Goal: Transaction & Acquisition: Subscribe to service/newsletter

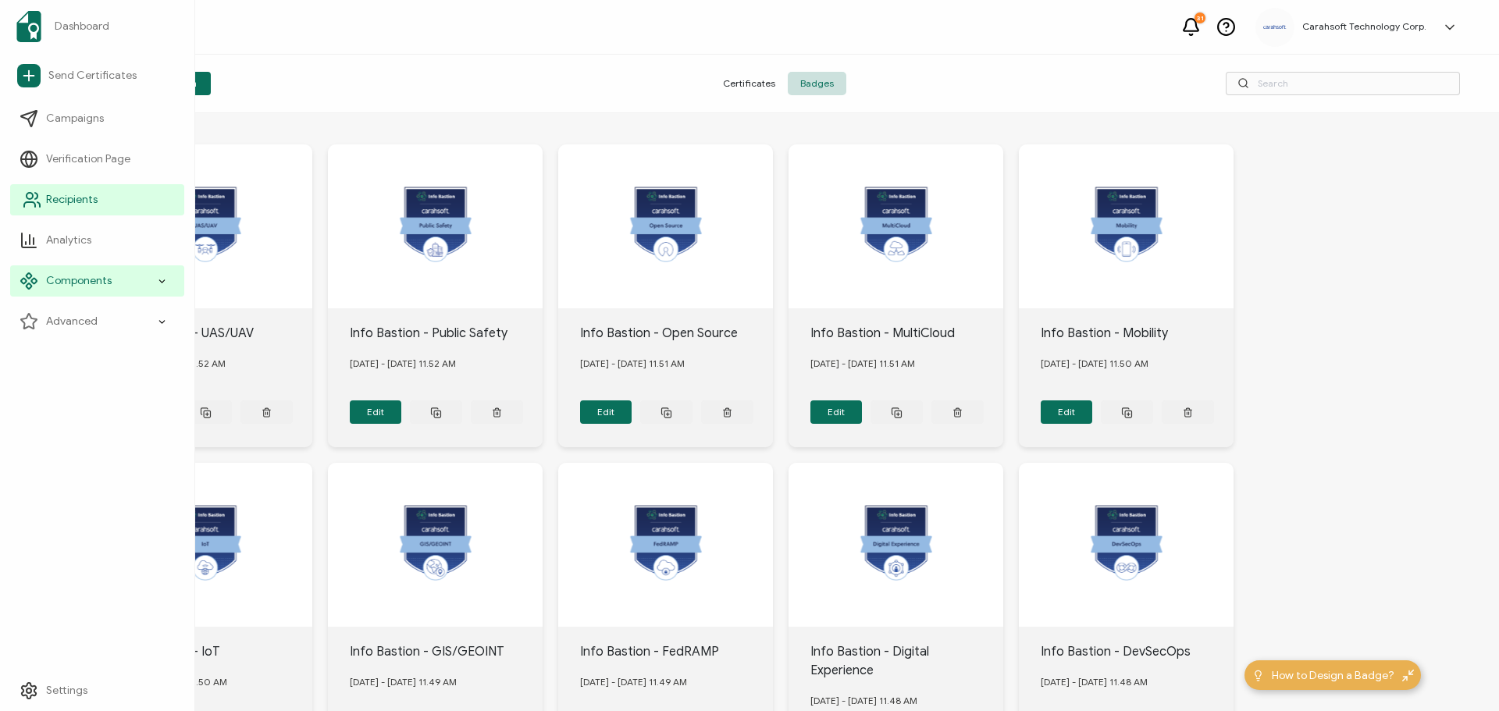
drag, startPoint x: 54, startPoint y: 203, endPoint x: 59, endPoint y: 209, distance: 8.3
click at [54, 203] on span "Recipients" at bounding box center [72, 200] width 52 height 16
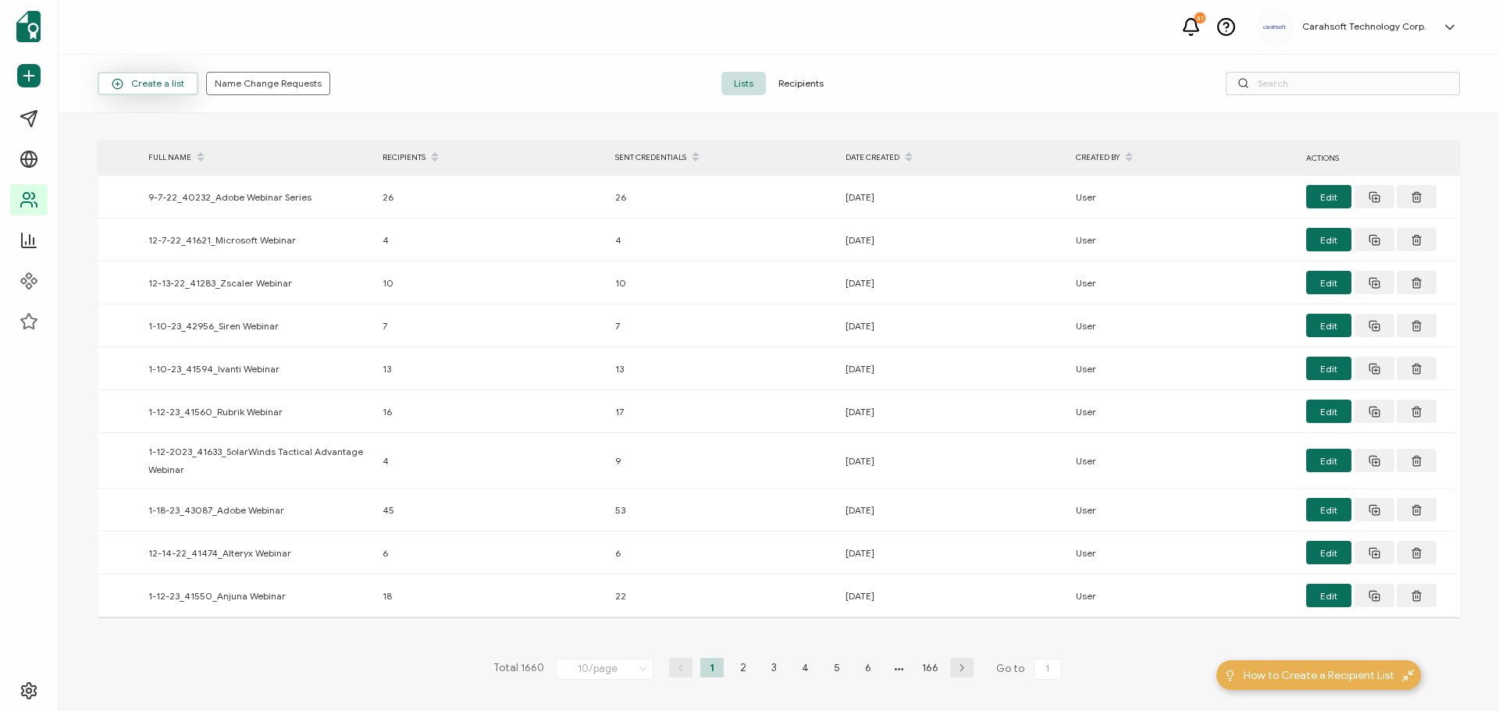
click at [123, 78] on icon "button" at bounding box center [118, 84] width 12 height 12
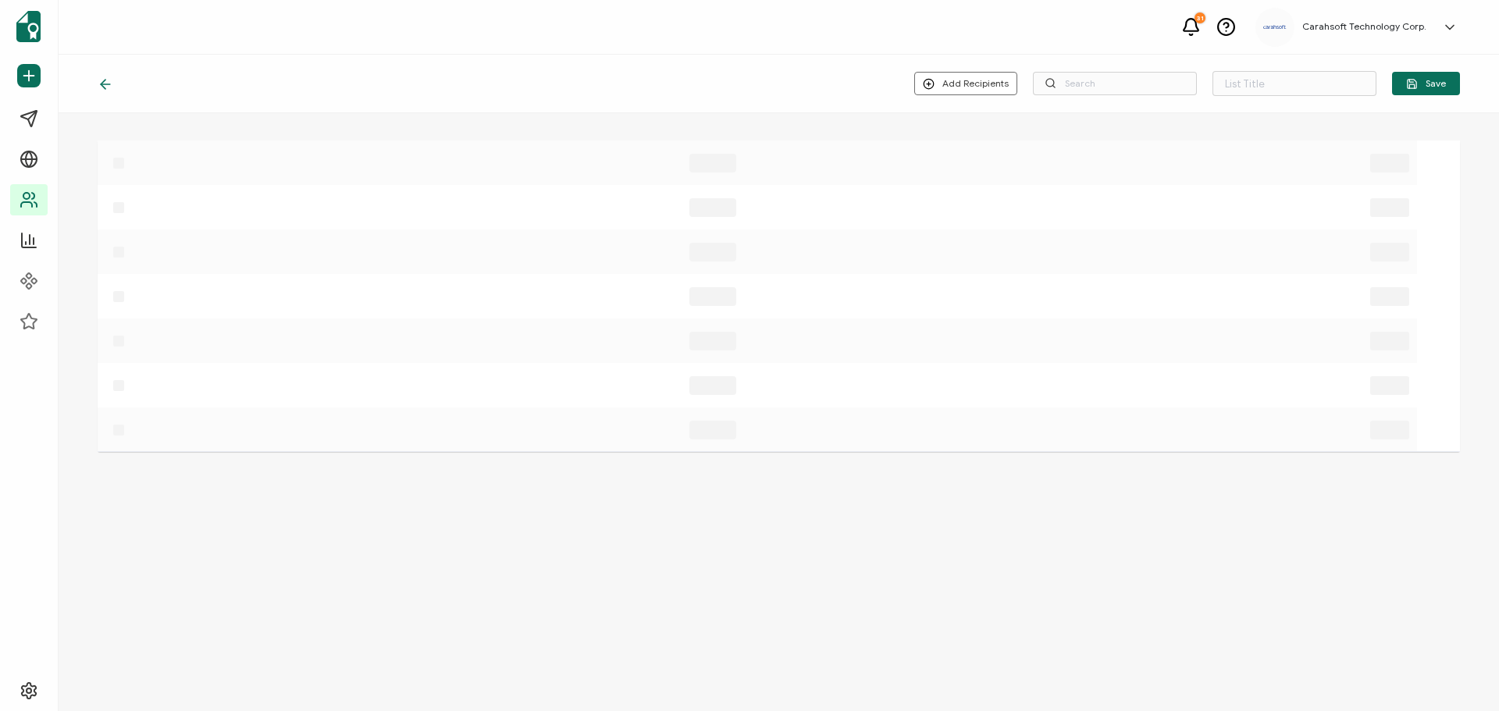
type input "List 1661"
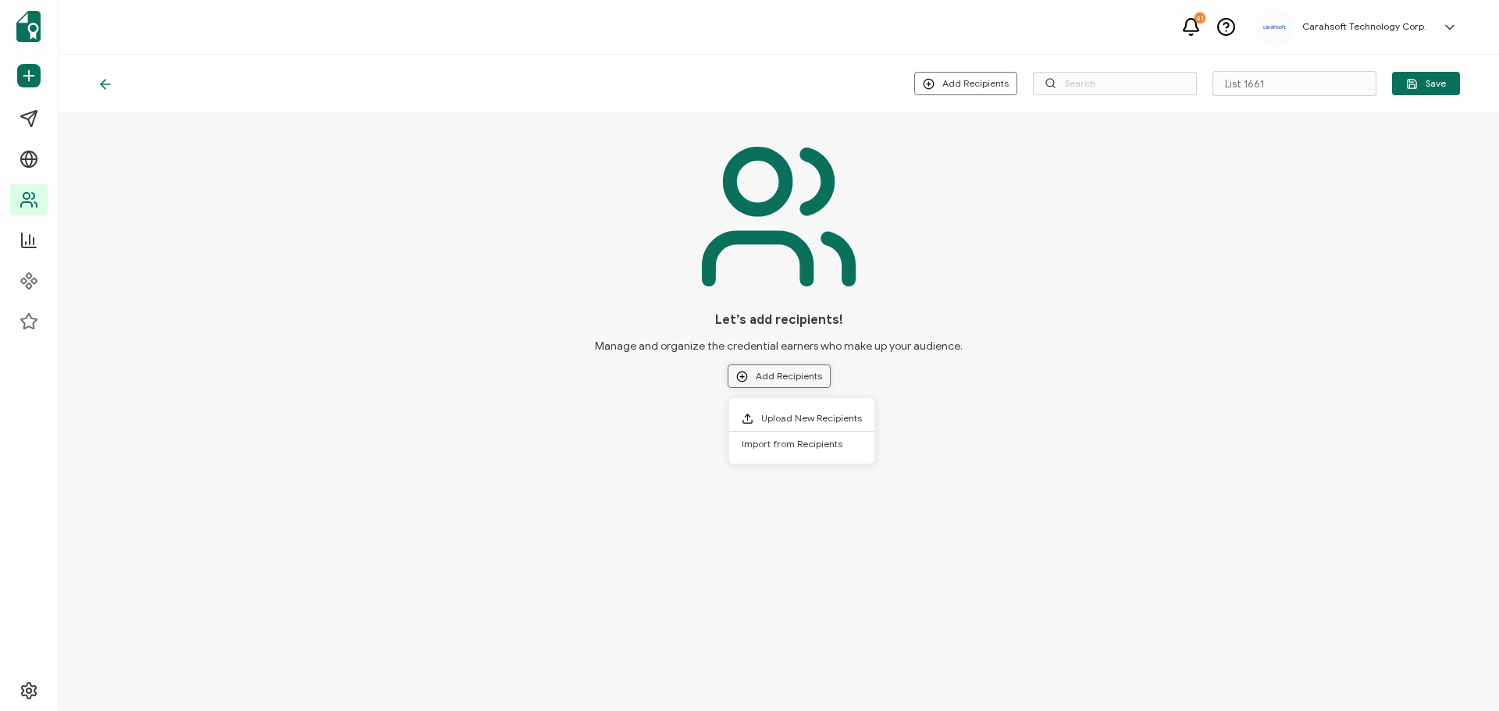
click at [803, 383] on button "Add Recipients" at bounding box center [779, 376] width 103 height 23
click at [804, 415] on span "Upload New Recipients" at bounding box center [811, 418] width 101 height 12
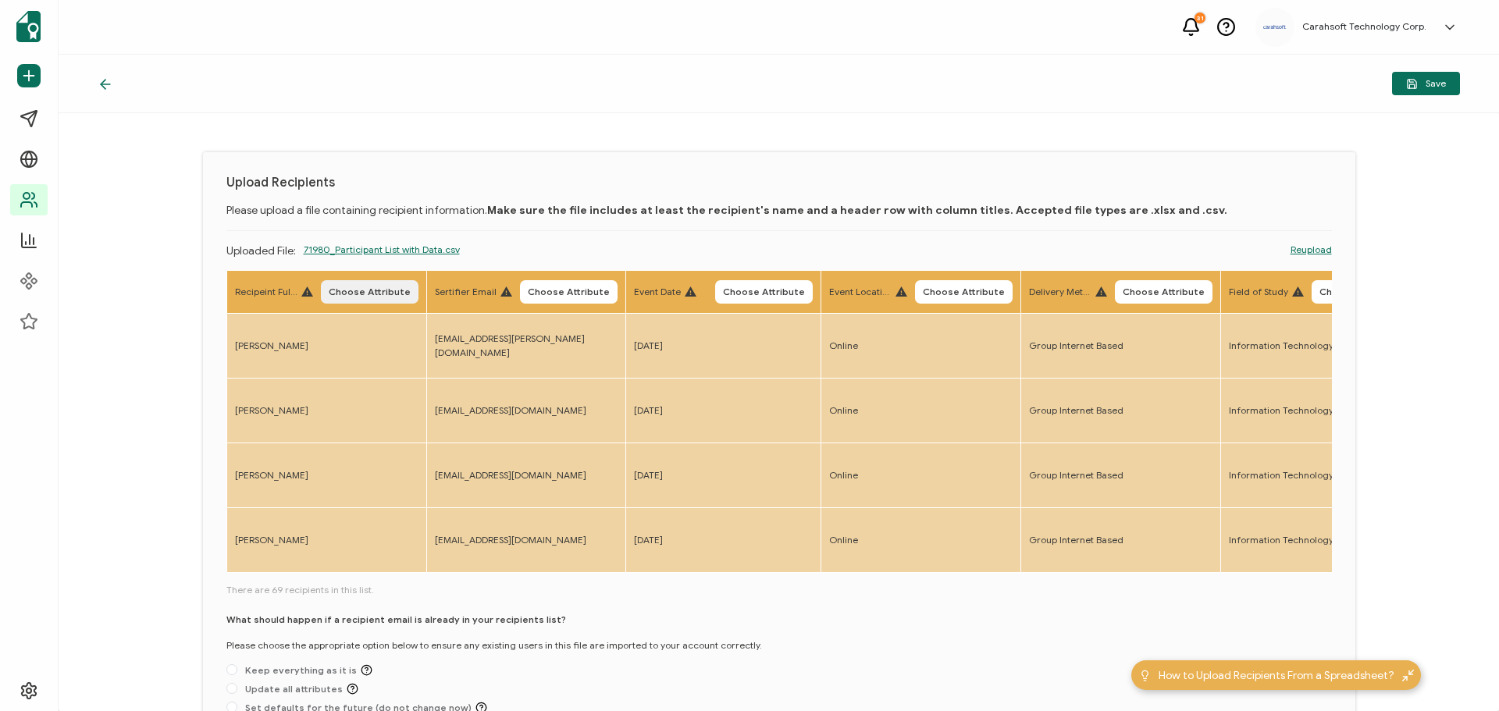
click at [368, 289] on span "Choose Attribute" at bounding box center [370, 291] width 82 height 9
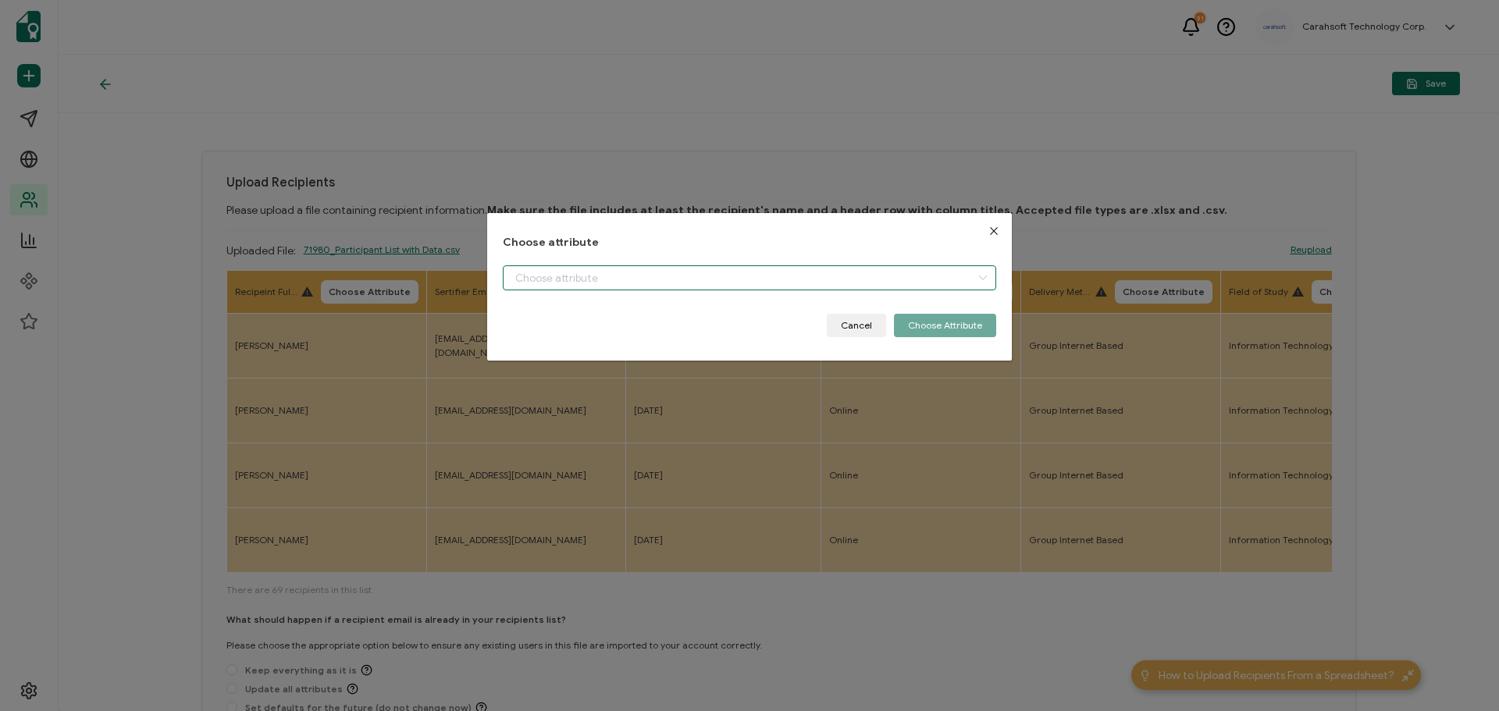
click at [558, 270] on input "dialog" at bounding box center [750, 278] width 494 height 25
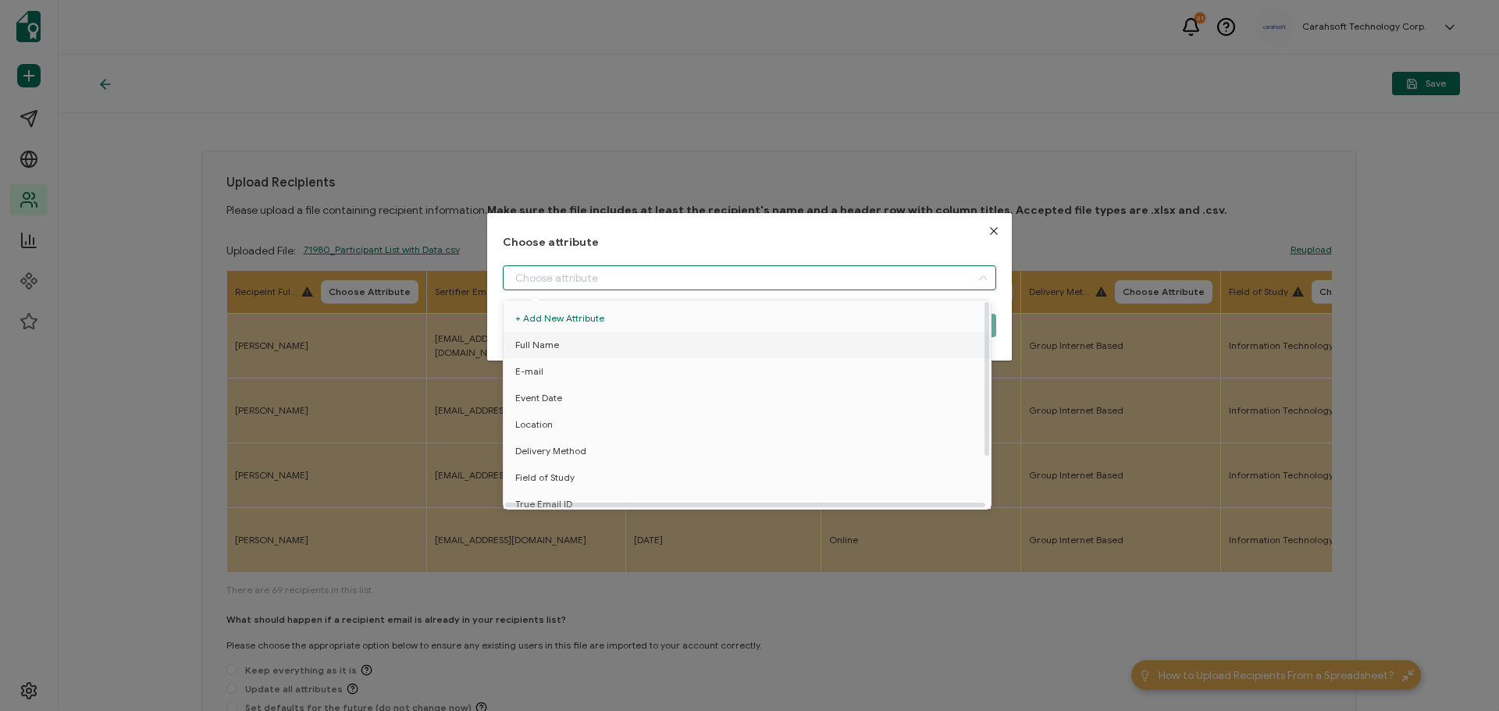
click at [548, 341] on span "Full Name" at bounding box center [537, 345] width 44 height 27
type input "Full Name"
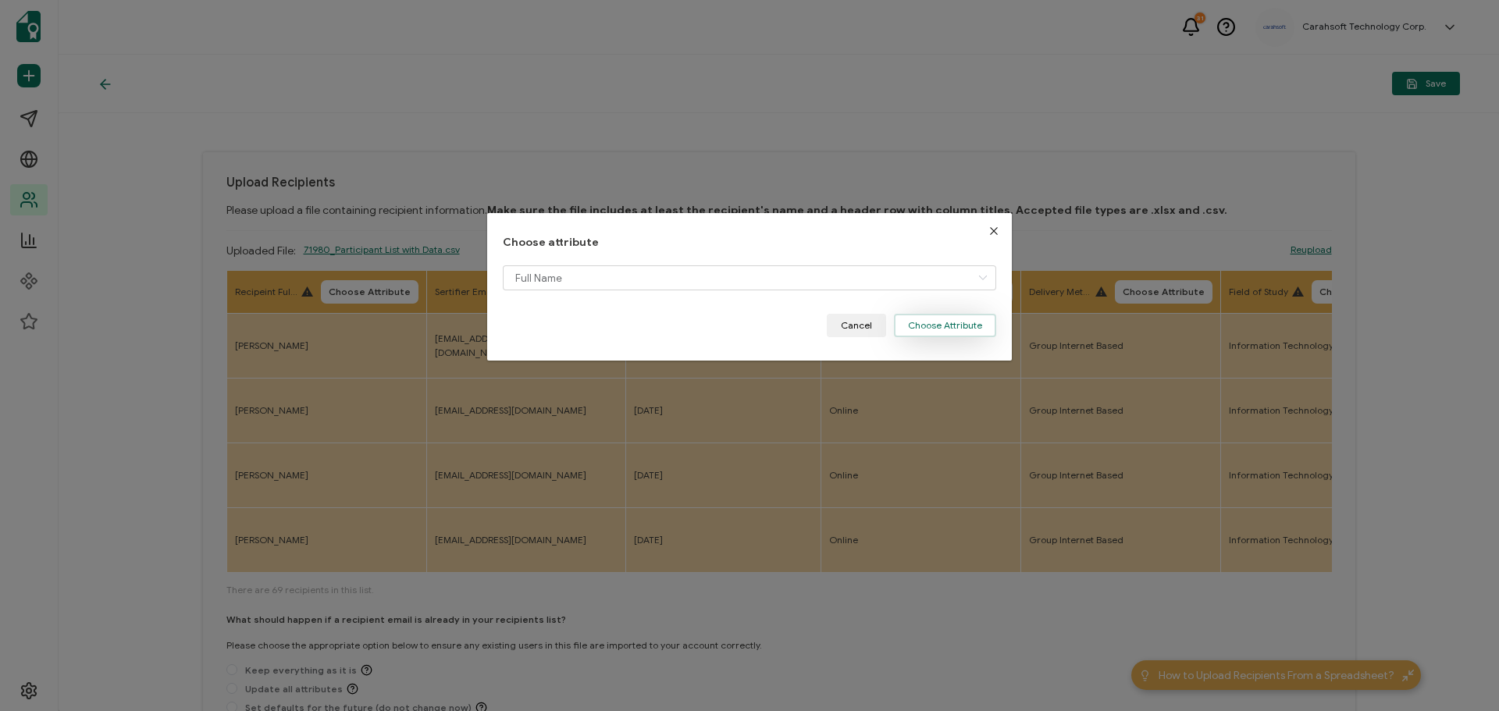
click at [975, 327] on button "Choose Attribute" at bounding box center [945, 325] width 102 height 23
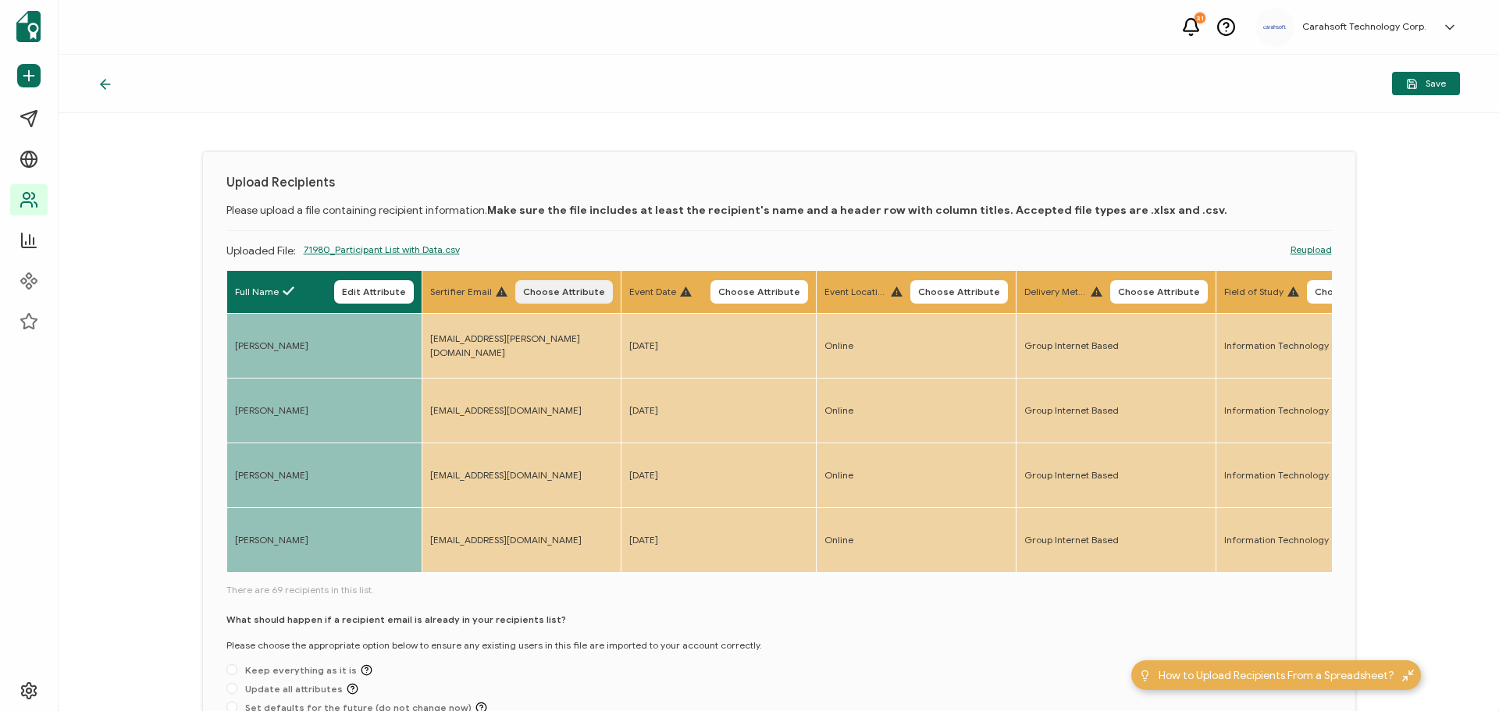
click at [573, 284] on button "Choose Attribute" at bounding box center [564, 291] width 98 height 23
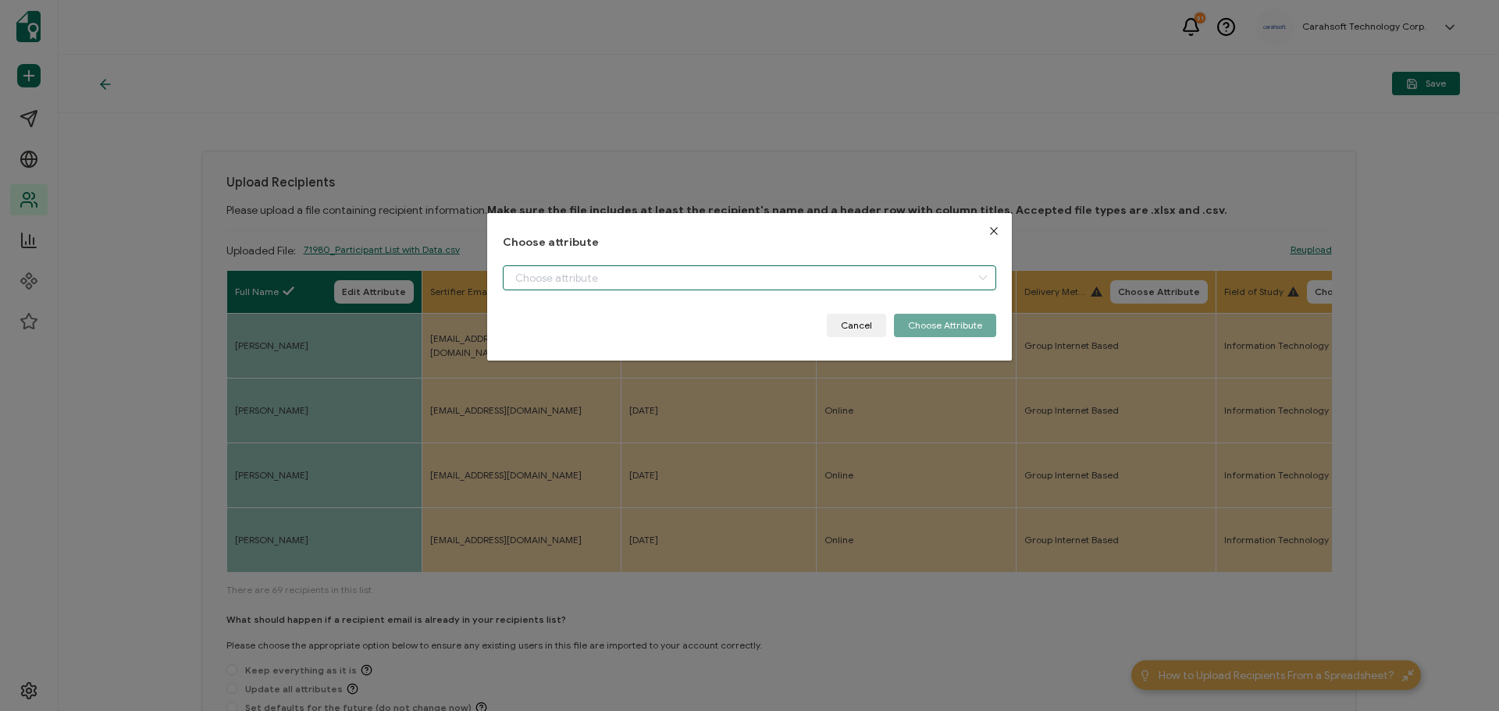
click at [533, 287] on input "dialog" at bounding box center [750, 278] width 494 height 25
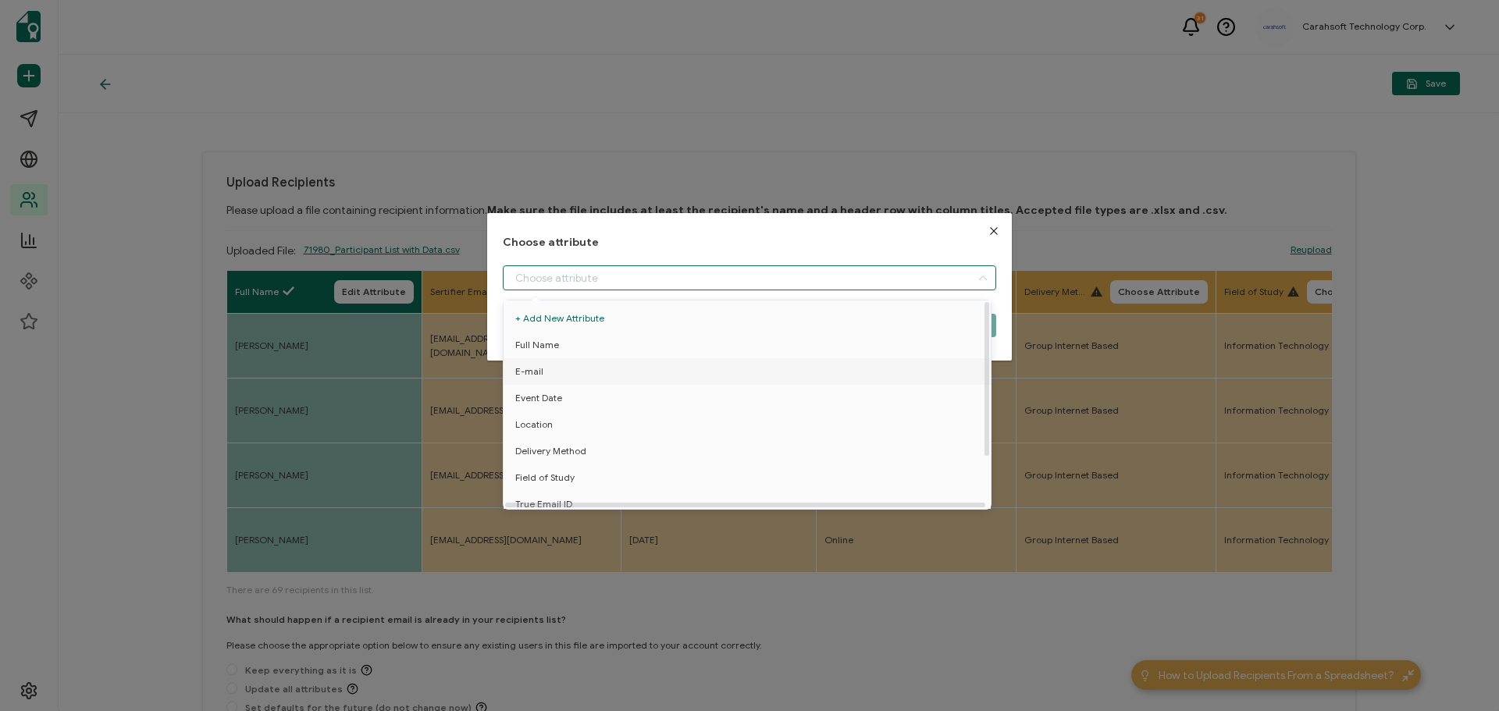
click at [526, 383] on span "E-mail" at bounding box center [529, 371] width 28 height 27
type input "E-mail"
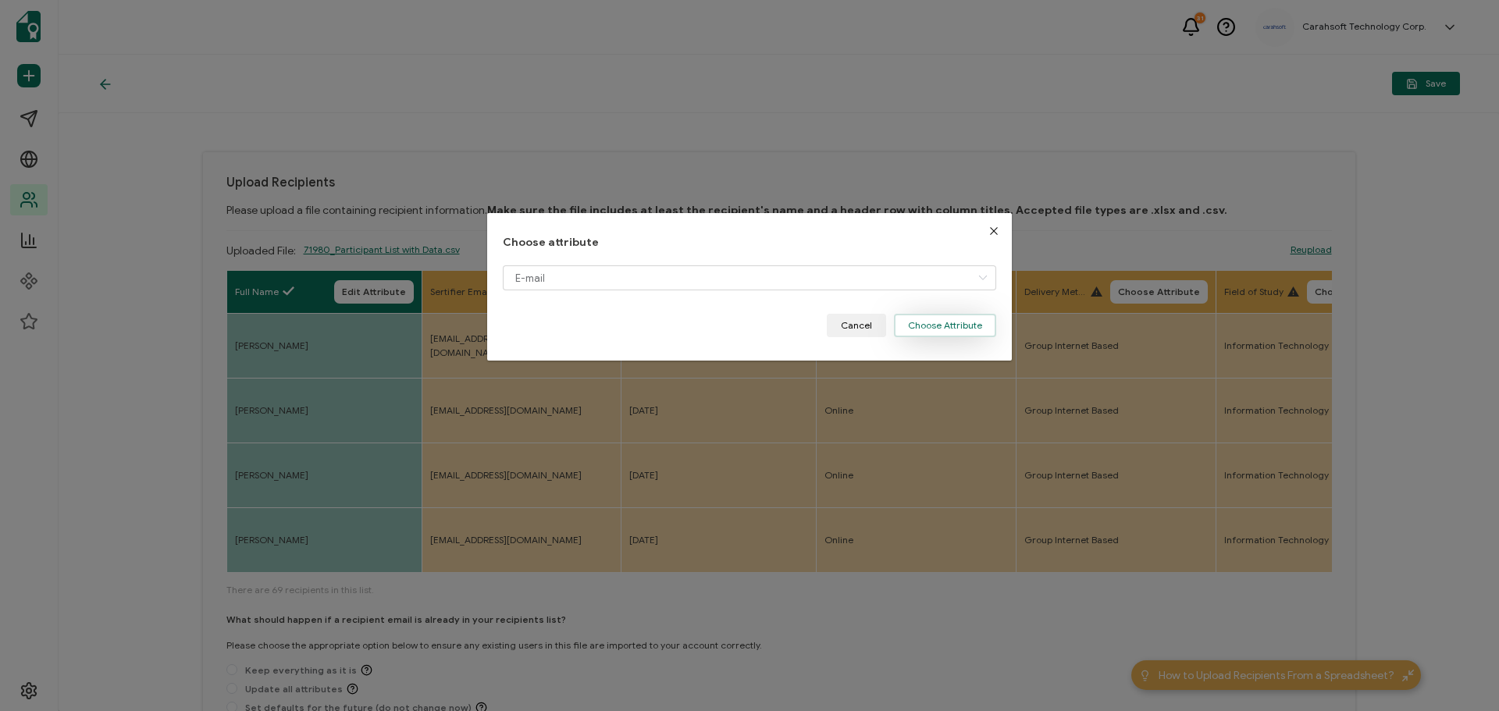
click at [953, 330] on button "Choose Attribute" at bounding box center [945, 325] width 102 height 23
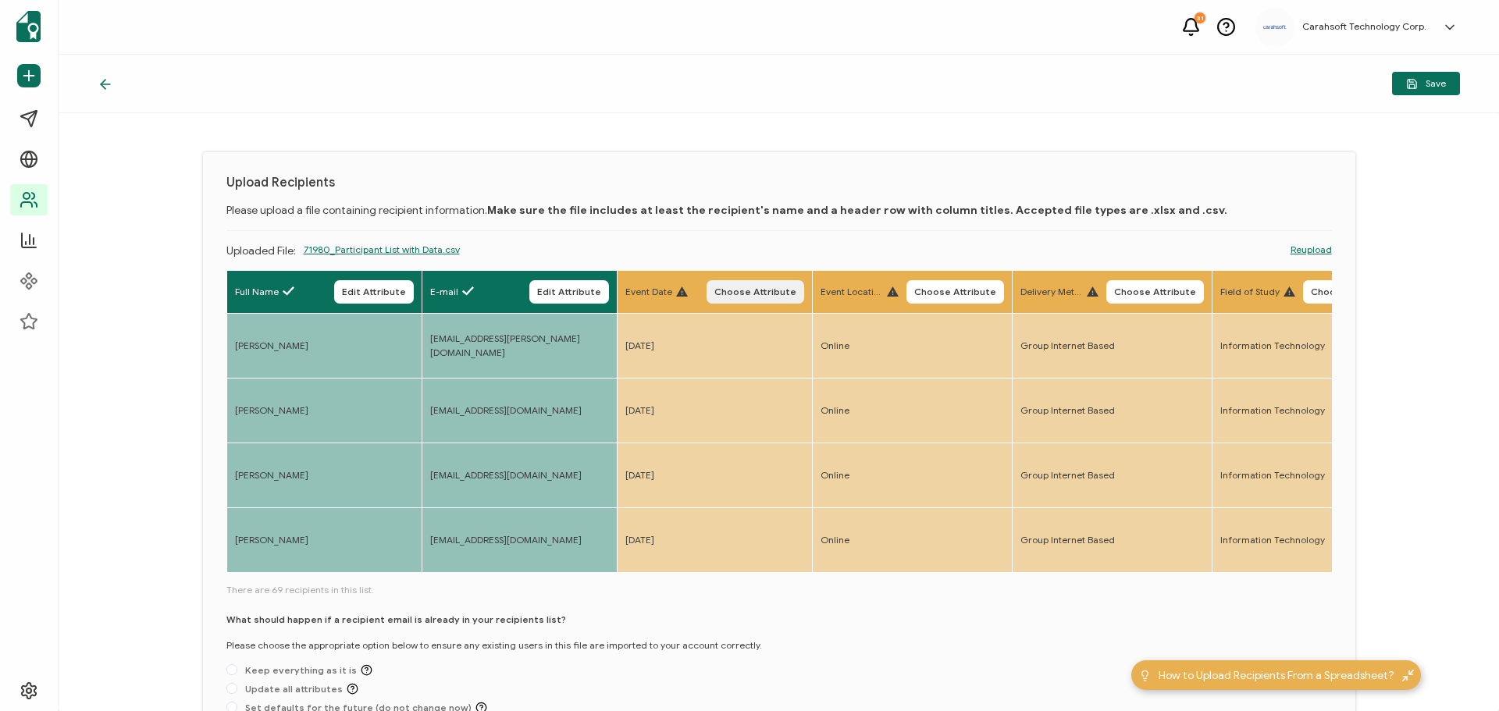
click at [764, 289] on span "Choose Attribute" at bounding box center [756, 291] width 82 height 9
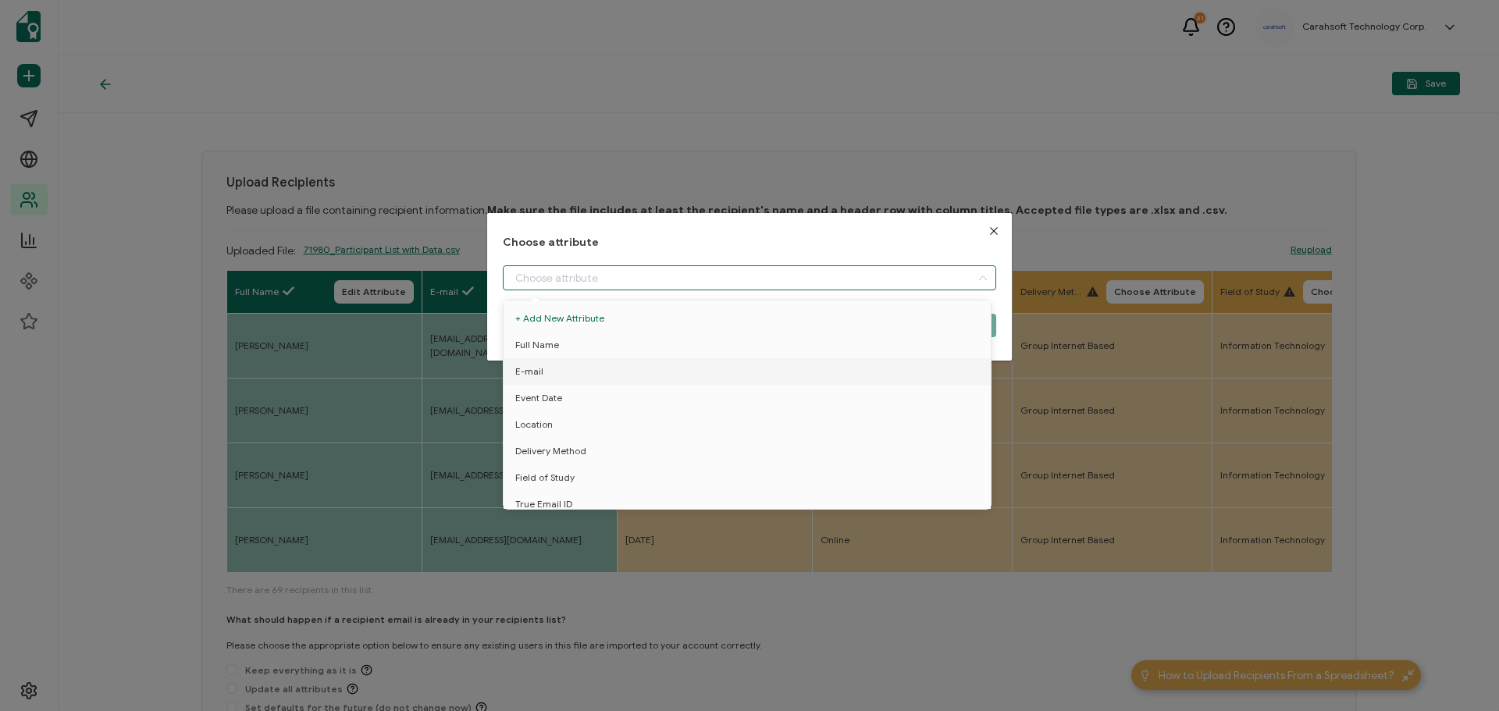
click at [612, 274] on input "dialog" at bounding box center [750, 278] width 494 height 25
click at [552, 400] on span "Event Date" at bounding box center [538, 398] width 47 height 27
type input "Event Date"
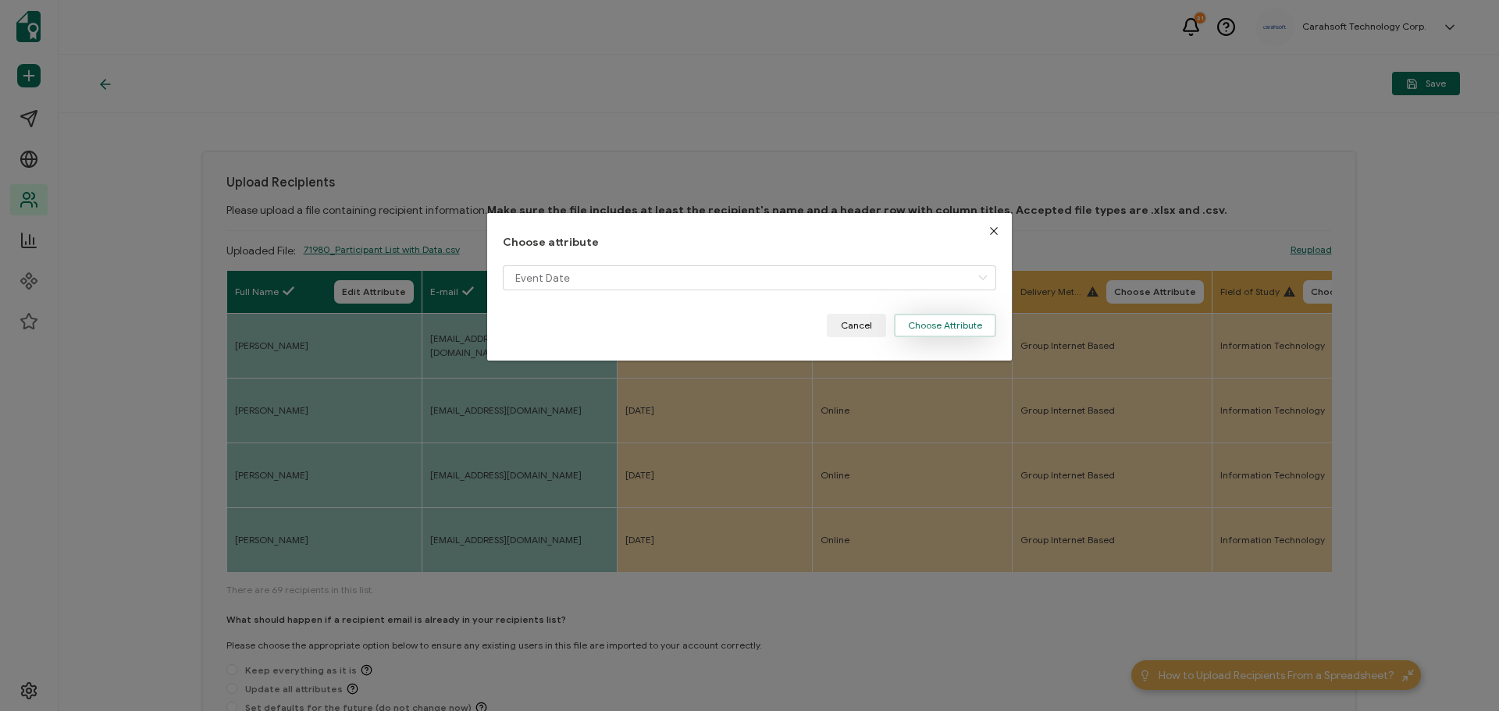
click at [986, 319] on button "Choose Attribute" at bounding box center [945, 325] width 102 height 23
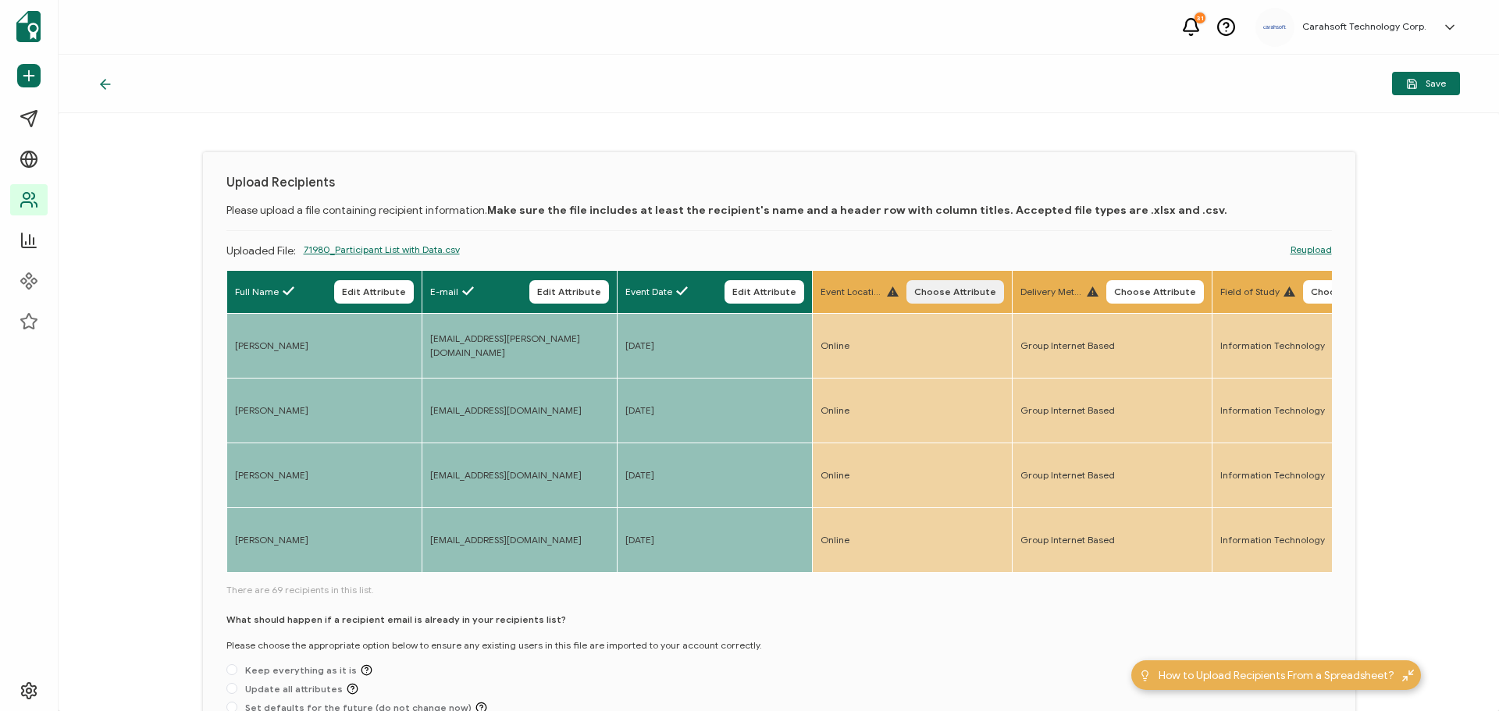
click at [978, 292] on span "Choose Attribute" at bounding box center [956, 291] width 82 height 9
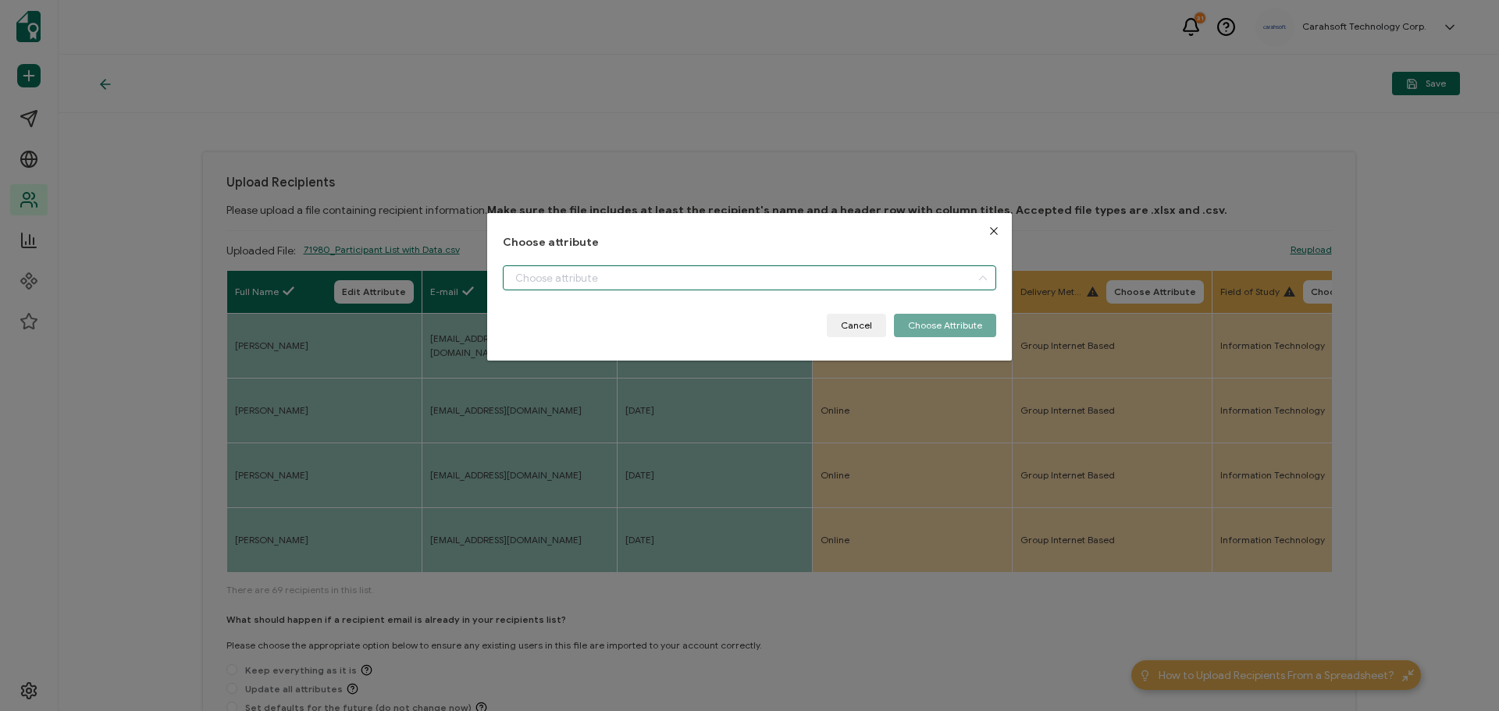
click at [630, 276] on input "dialog" at bounding box center [750, 278] width 494 height 25
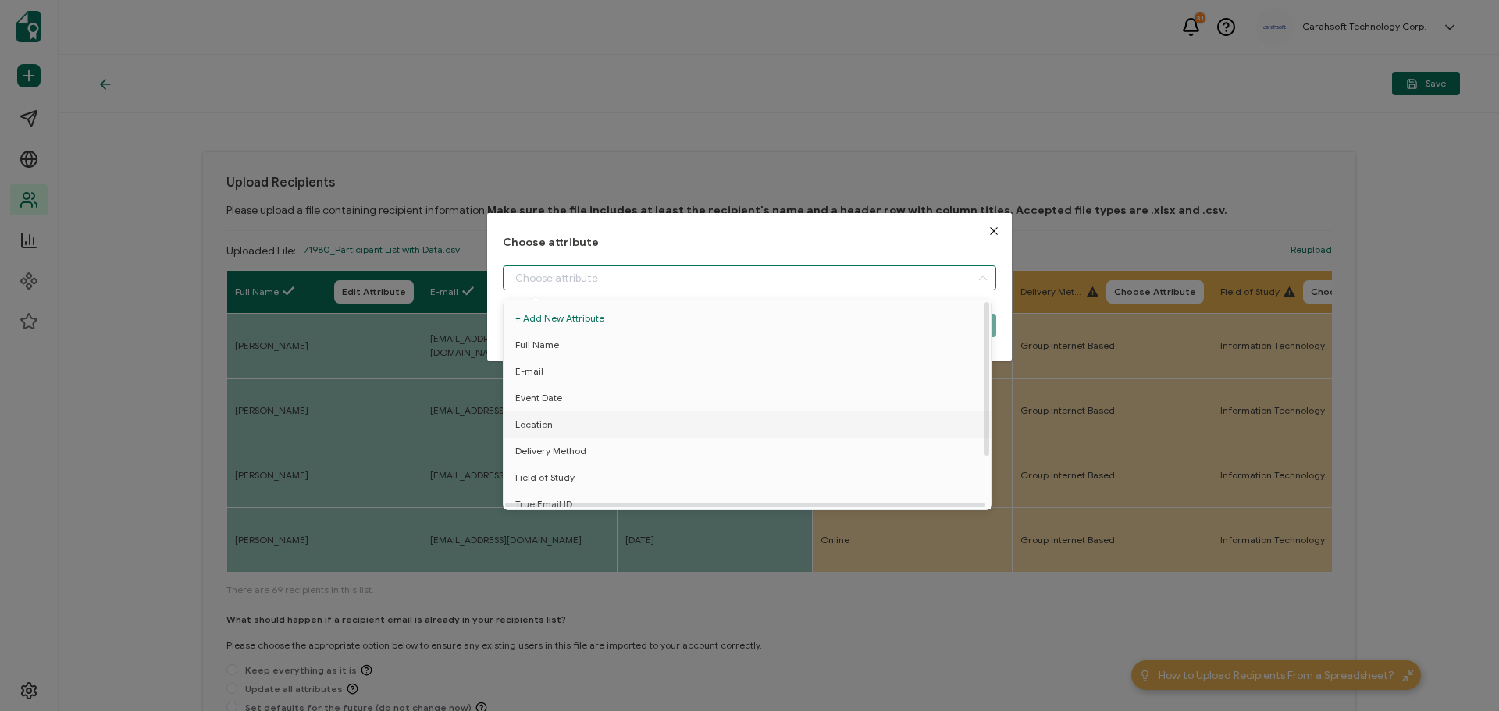
click at [547, 423] on span "Location" at bounding box center [533, 425] width 37 height 27
type input "Location"
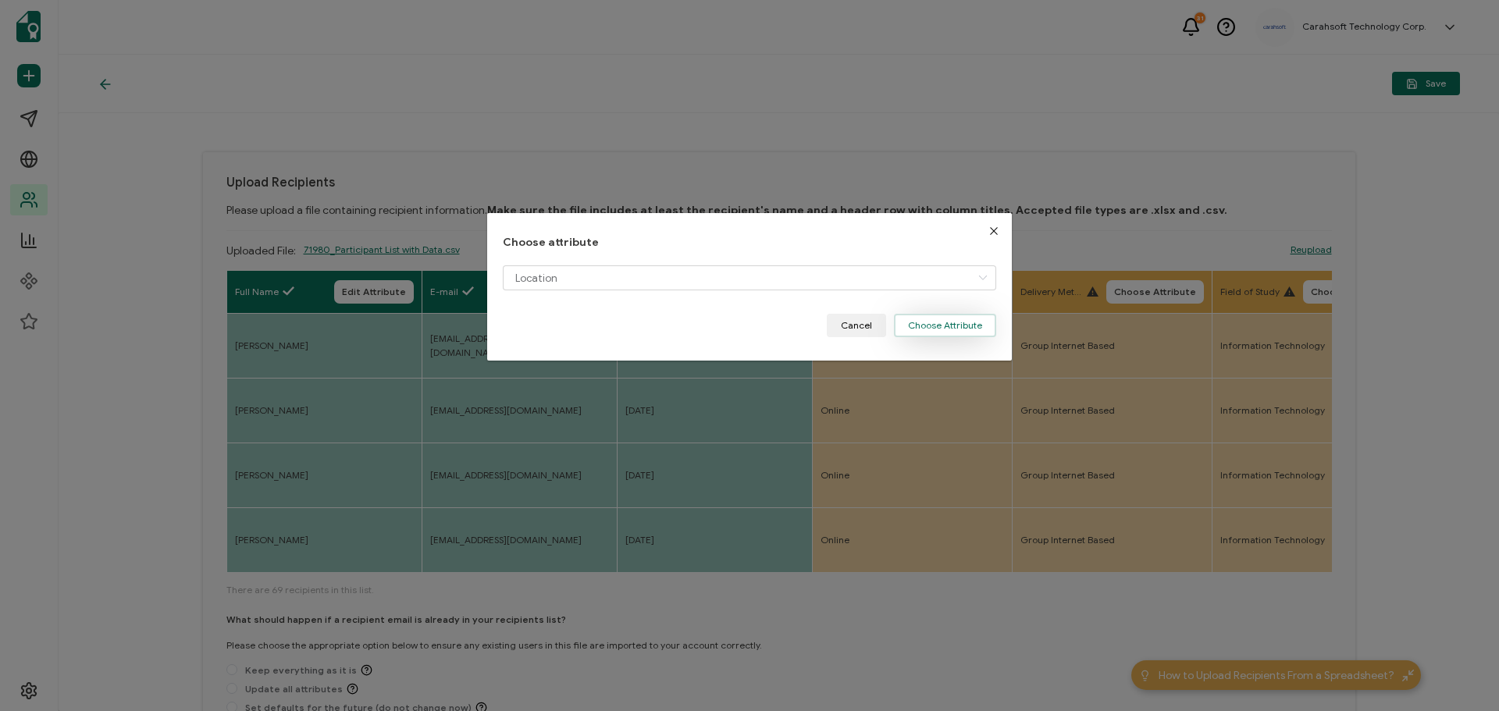
click at [958, 324] on button "Choose Attribute" at bounding box center [945, 325] width 102 height 23
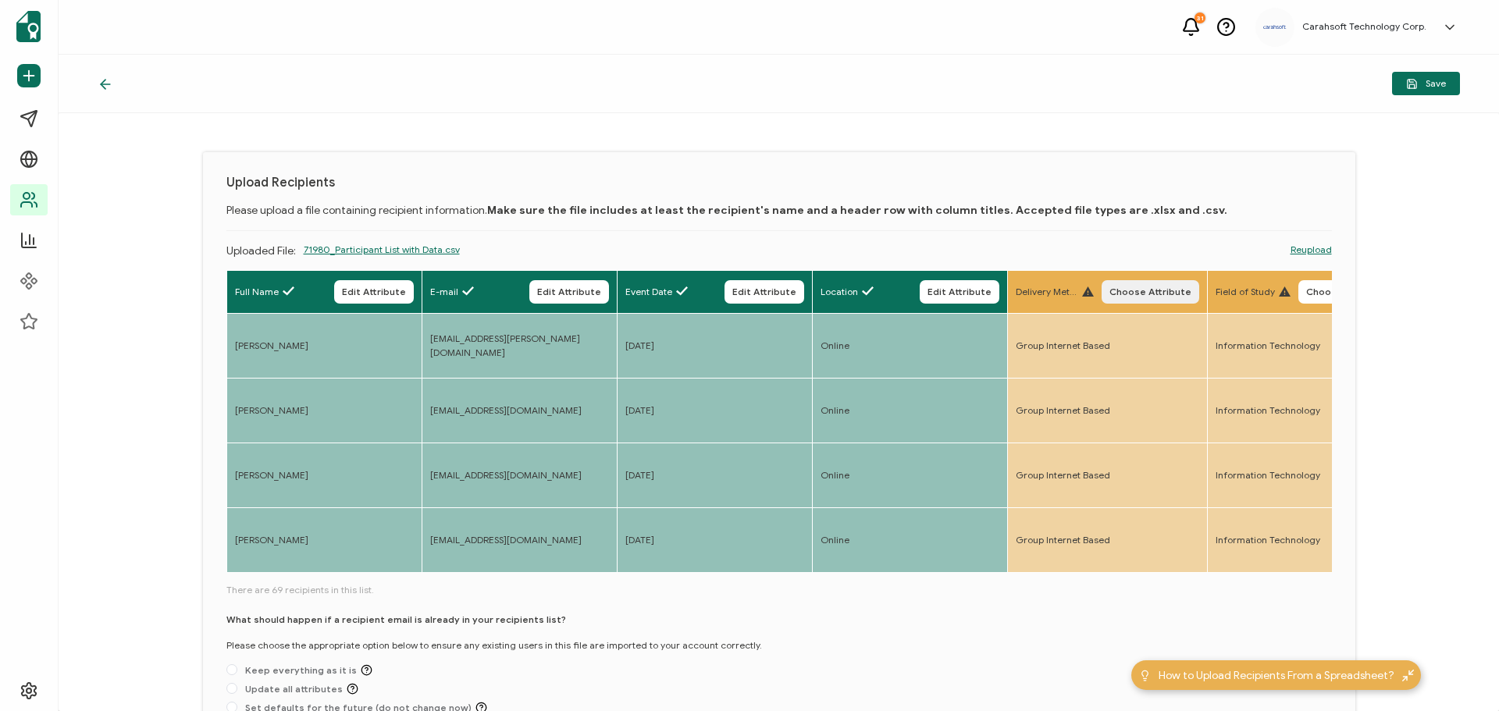
click at [1175, 289] on span "Choose Attribute" at bounding box center [1151, 291] width 82 height 9
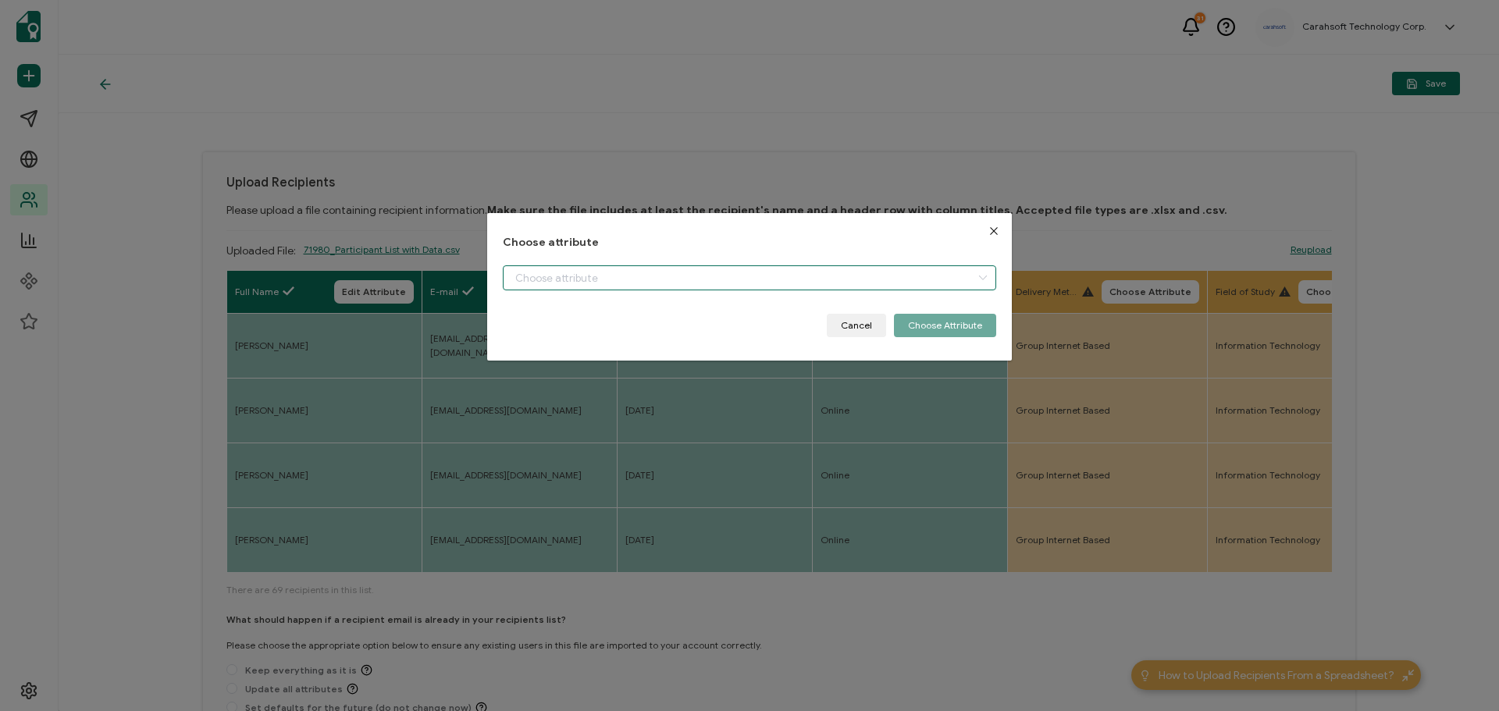
click at [644, 272] on input "dialog" at bounding box center [750, 278] width 494 height 25
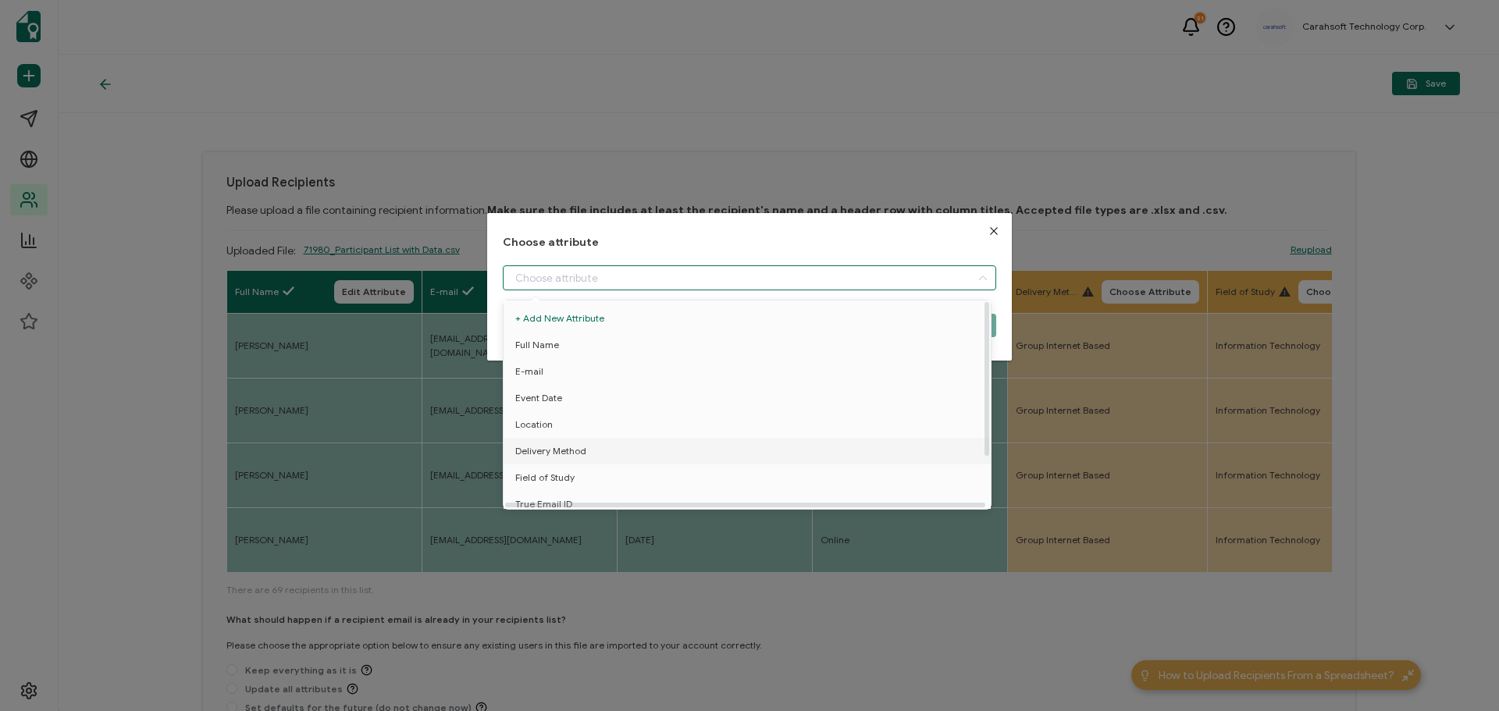
click at [547, 445] on span "Delivery Method" at bounding box center [550, 451] width 71 height 27
type input "Delivery Method"
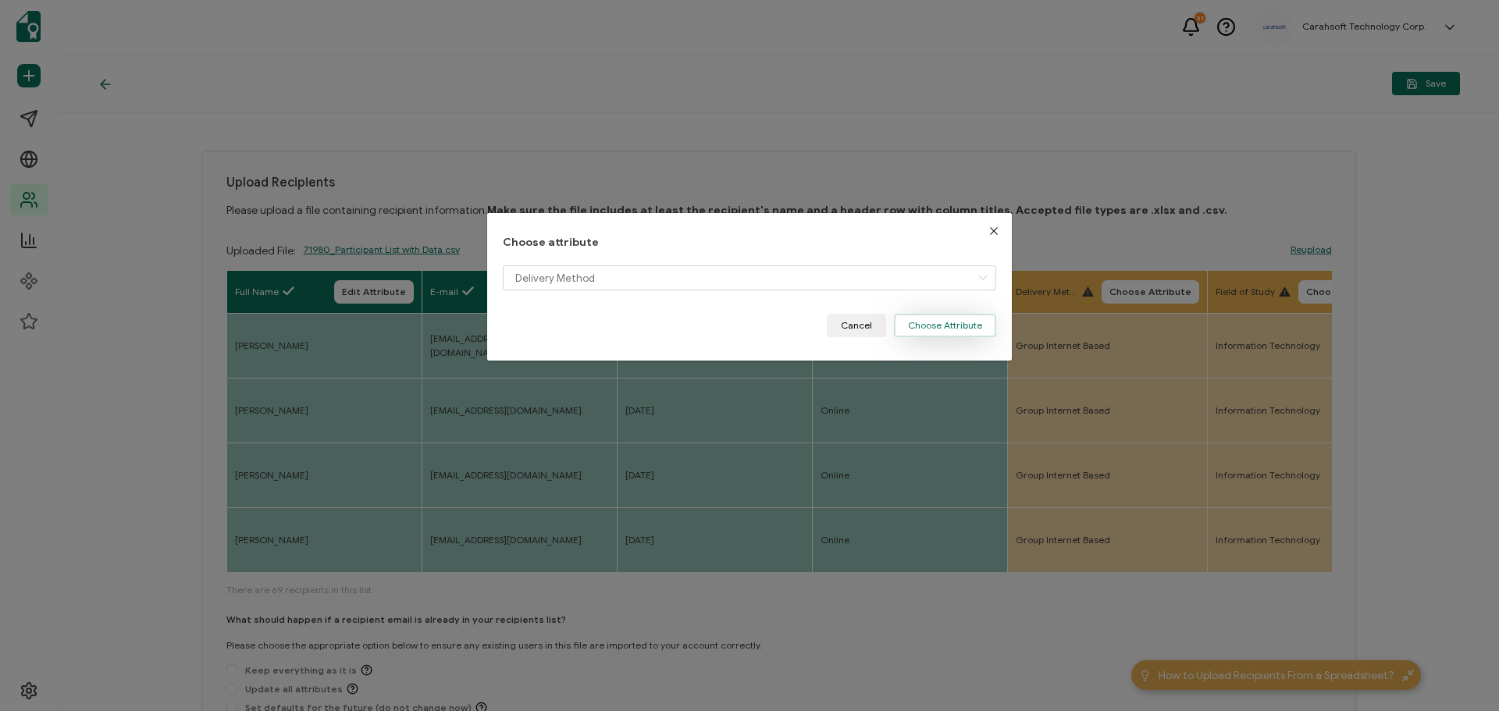
click at [959, 323] on button "Choose Attribute" at bounding box center [945, 325] width 102 height 23
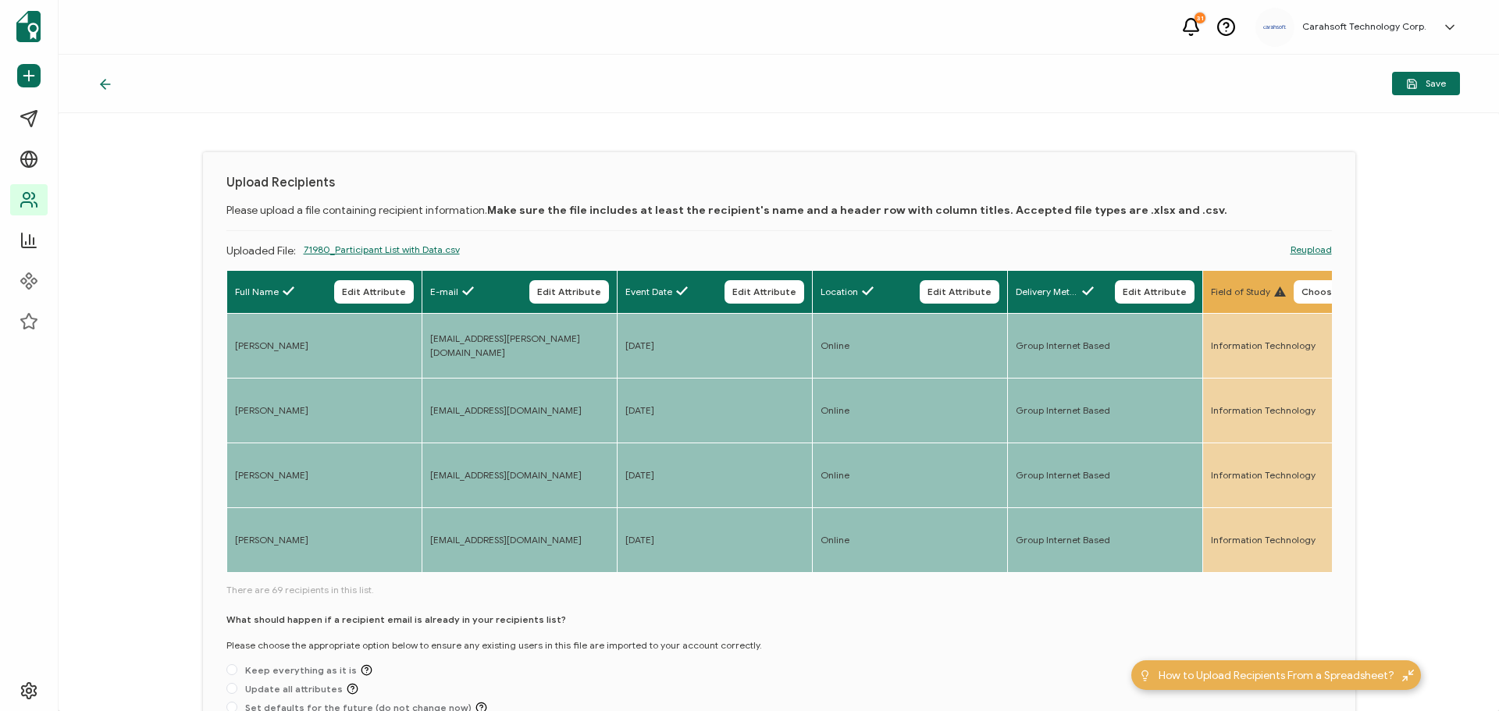
drag, startPoint x: 430, startPoint y: 516, endPoint x: 471, endPoint y: 516, distance: 41.4
click at [471, 516] on td "[EMAIL_ADDRESS][DOMAIN_NAME]" at bounding box center [519, 540] width 195 height 65
drag, startPoint x: 429, startPoint y: 523, endPoint x: 472, endPoint y: 517, distance: 44.2
click at [472, 517] on div "Full Name Edit Attribute E-mail Edit Attribute Event Date Edit Attribute Locati…" at bounding box center [779, 495] width 1106 height 451
drag, startPoint x: 439, startPoint y: 519, endPoint x: 478, endPoint y: 519, distance: 39.0
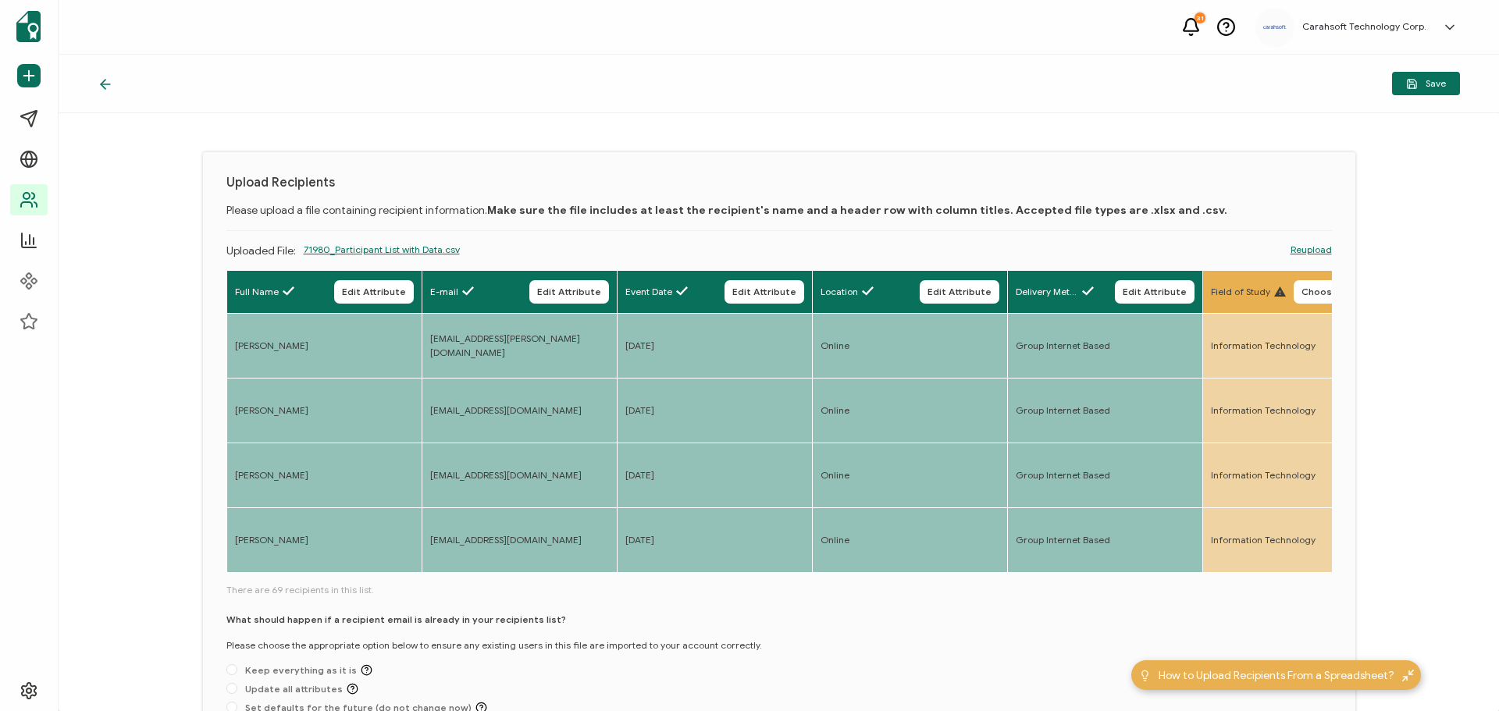
click at [478, 519] on div "Full Name Edit Attribute E-mail Edit Attribute Event Date Edit Attribute Locati…" at bounding box center [779, 422] width 1106 height 305
drag, startPoint x: 426, startPoint y: 518, endPoint x: 447, endPoint y: 518, distance: 21.9
click at [447, 518] on div "Full Name Edit Attribute E-mail Edit Attribute Event Date Edit Attribute Locati…" at bounding box center [779, 422] width 1106 height 305
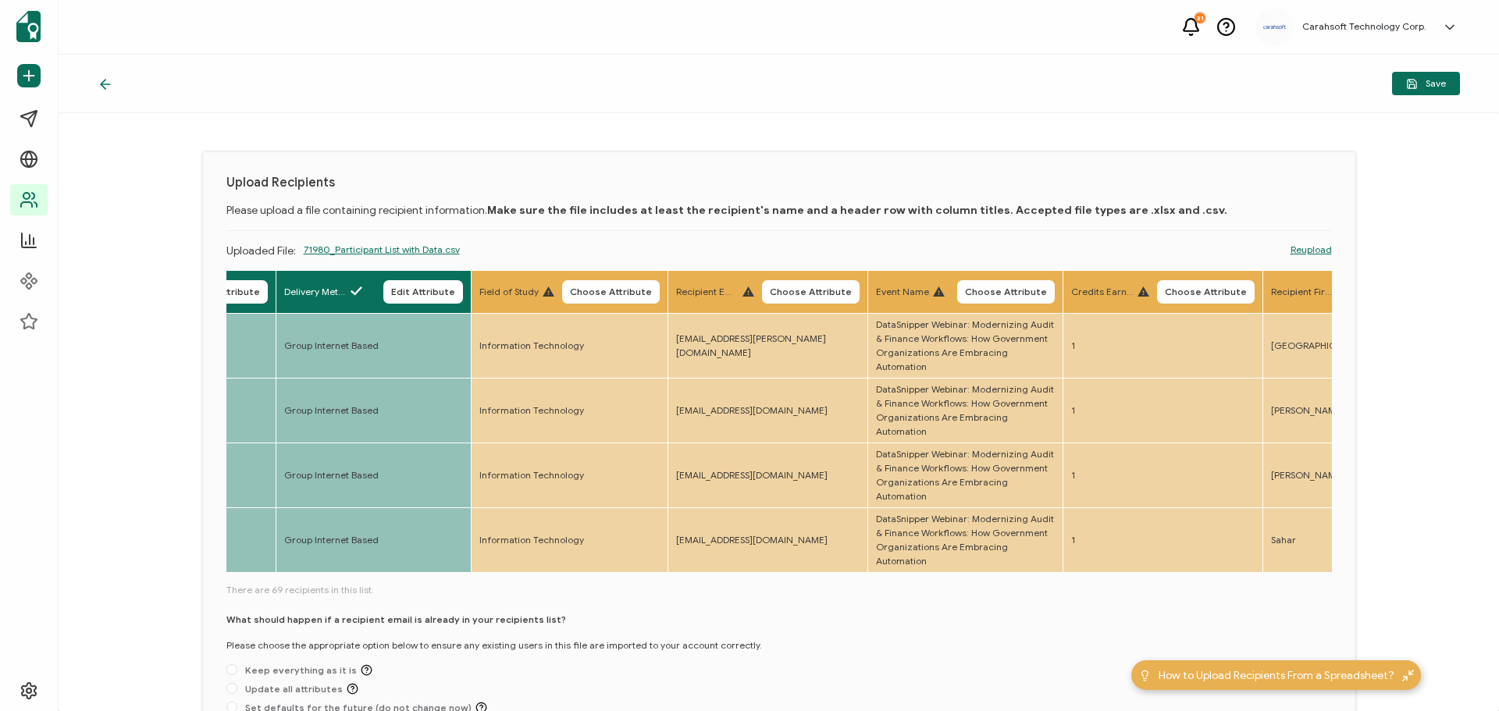
scroll to position [0, 776]
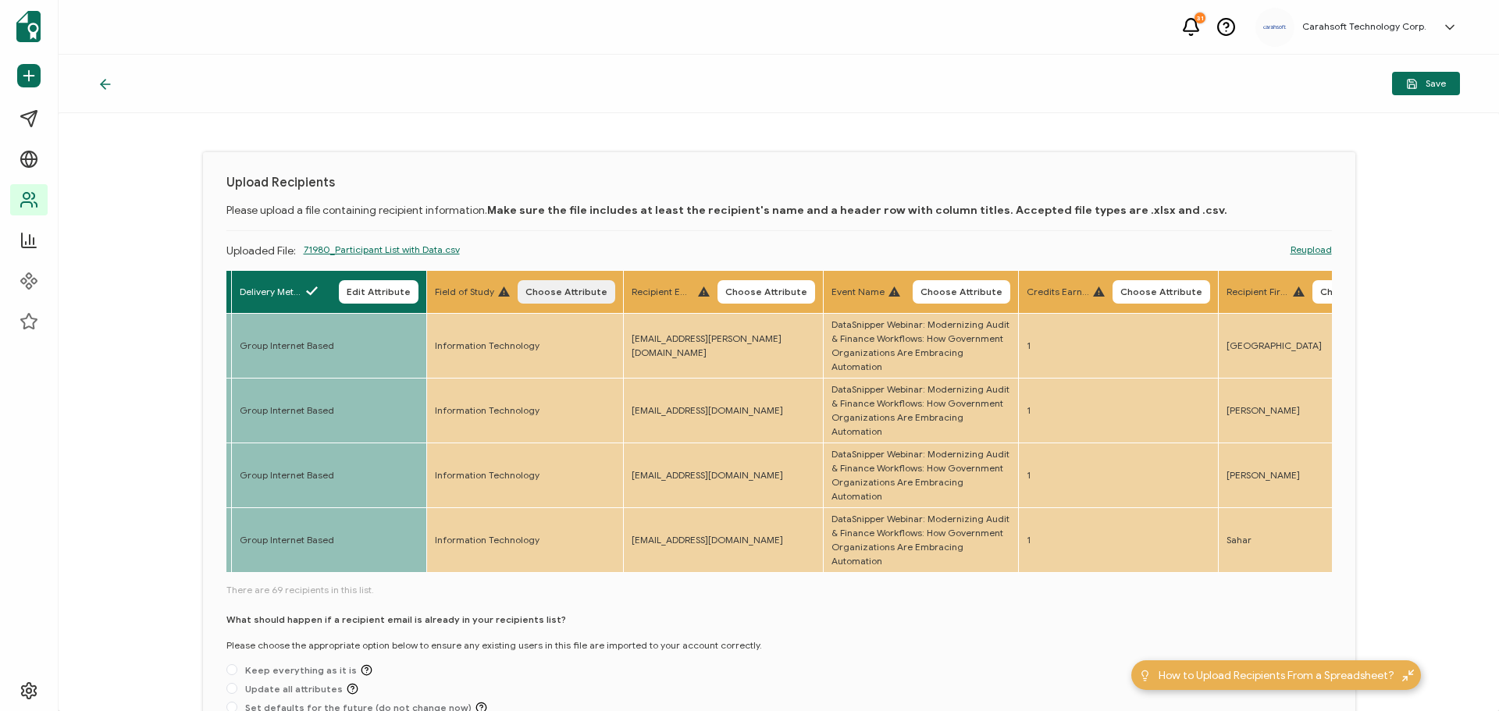
click at [580, 287] on span "Choose Attribute" at bounding box center [567, 291] width 82 height 9
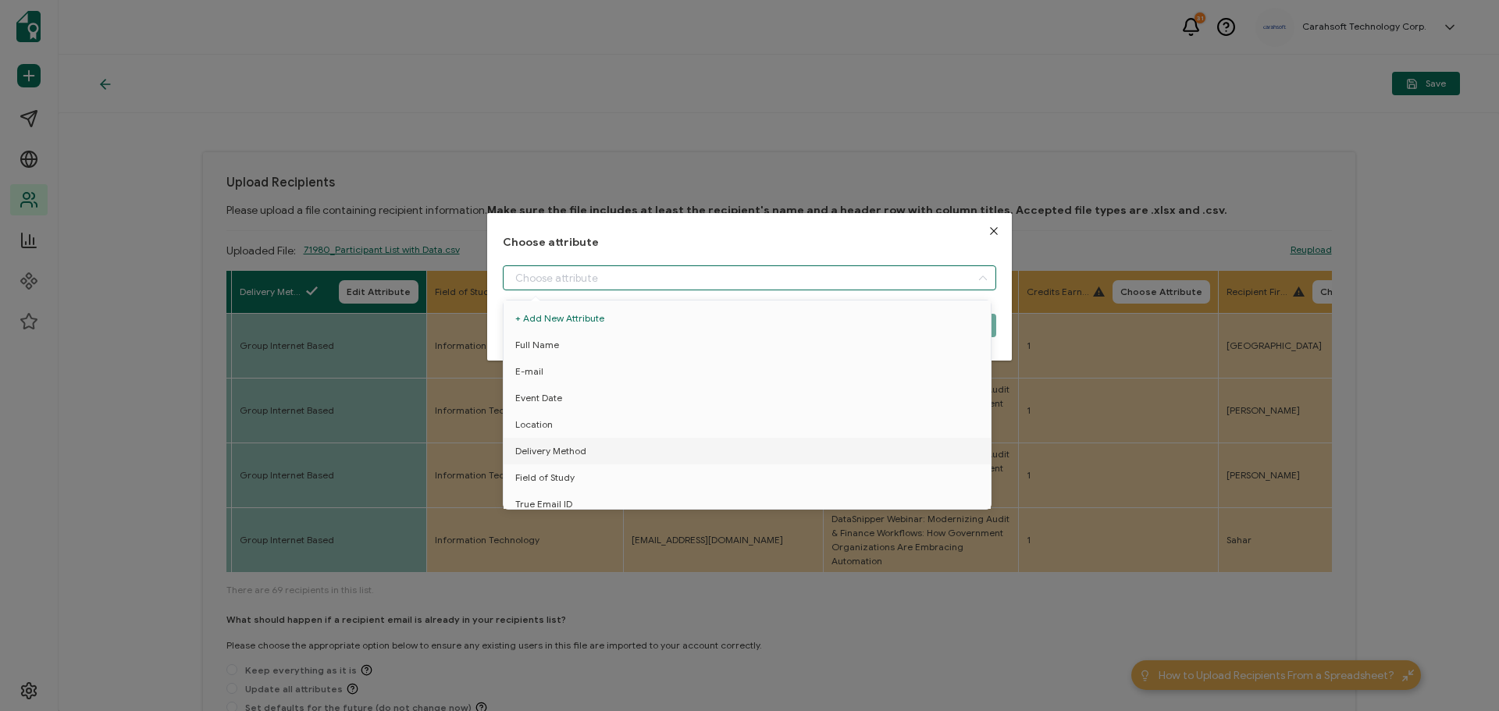
click at [579, 282] on input "dialog" at bounding box center [750, 278] width 494 height 25
click at [533, 479] on span "Field of Study" at bounding box center [544, 478] width 59 height 27
type input "Field of Study"
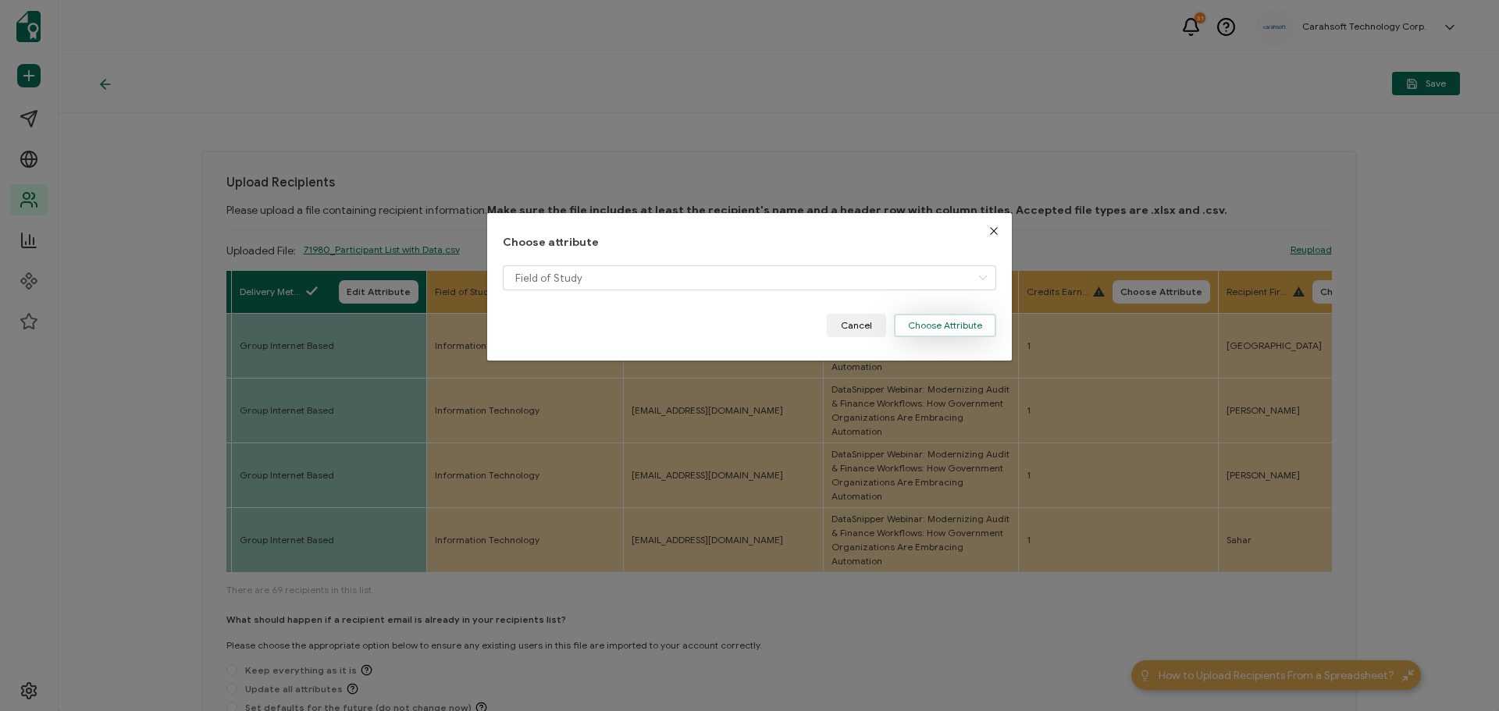
click at [926, 330] on button "Choose Attribute" at bounding box center [945, 325] width 102 height 23
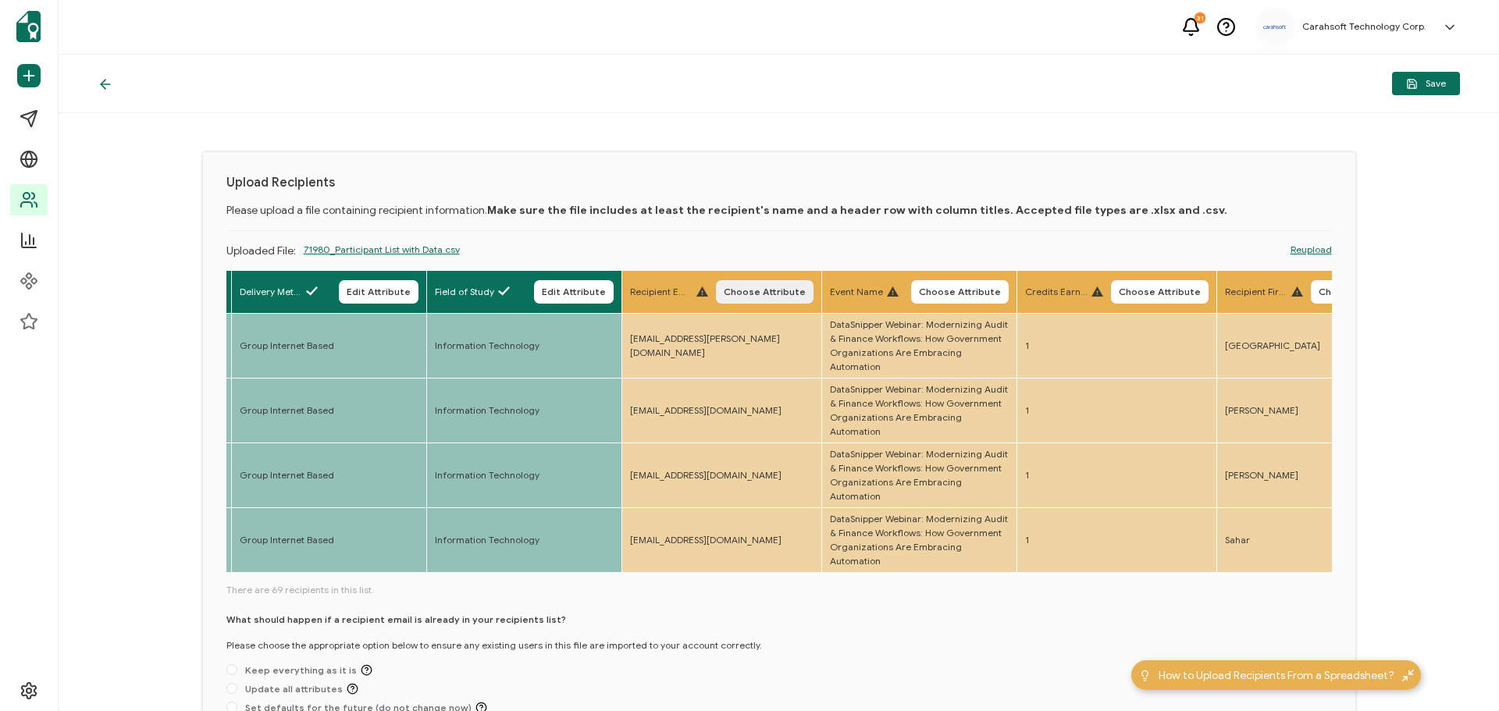
click at [791, 291] on span "Choose Attribute" at bounding box center [765, 291] width 82 height 9
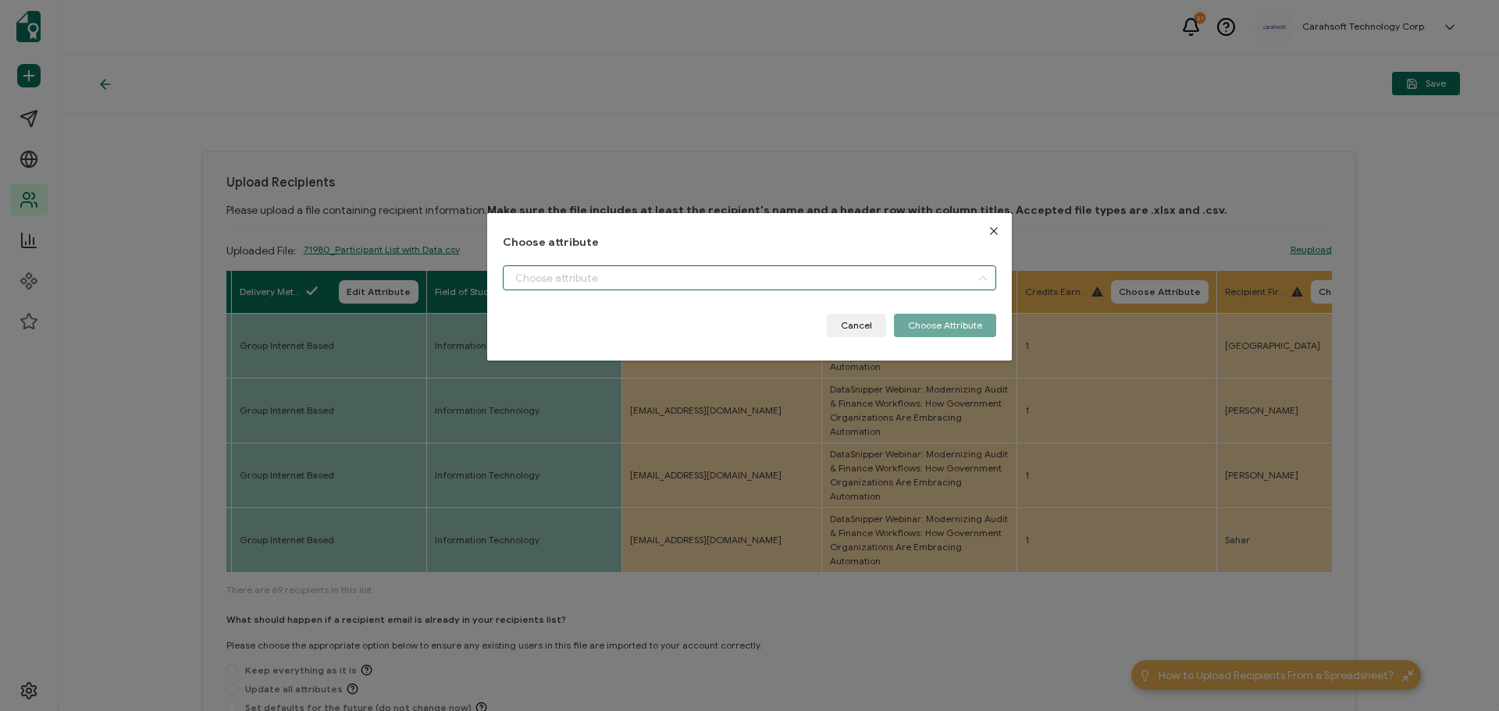
click at [550, 271] on input "dialog" at bounding box center [750, 278] width 494 height 25
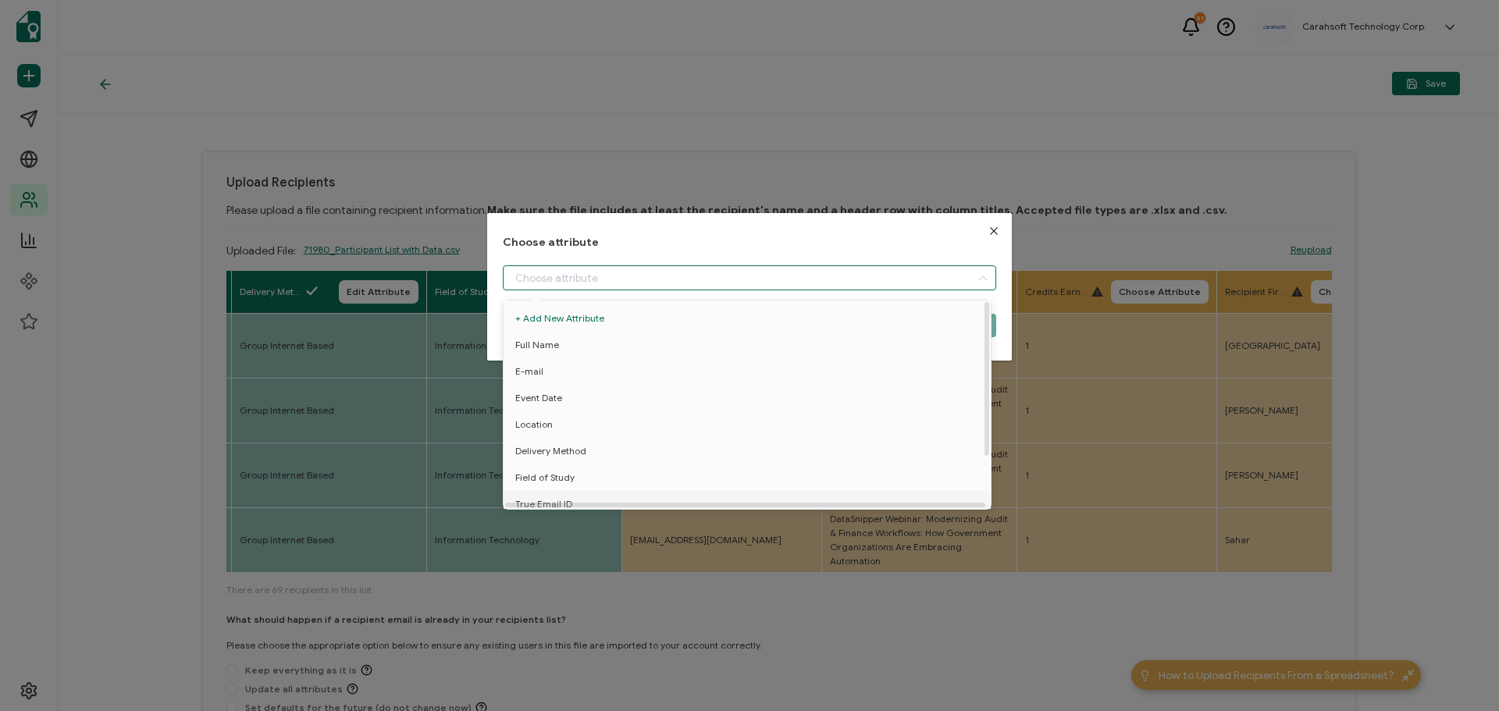
click at [538, 499] on span "True Email ID" at bounding box center [543, 504] width 57 height 27
type input "True Email ID"
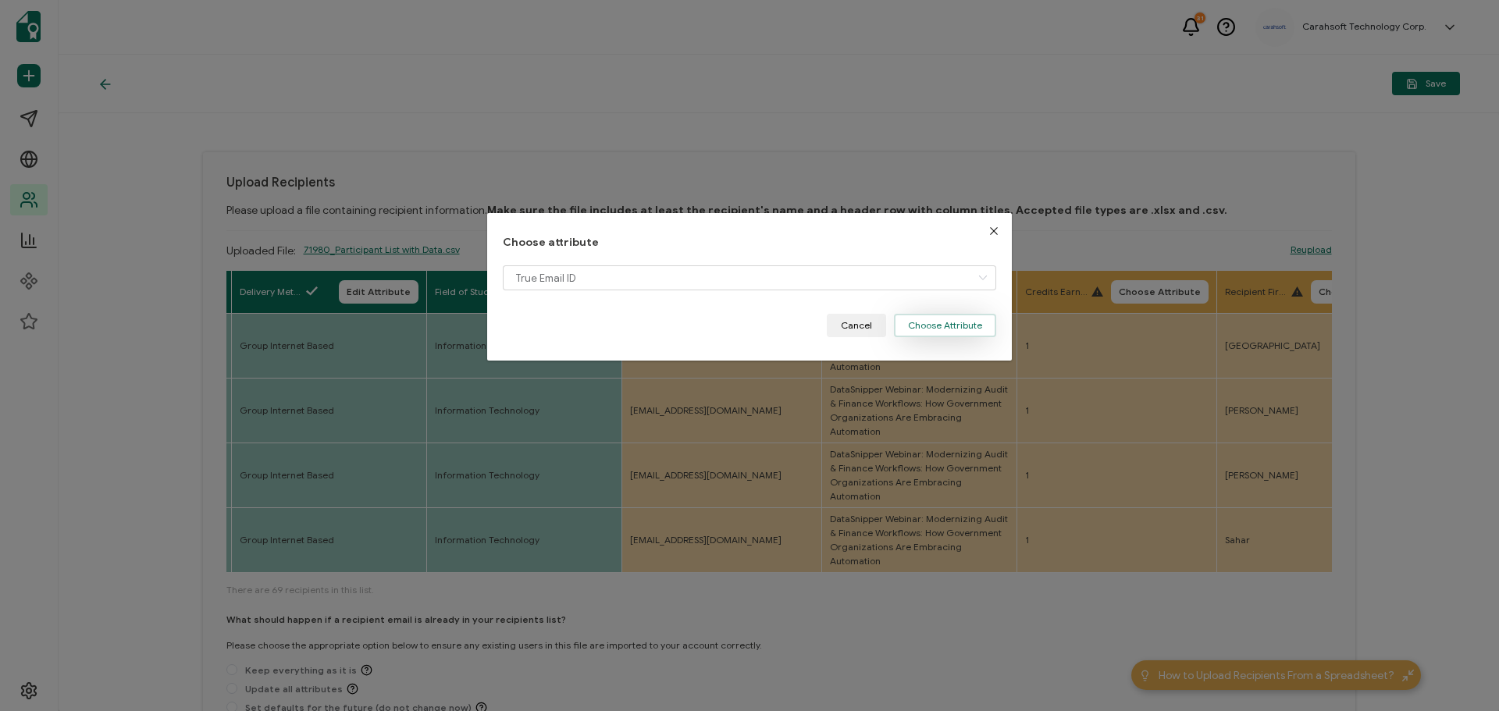
click at [945, 321] on button "Choose Attribute" at bounding box center [945, 325] width 102 height 23
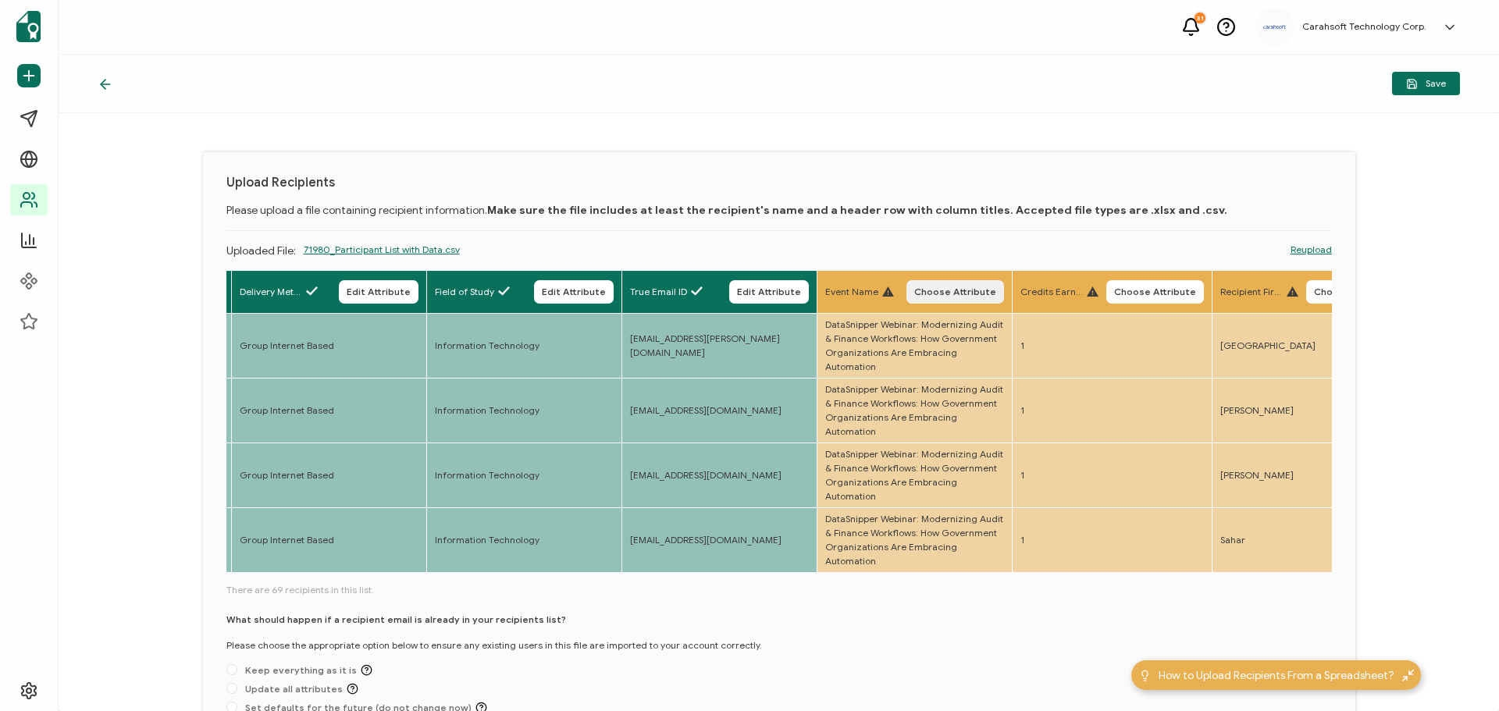
click at [965, 291] on span "Choose Attribute" at bounding box center [956, 291] width 82 height 9
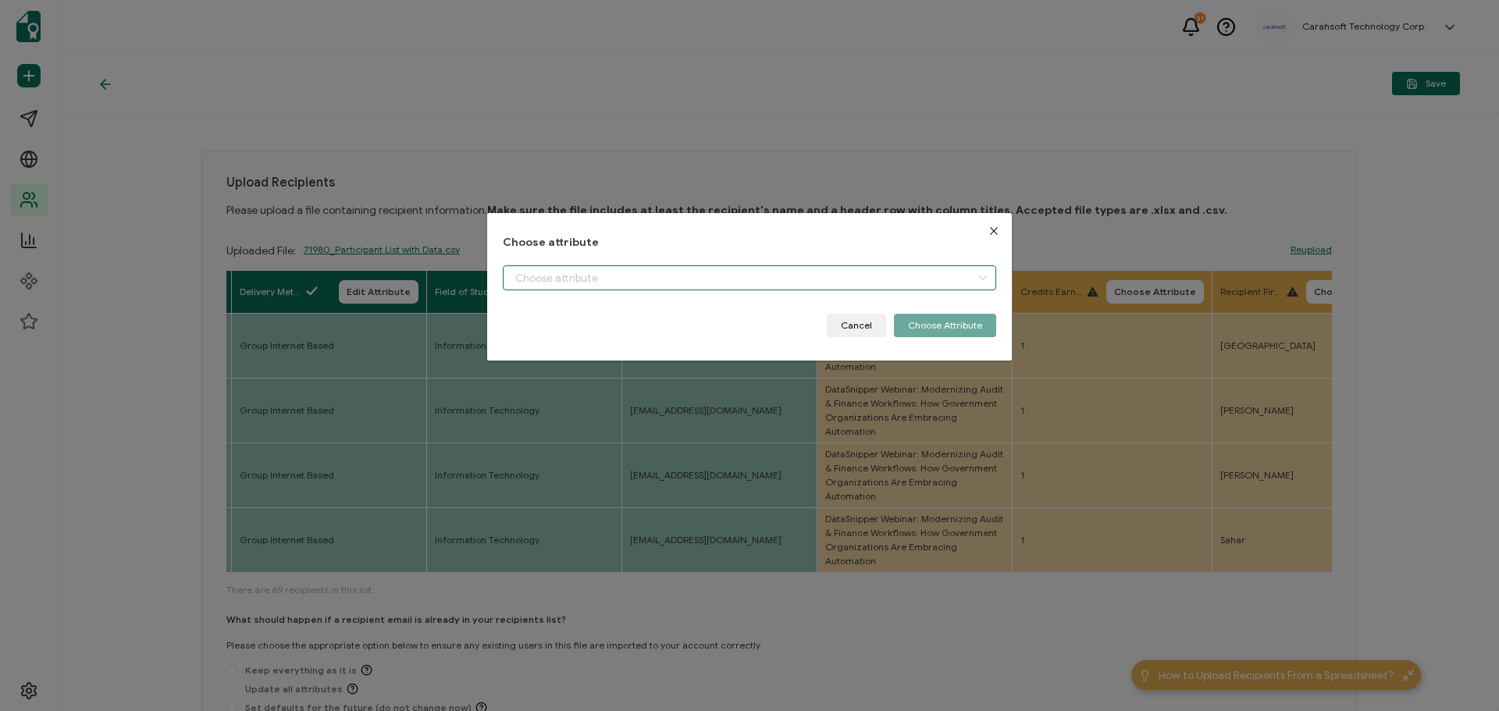
click at [577, 278] on input "dialog" at bounding box center [750, 278] width 494 height 25
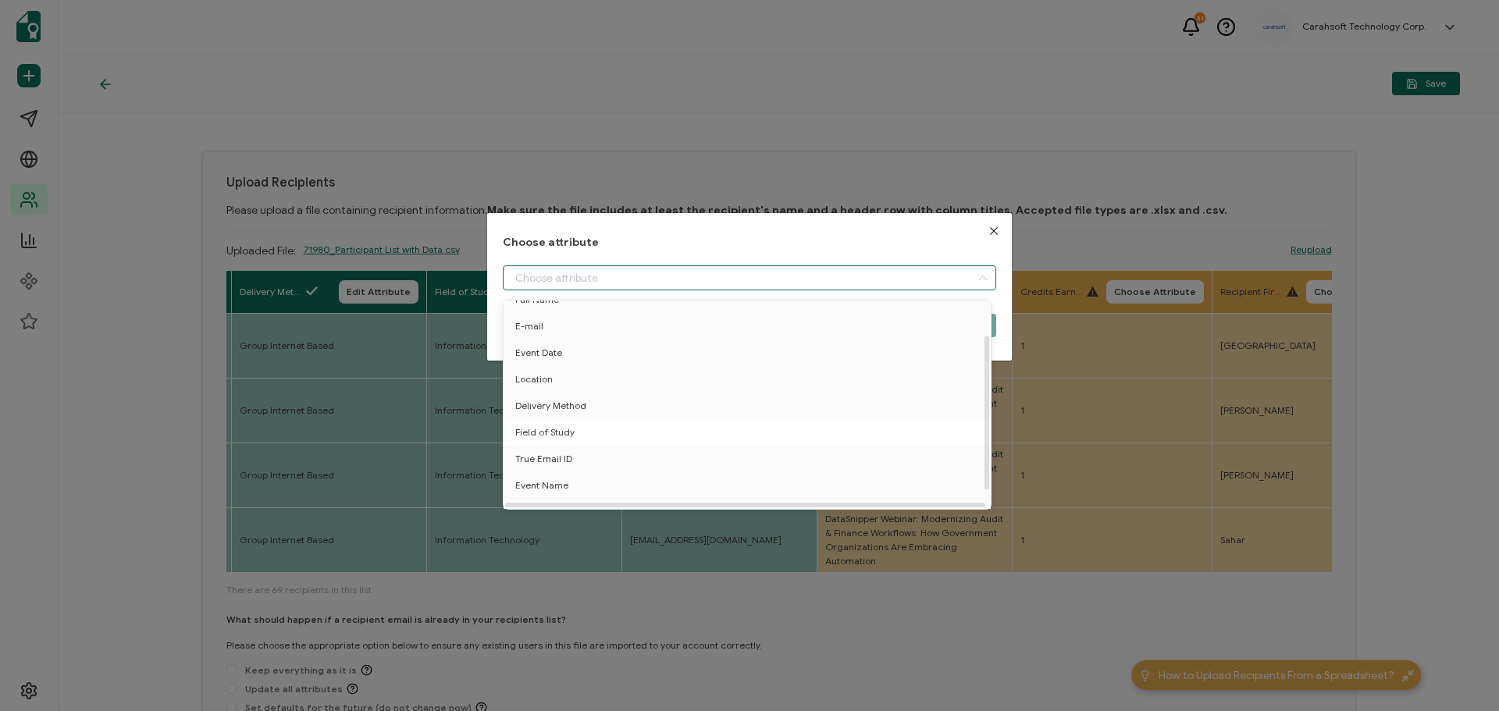
scroll to position [69, 0]
drag, startPoint x: 543, startPoint y: 463, endPoint x: 602, endPoint y: 414, distance: 77.1
click at [544, 463] on span "Event Name" at bounding box center [541, 470] width 53 height 27
type input "Event Name"
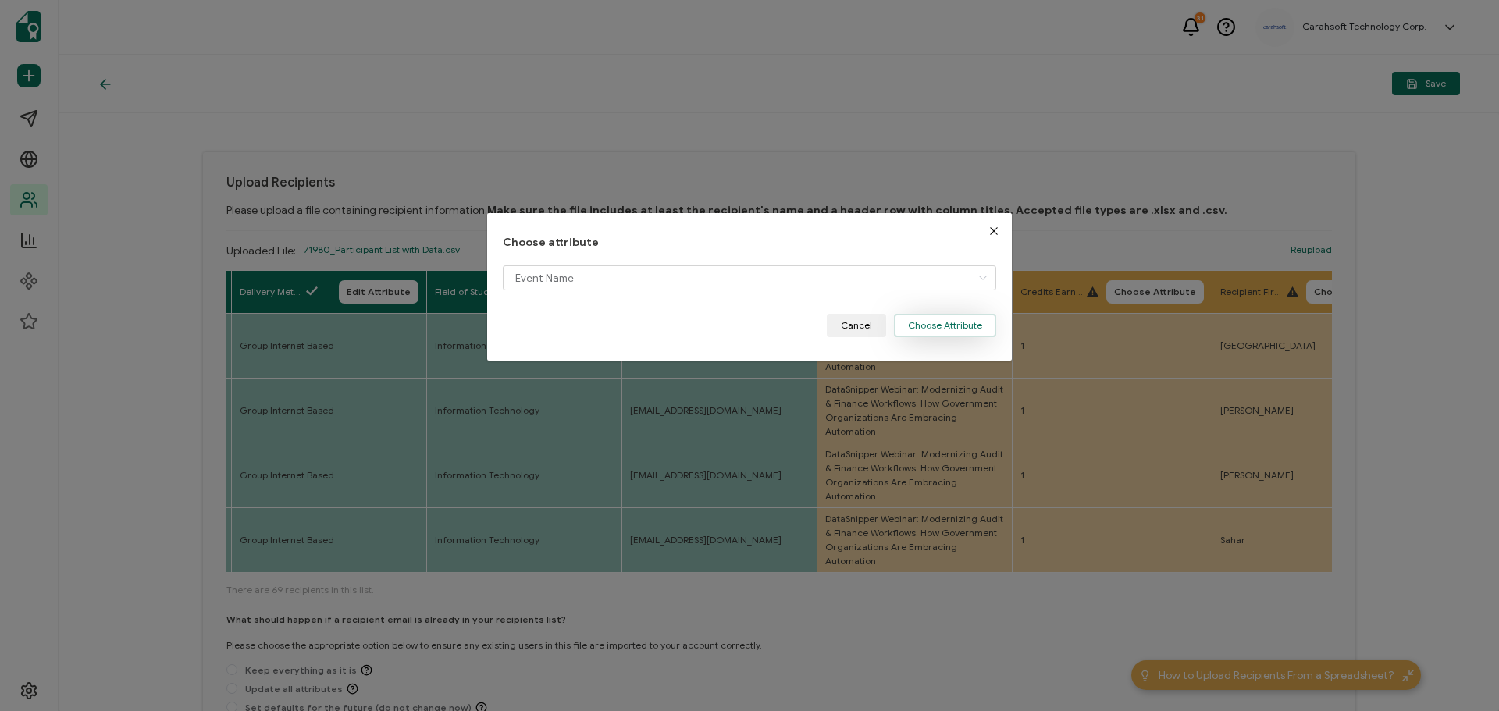
click at [909, 327] on button "Choose Attribute" at bounding box center [945, 325] width 102 height 23
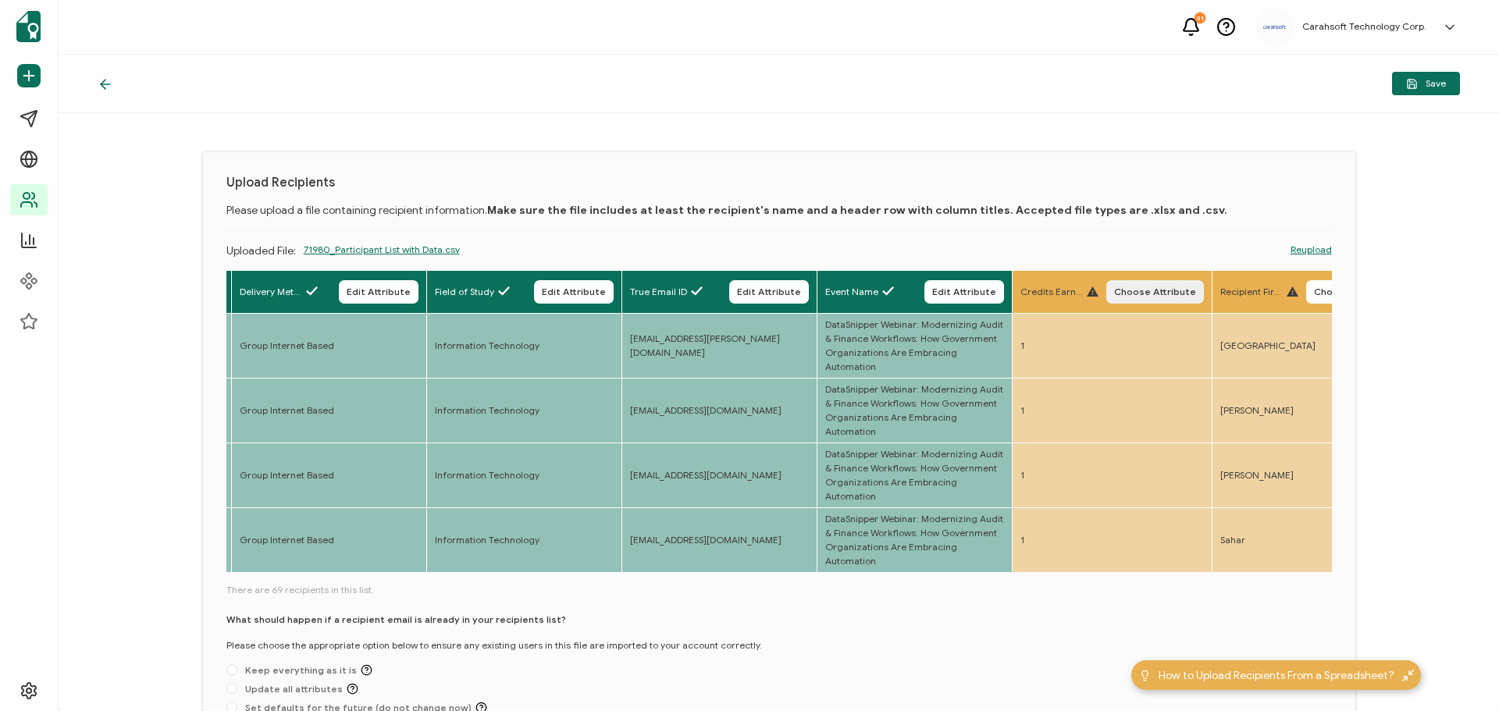
click at [1184, 290] on span "Choose Attribute" at bounding box center [1155, 291] width 82 height 9
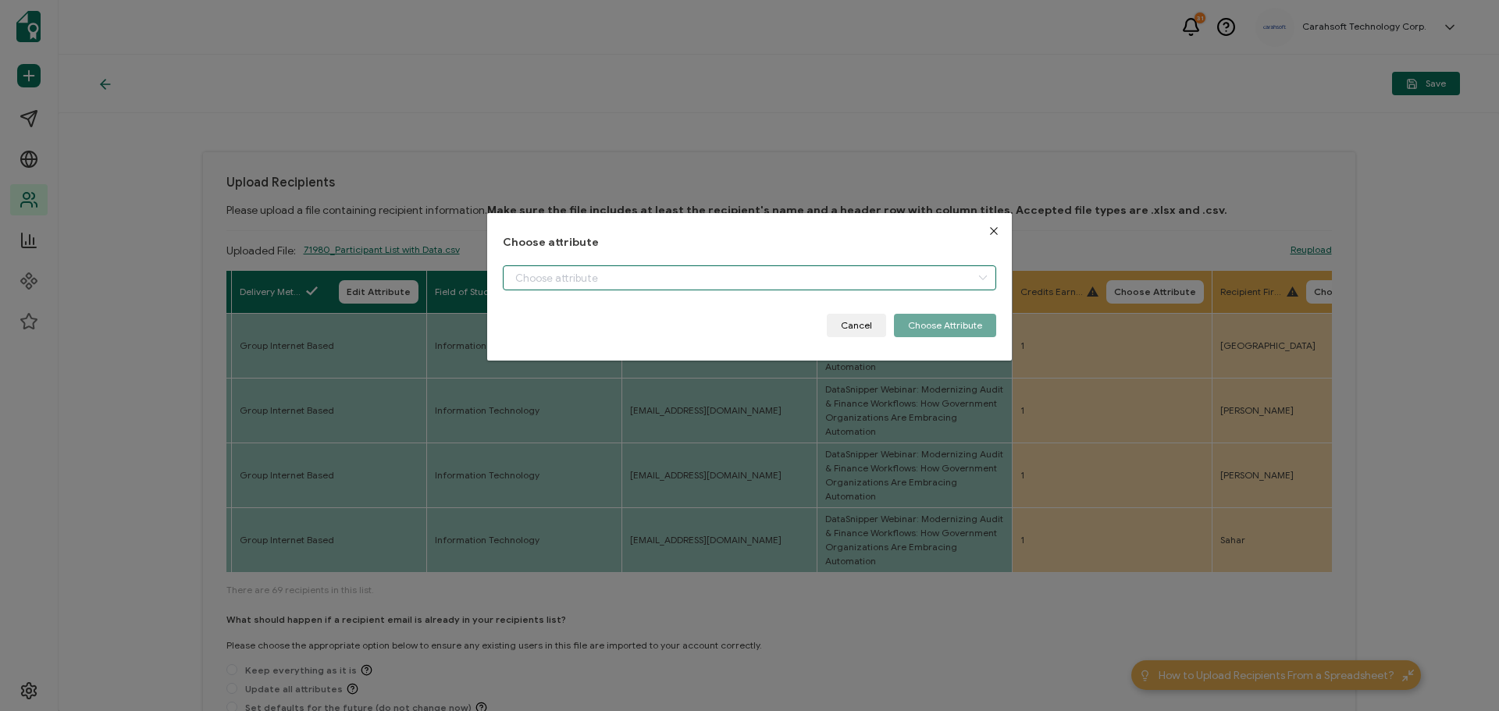
click at [622, 276] on input "dialog" at bounding box center [750, 278] width 494 height 25
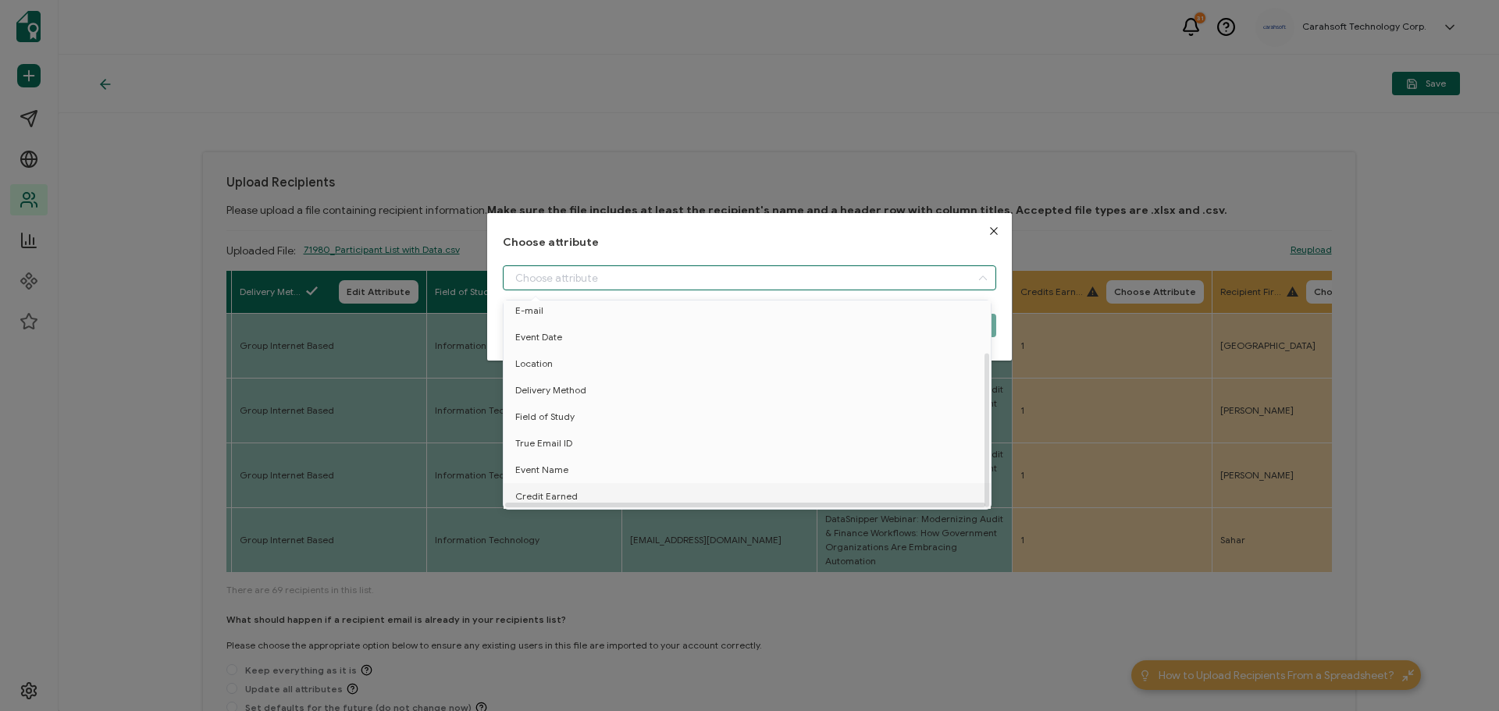
click at [555, 484] on span "Credit Earned" at bounding box center [546, 496] width 62 height 27
type input "Credit Earned"
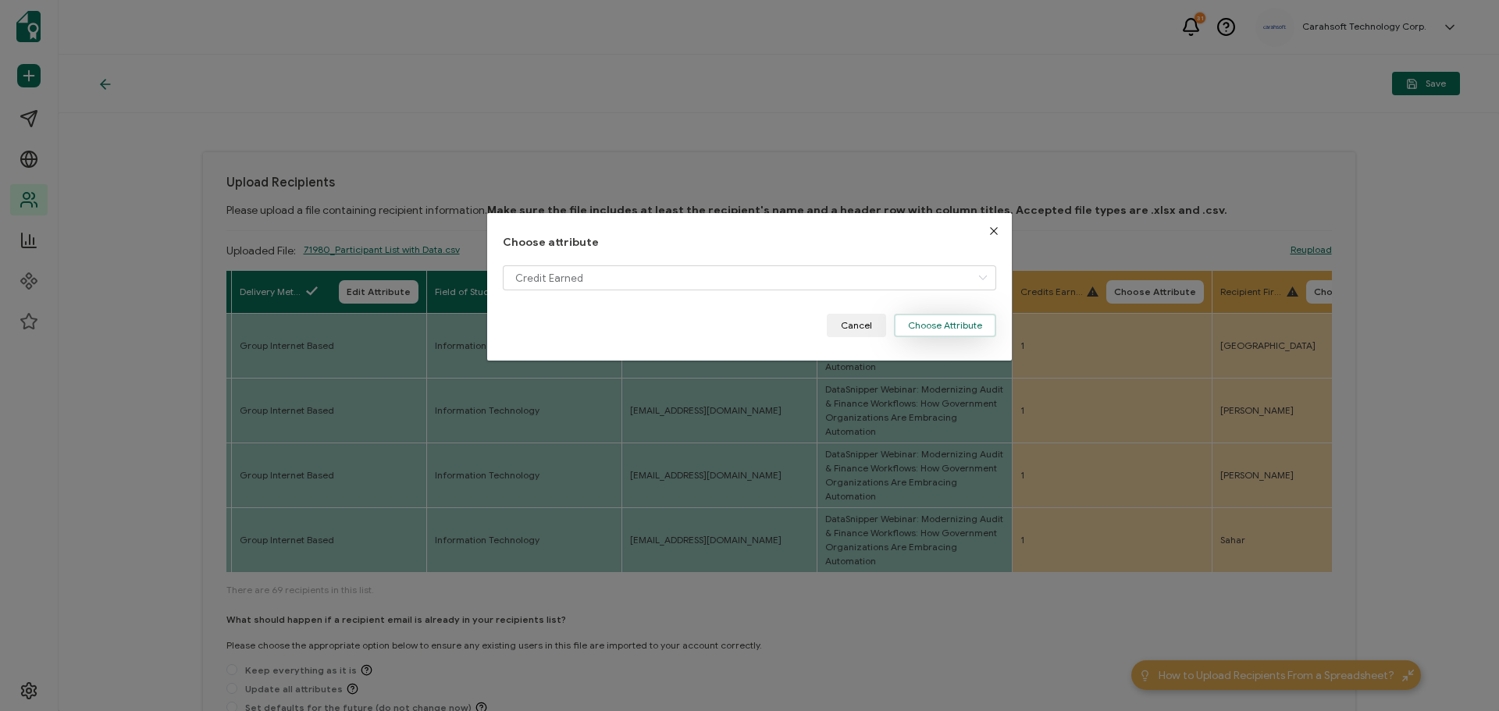
click at [965, 331] on button "Choose Attribute" at bounding box center [945, 325] width 102 height 23
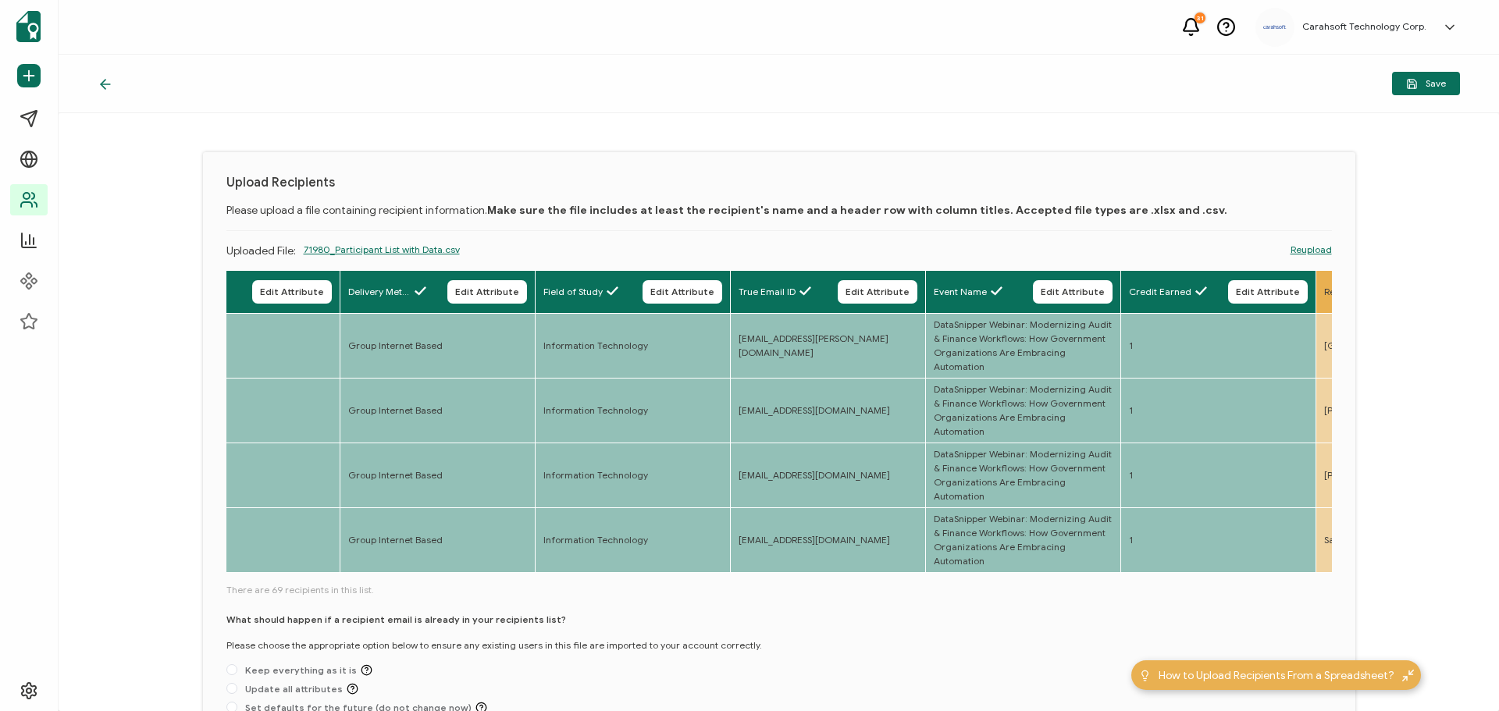
scroll to position [0, 293]
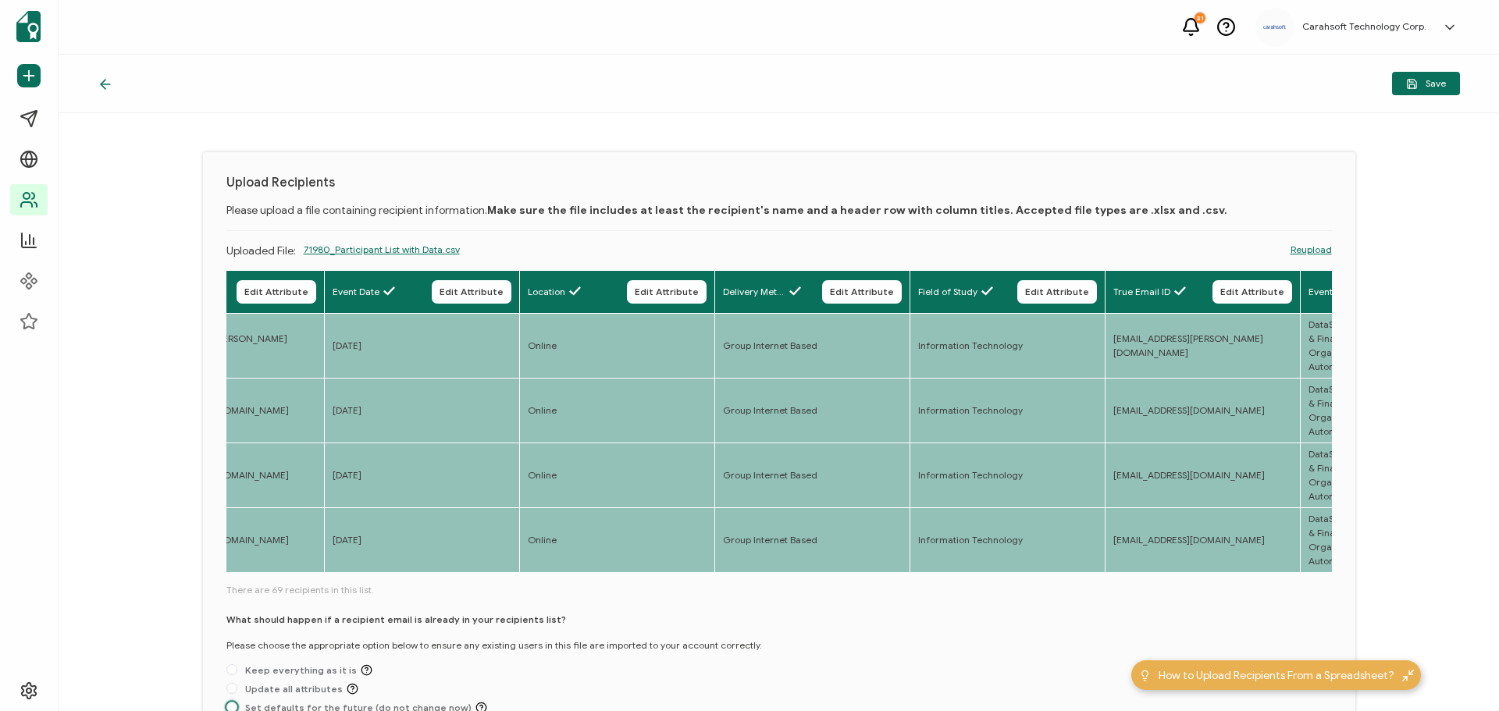
click at [294, 702] on span "Set defaults for the future (do not change now)" at bounding box center [362, 708] width 250 height 12
click at [237, 702] on input "Set defaults for the future (do not change now)" at bounding box center [231, 708] width 11 height 12
radio input "true"
click at [1446, 86] on span "Save" at bounding box center [1427, 84] width 40 height 12
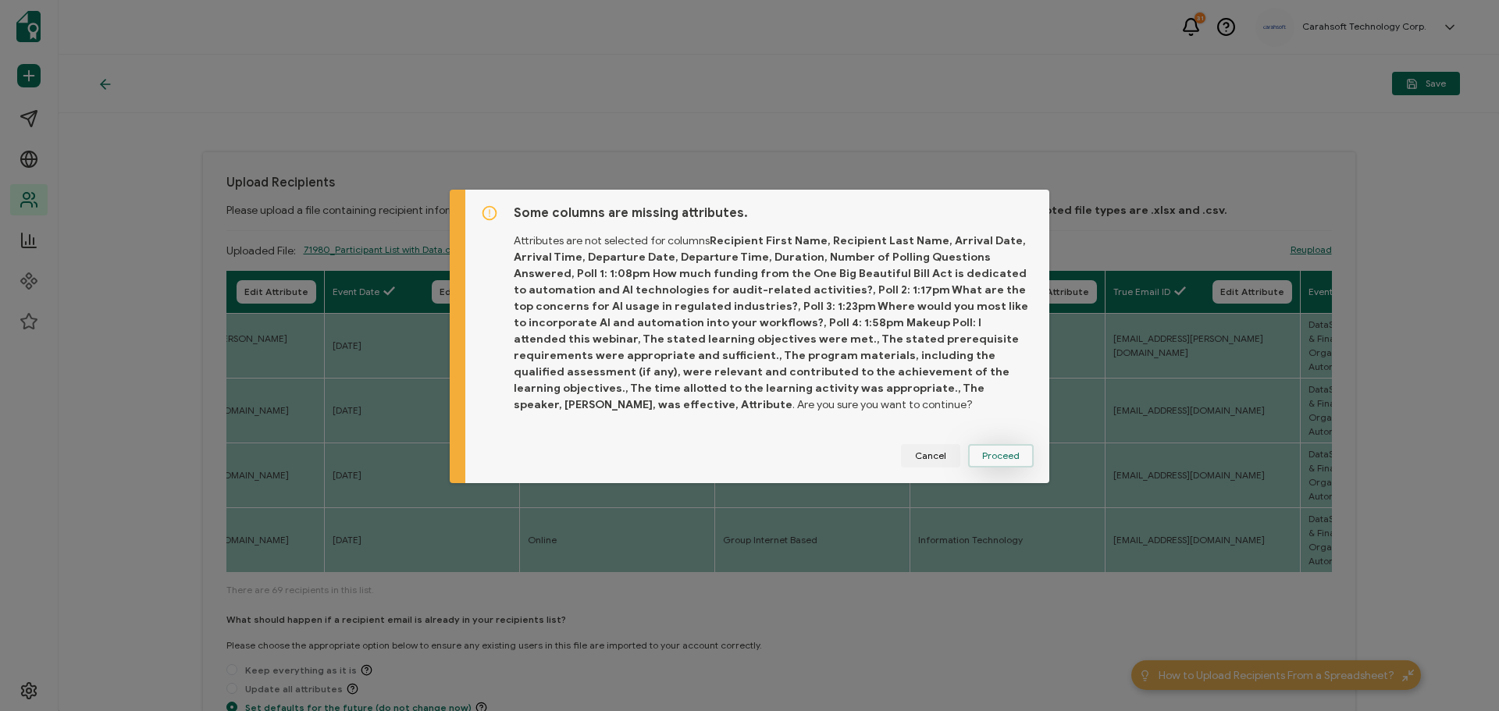
click at [1016, 462] on button "Proceed" at bounding box center [1001, 455] width 66 height 23
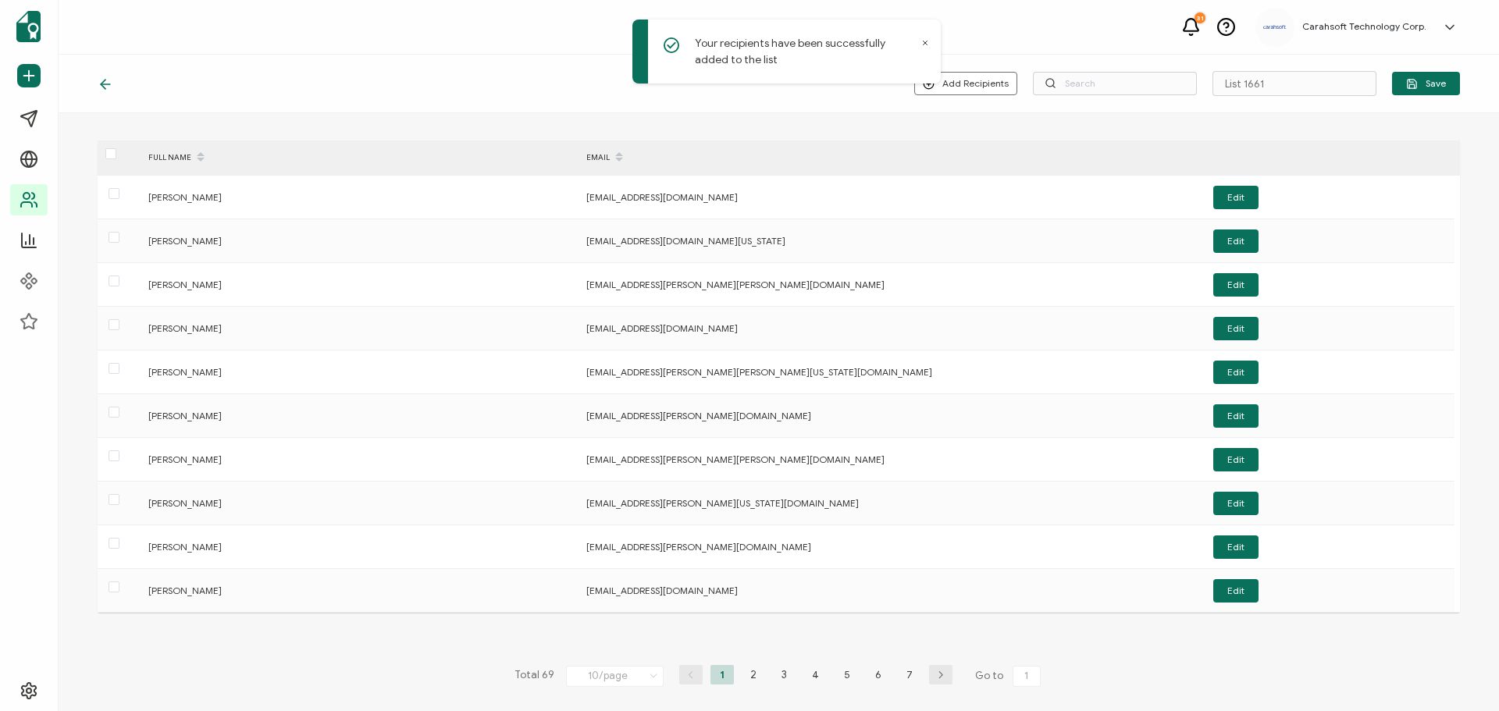
click at [924, 41] on icon at bounding box center [926, 43] width 4 height 4
click at [1281, 85] on input "List 1661" at bounding box center [1295, 83] width 164 height 25
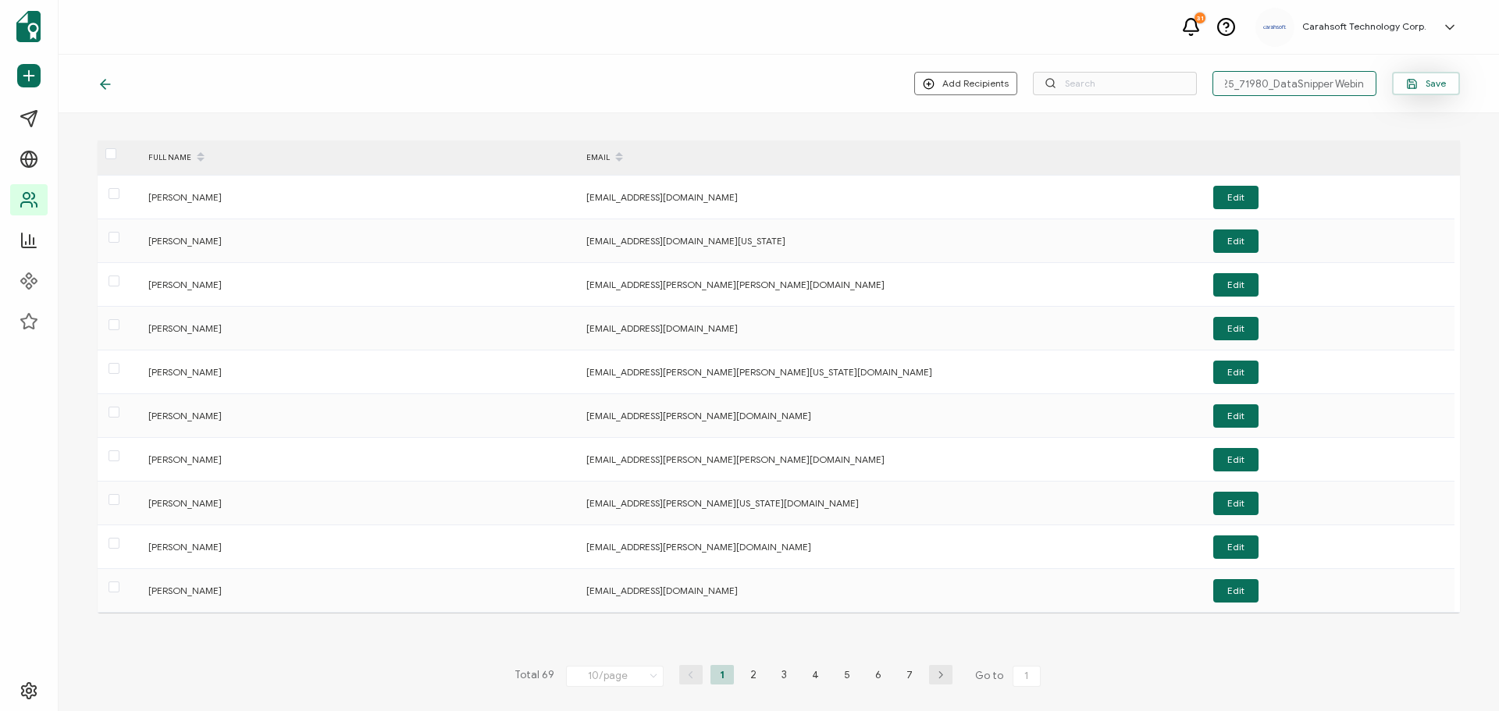
type input "9-4-25_71980_DataSnipper Webinar"
click at [1406, 76] on button "Save" at bounding box center [1426, 83] width 68 height 23
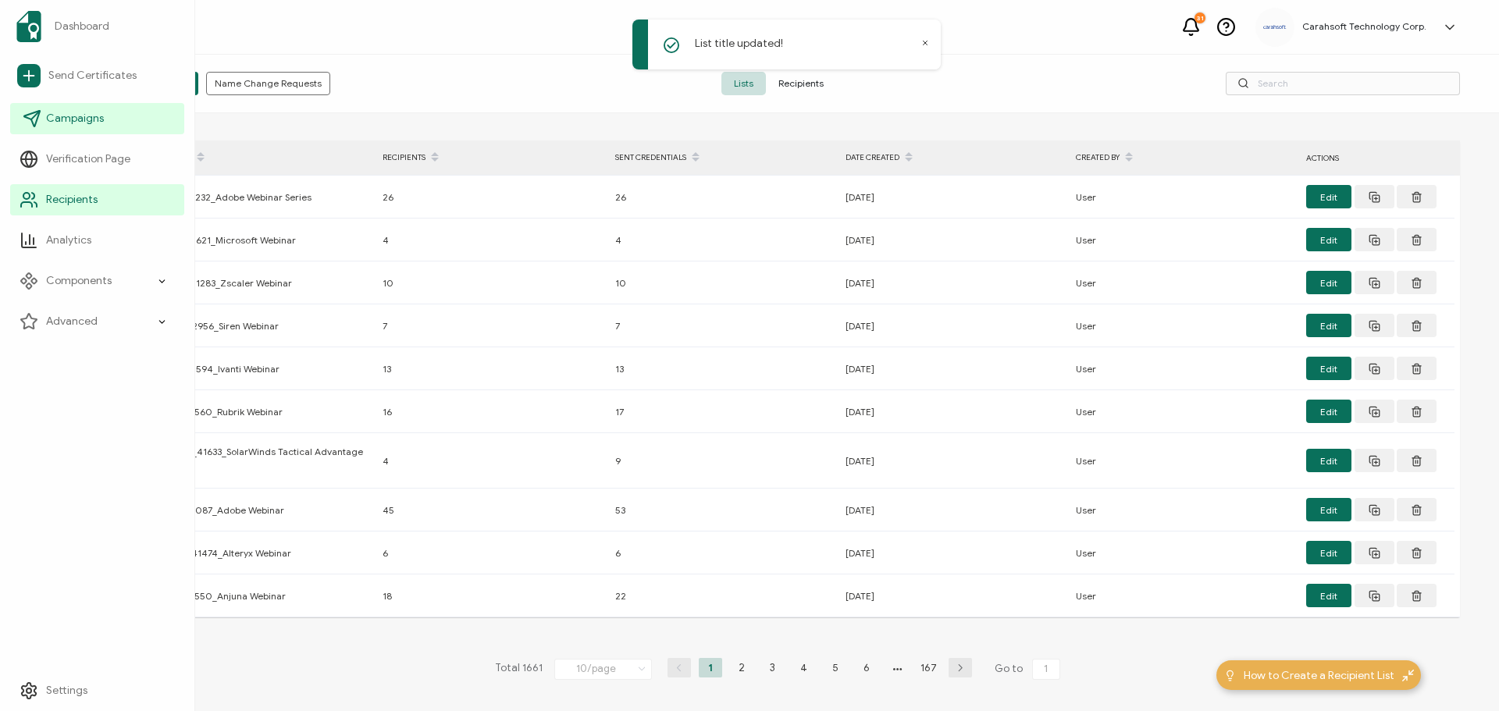
click at [45, 112] on link "Campaigns" at bounding box center [97, 118] width 174 height 31
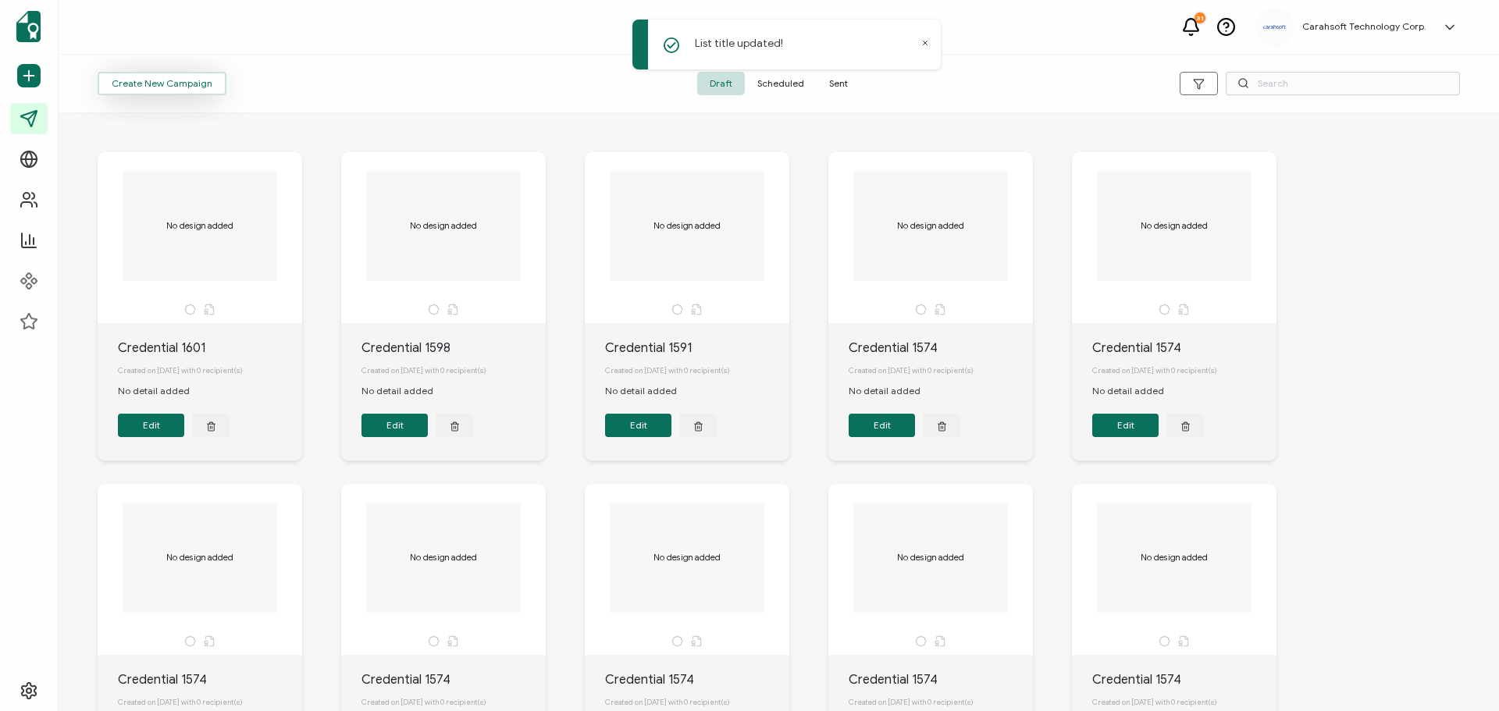
click at [168, 86] on span "Create New Campaign" at bounding box center [162, 83] width 101 height 9
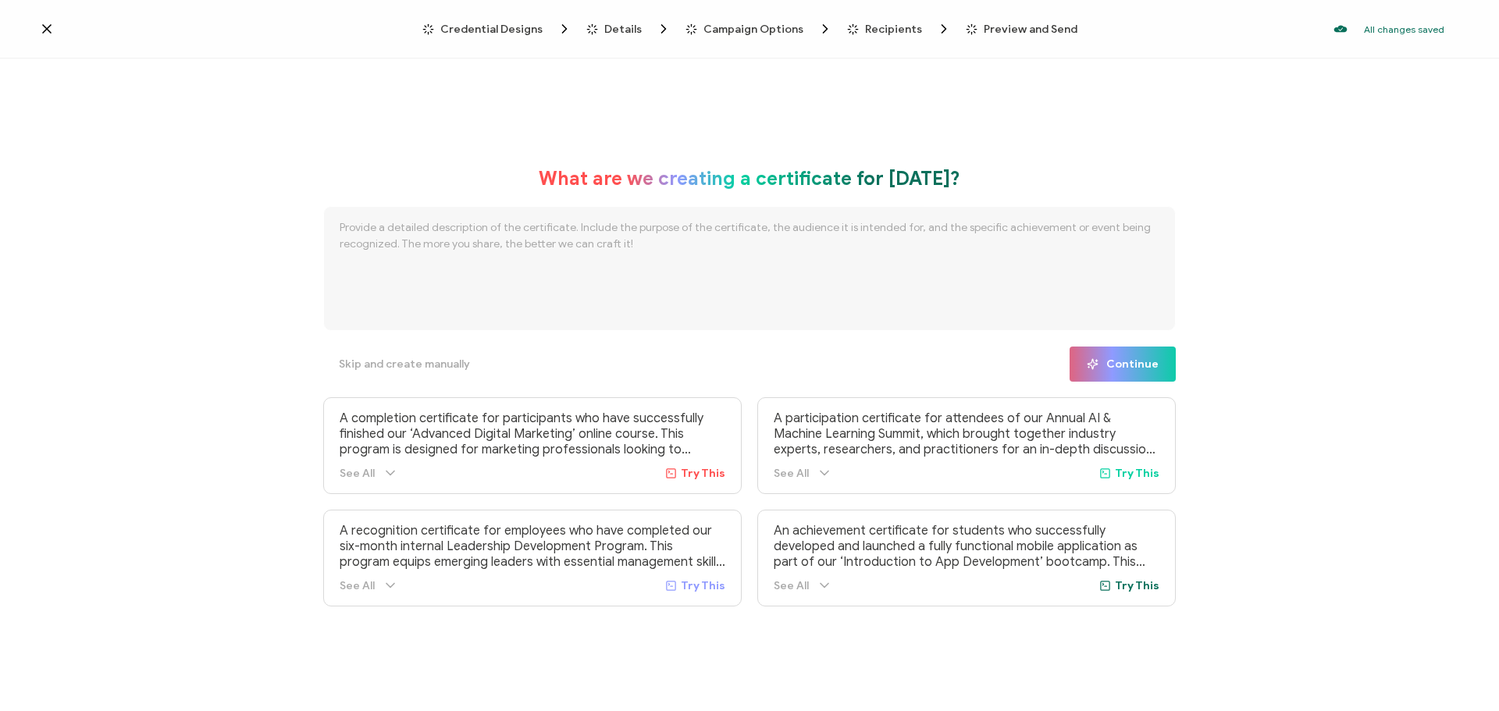
click at [480, 28] on span "Credential Designs" at bounding box center [491, 29] width 102 height 12
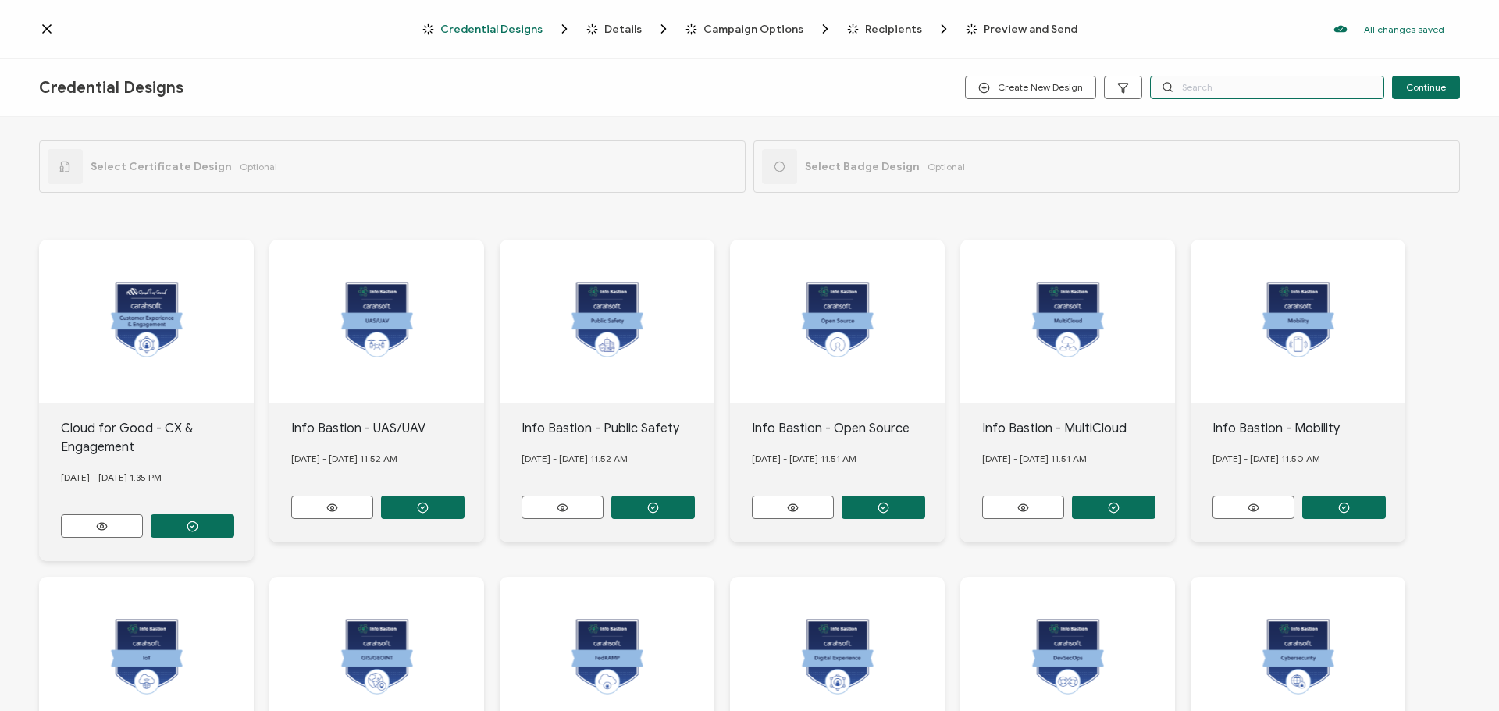
click at [1188, 91] on input "text" at bounding box center [1267, 87] width 234 height 23
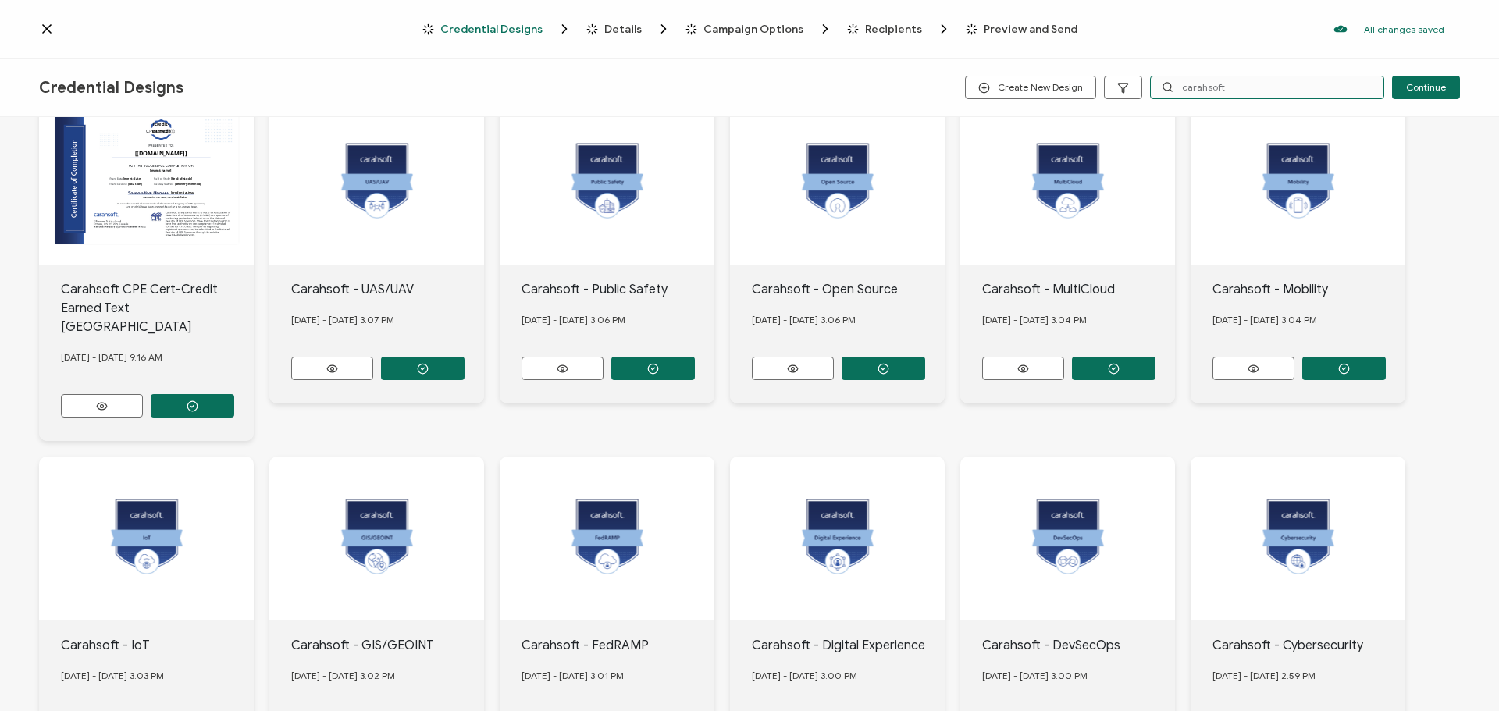
scroll to position [255, 0]
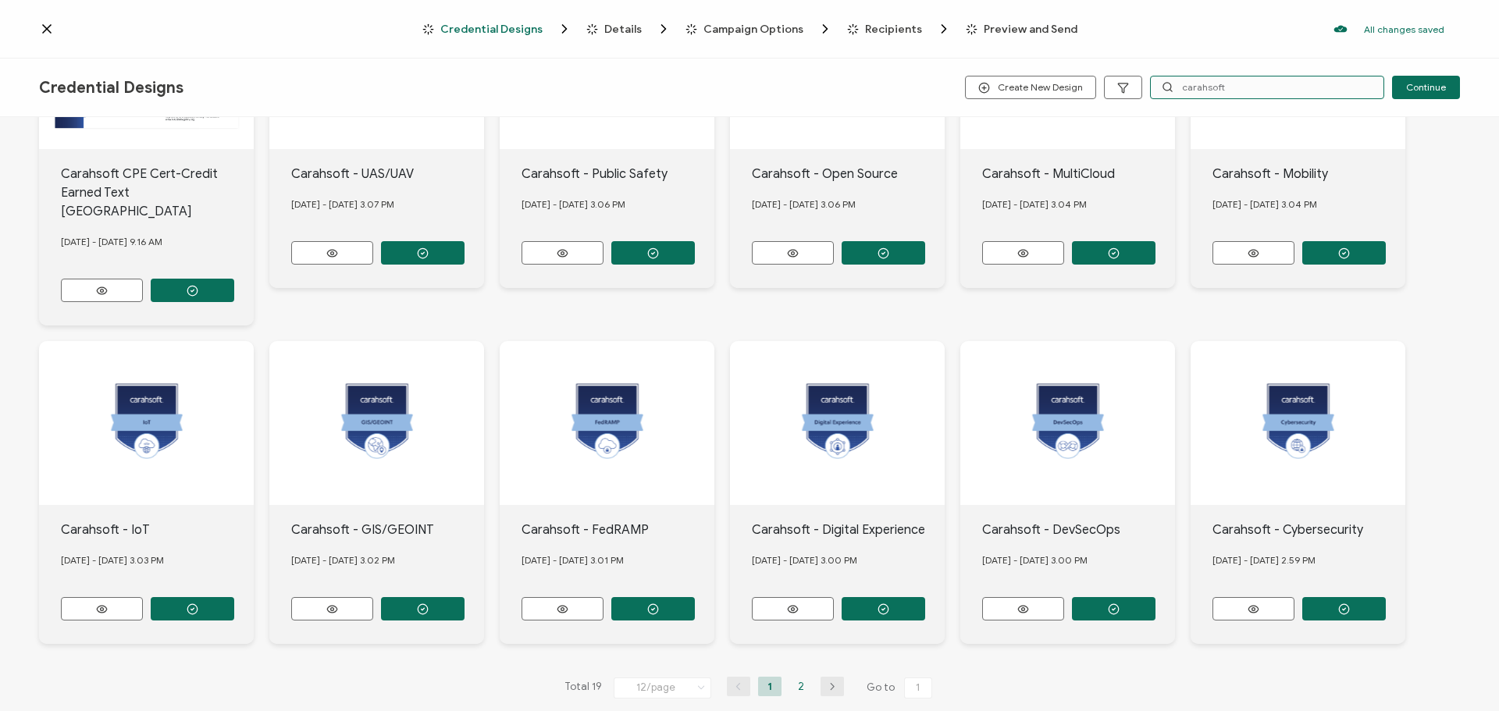
type input "carahsoft"
click at [801, 677] on li "2" at bounding box center [801, 687] width 23 height 20
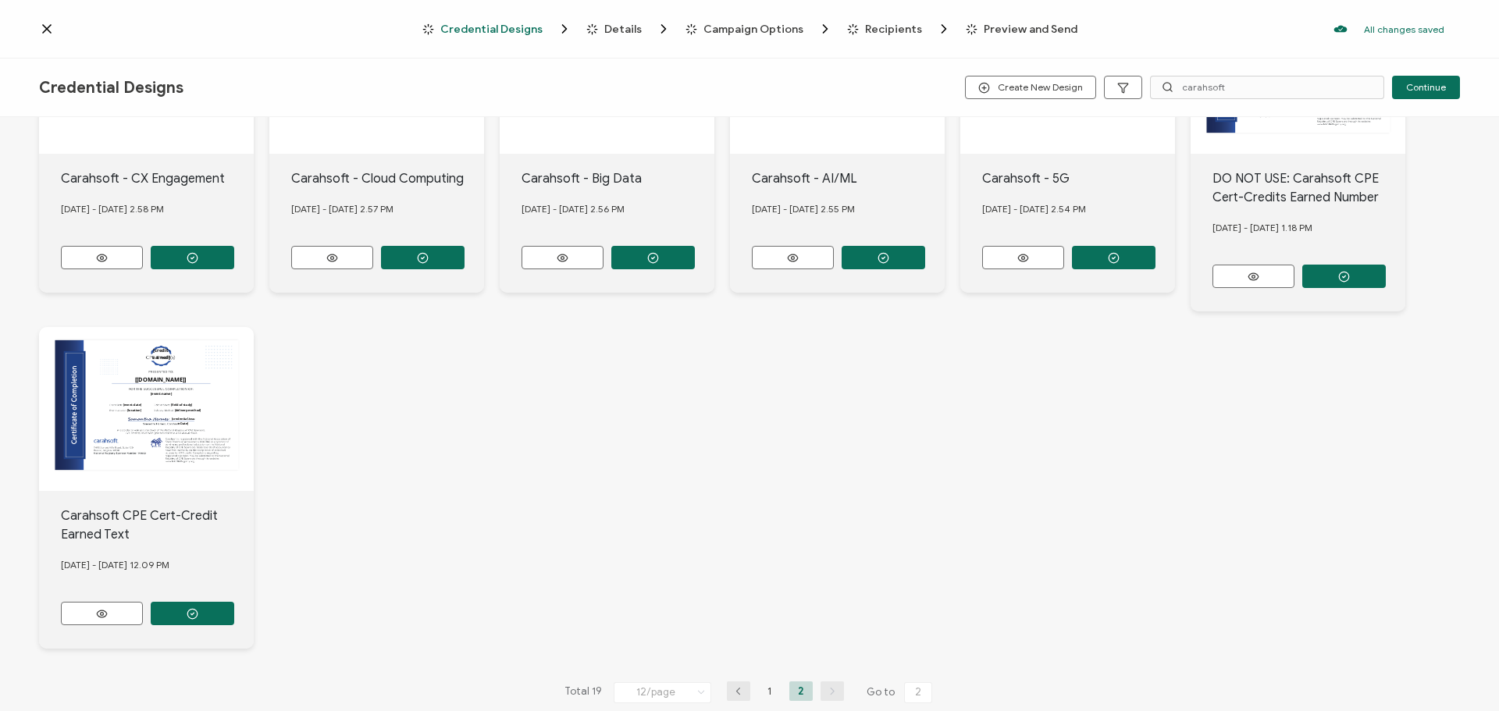
scroll to position [273, 0]
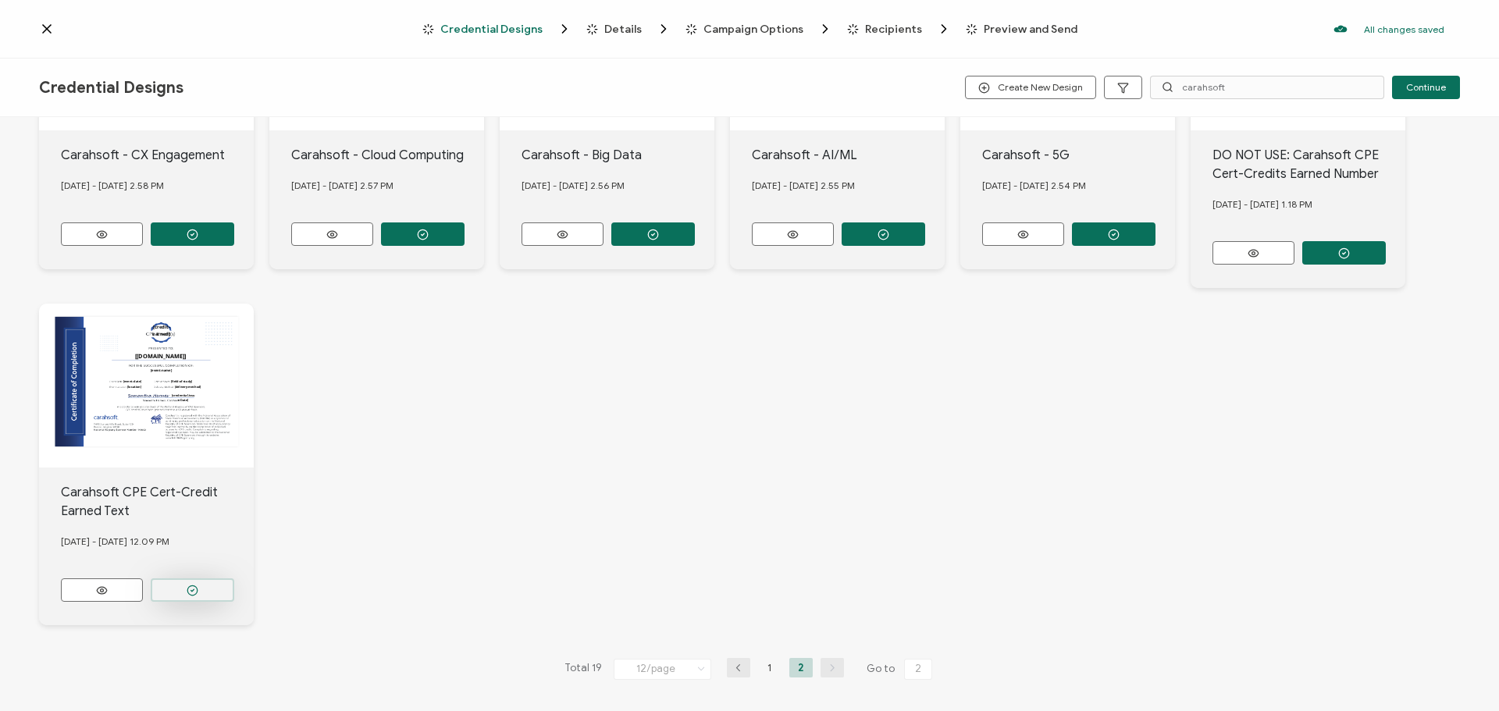
click at [198, 585] on icon "button" at bounding box center [193, 591] width 12 height 12
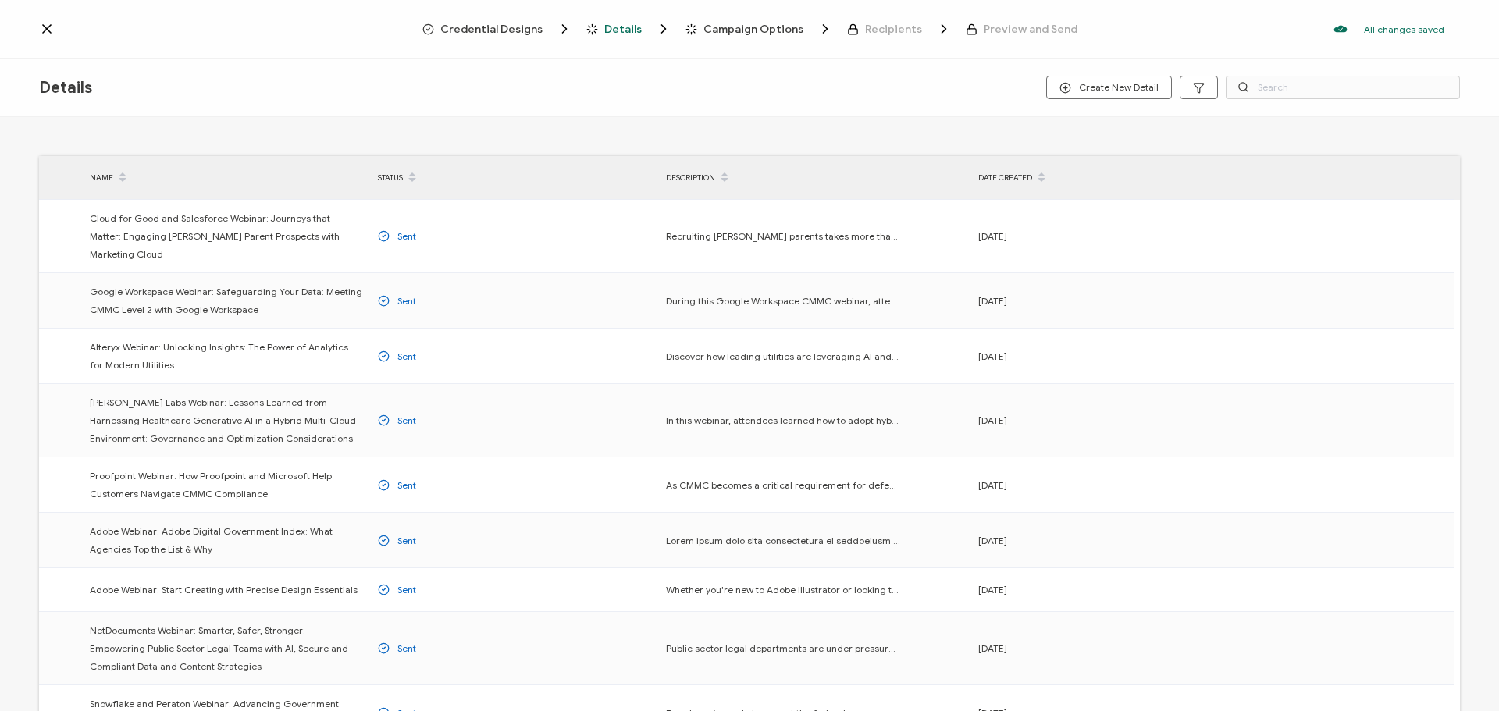
click at [482, 30] on span "Credential Designs" at bounding box center [491, 29] width 102 height 12
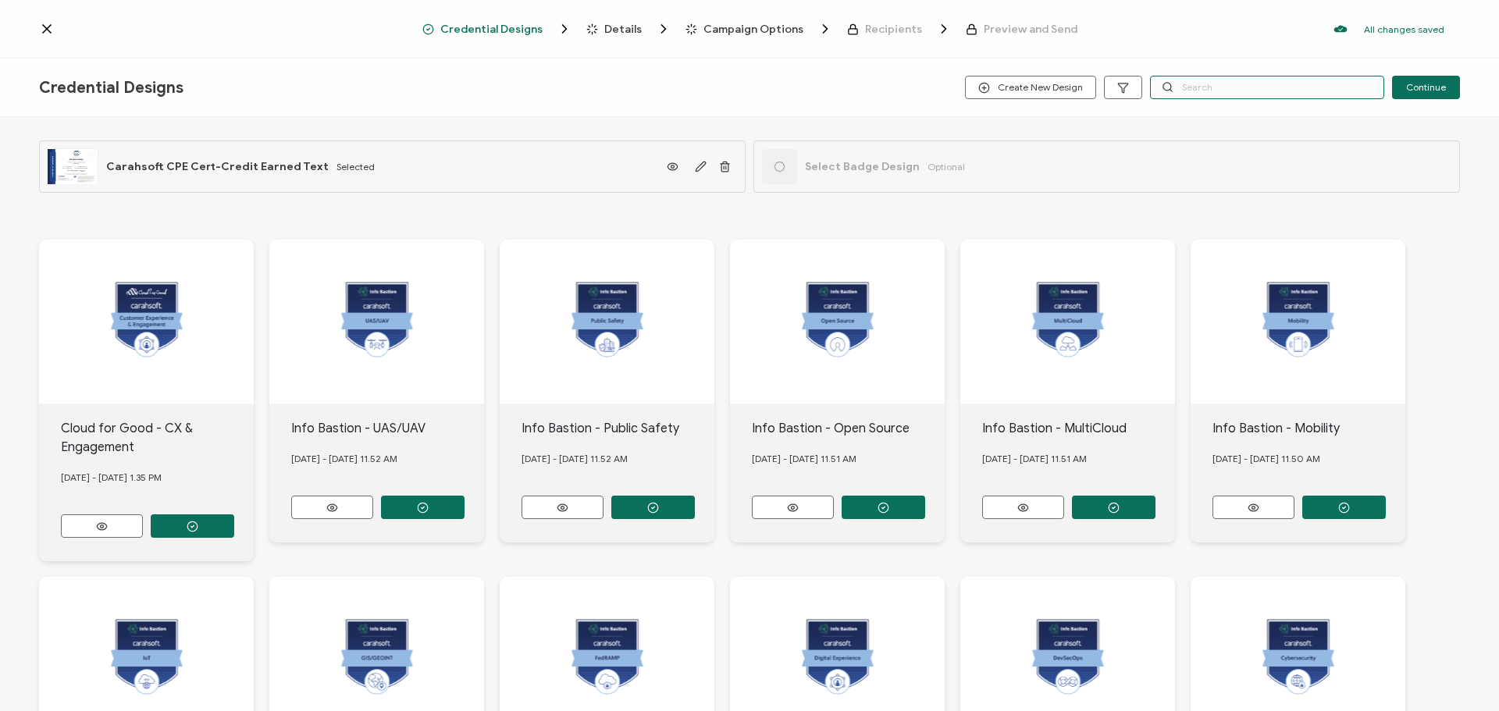
click at [1196, 90] on input "text" at bounding box center [1267, 87] width 234 height 23
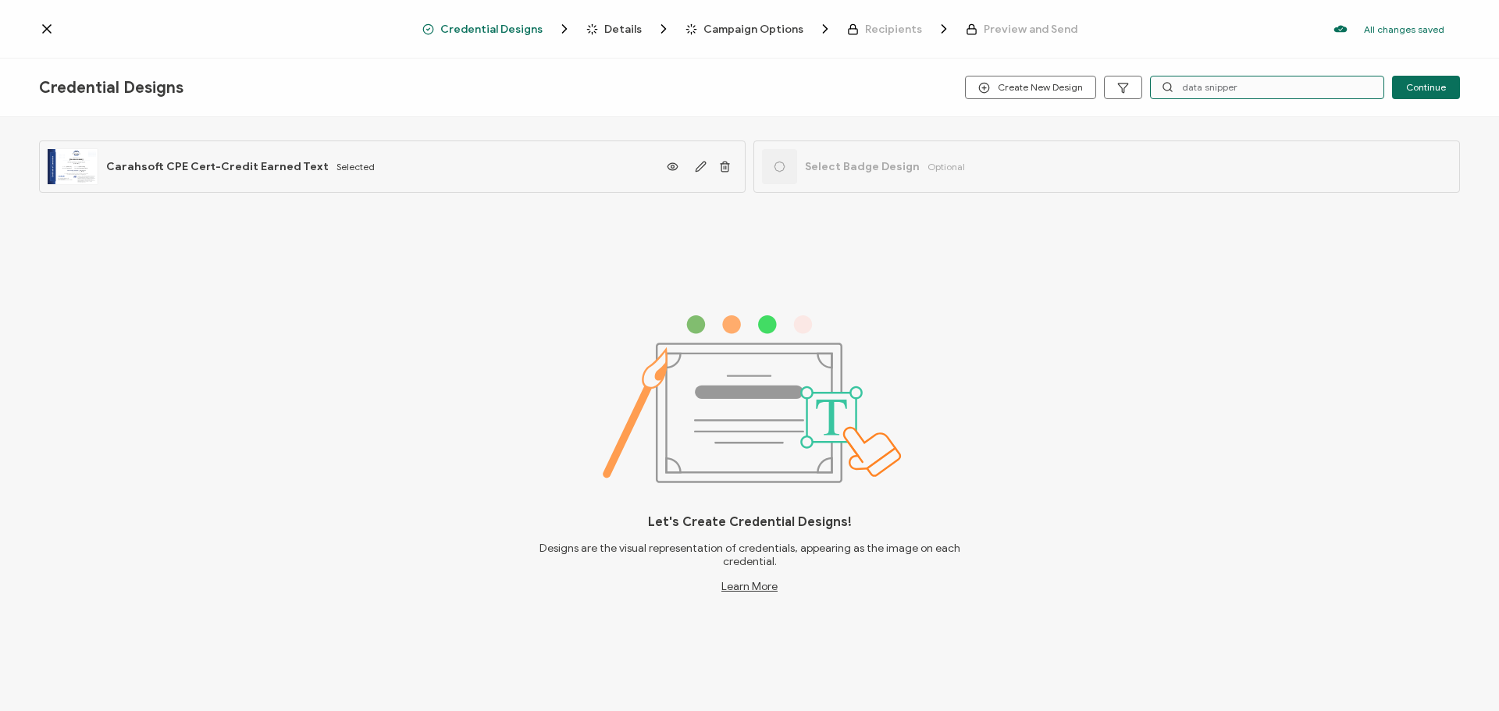
click at [1206, 84] on input "data snipper" at bounding box center [1267, 87] width 234 height 23
drag, startPoint x: 1242, startPoint y: 84, endPoint x: 1102, endPoint y: 88, distance: 139.8
click at [1102, 88] on div "Create New Design datasnipper Continue" at bounding box center [1212, 87] width 495 height 23
type input "DataSnipper"
drag, startPoint x: 1276, startPoint y: 87, endPoint x: 1140, endPoint y: 86, distance: 135.9
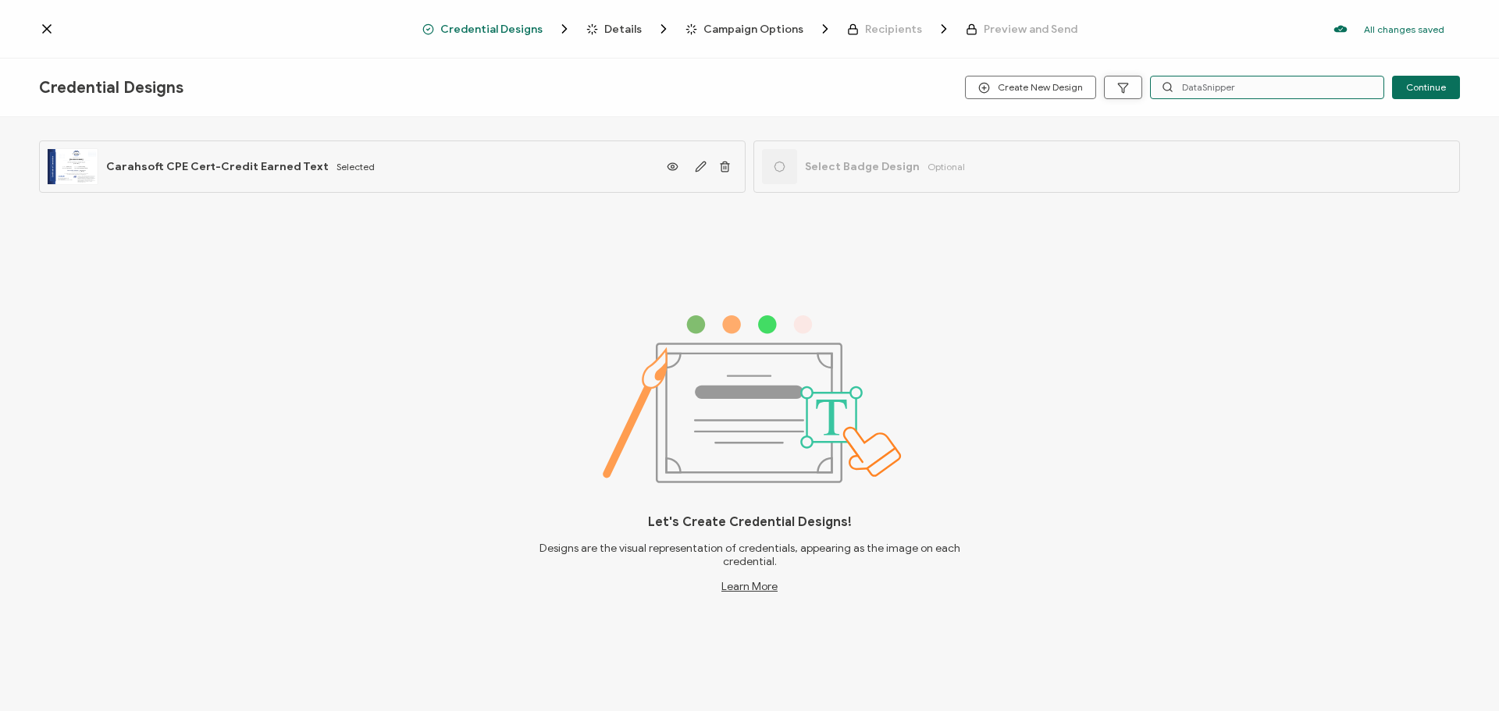
click at [1140, 86] on div "Create New Design DataSnipper Continue" at bounding box center [1212, 87] width 495 height 23
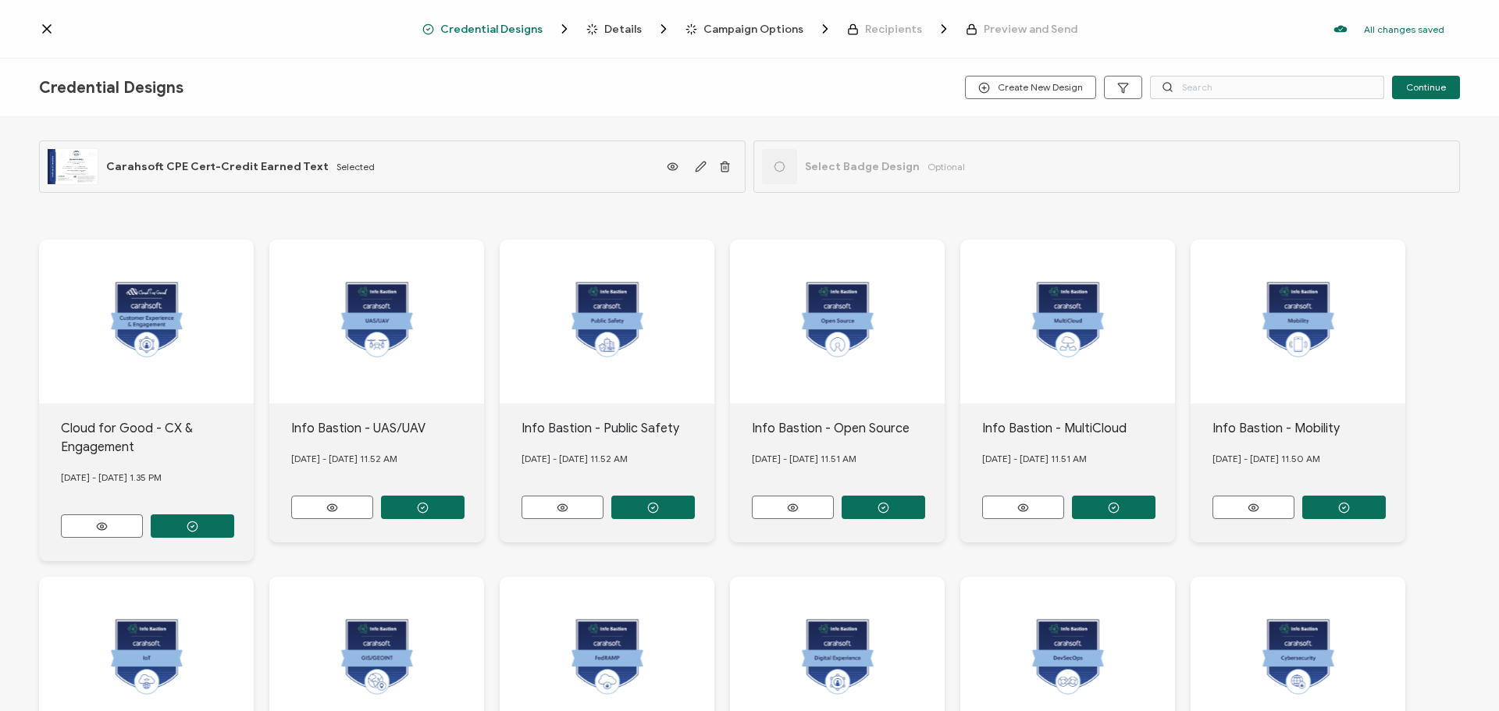
click at [625, 27] on span "Details" at bounding box center [622, 29] width 37 height 12
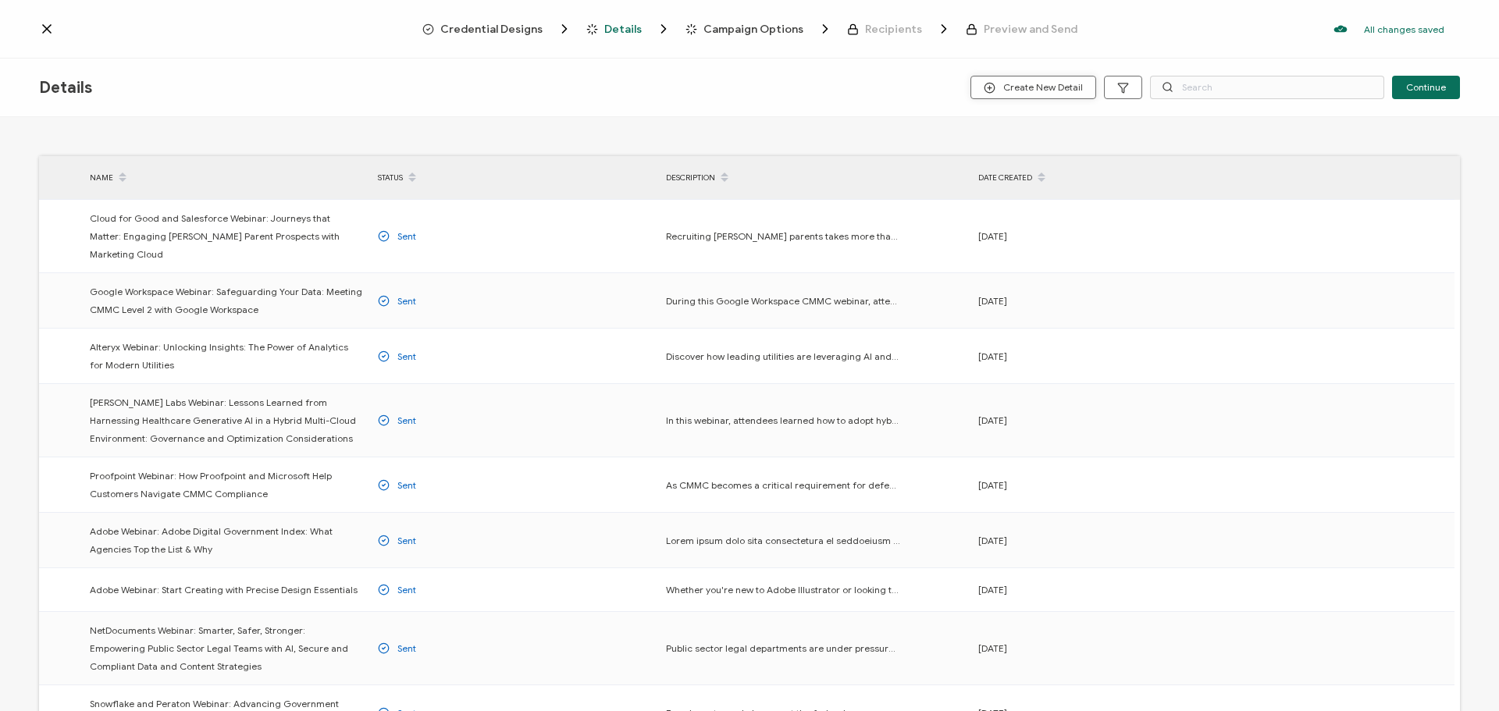
click at [995, 86] on circle "button" at bounding box center [990, 88] width 10 height 10
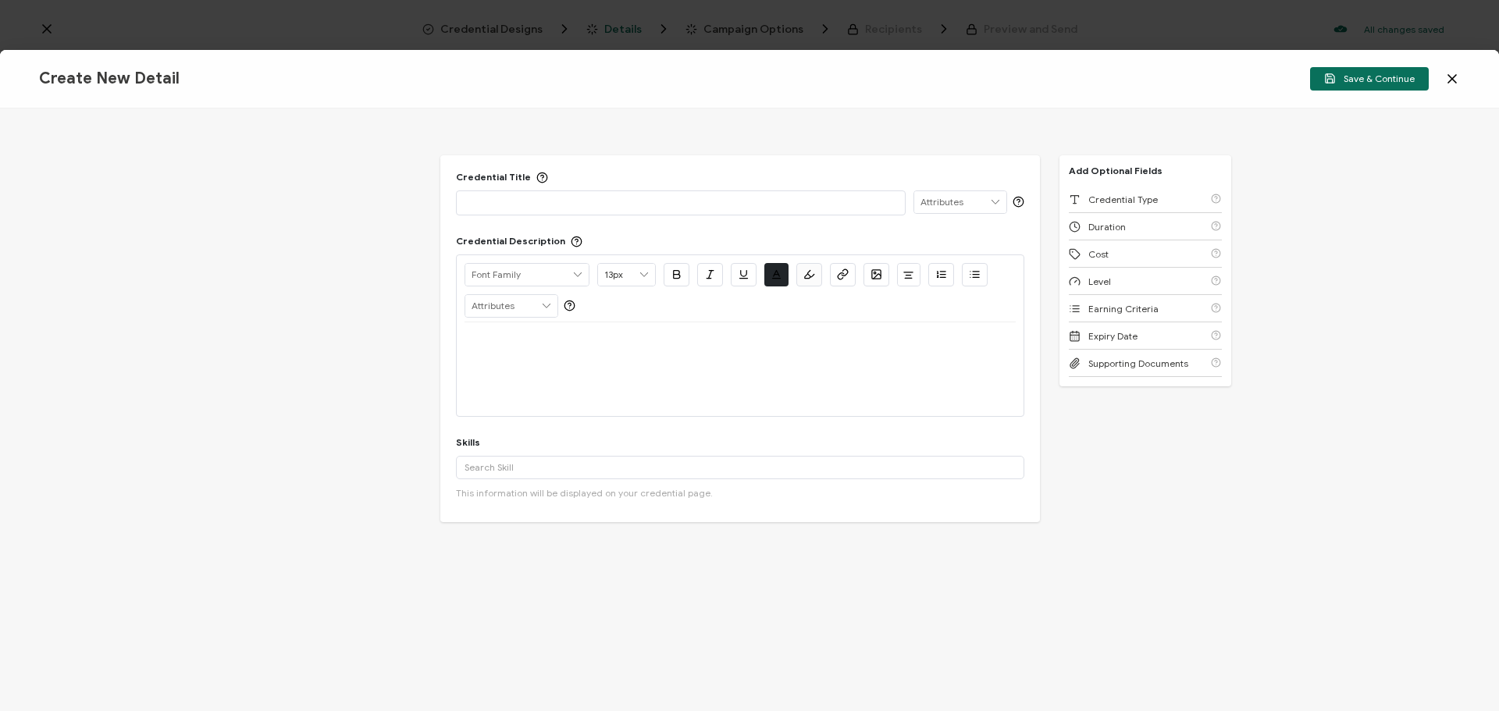
click at [521, 205] on p at bounding box center [681, 202] width 433 height 16
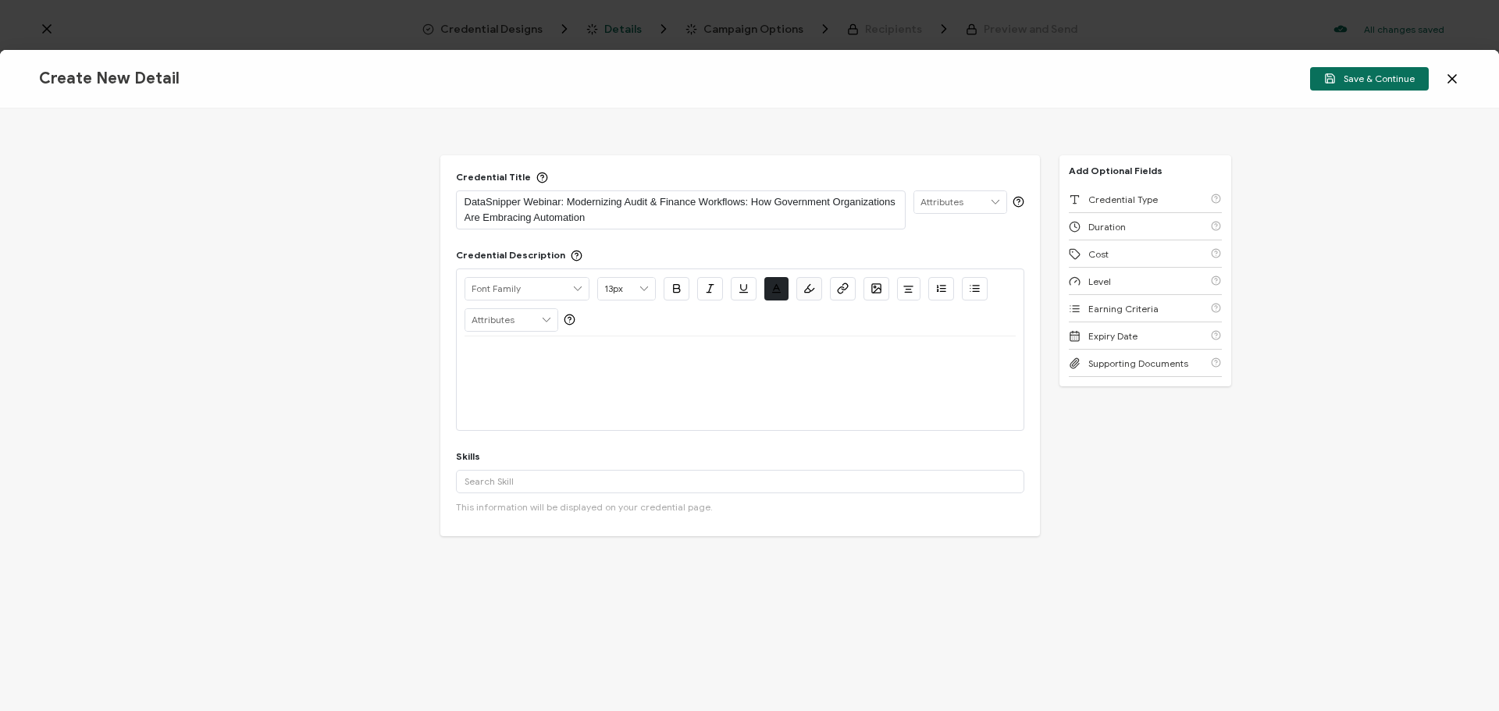
click at [567, 354] on p at bounding box center [740, 355] width 551 height 14
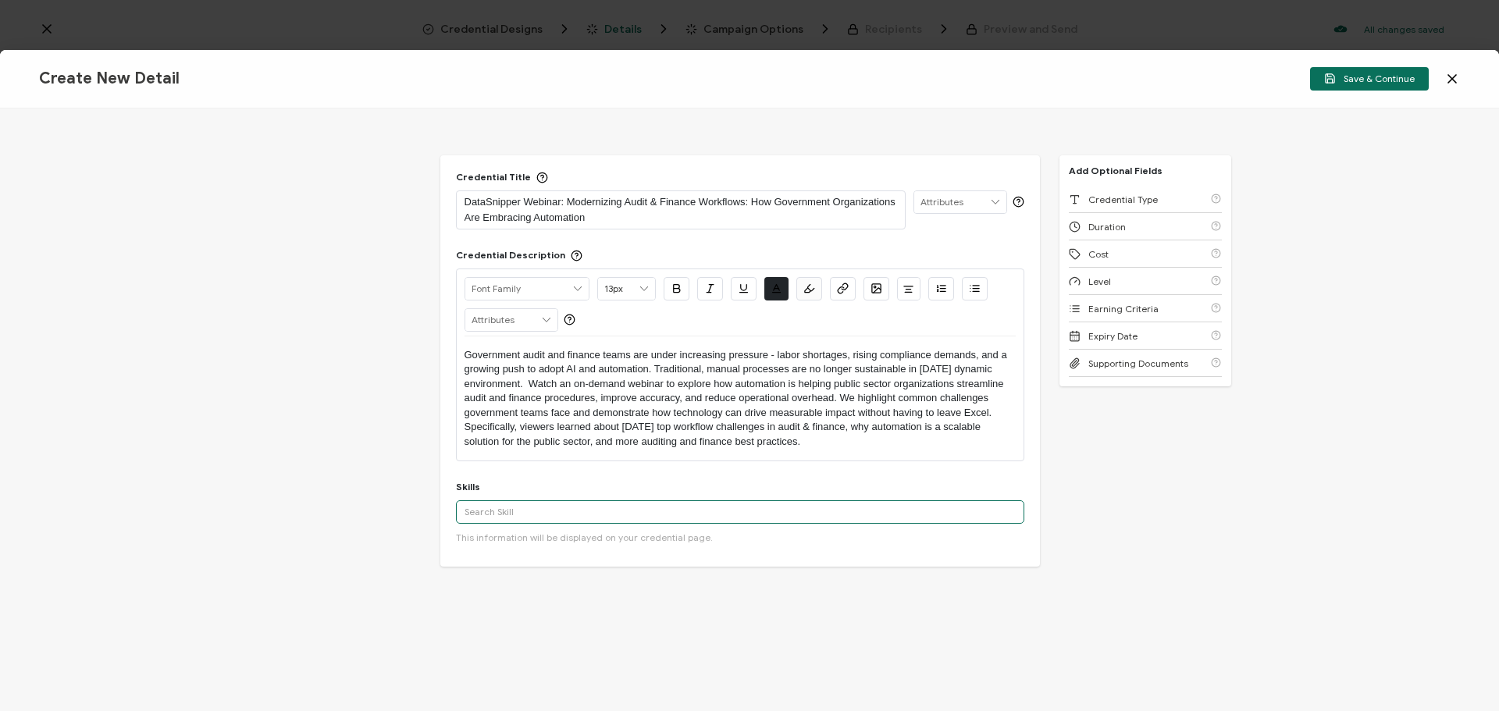
click at [482, 505] on input "text" at bounding box center [740, 512] width 569 height 23
paste input "Auditing"
click at [490, 540] on div "Auditing" at bounding box center [740, 540] width 569 height 27
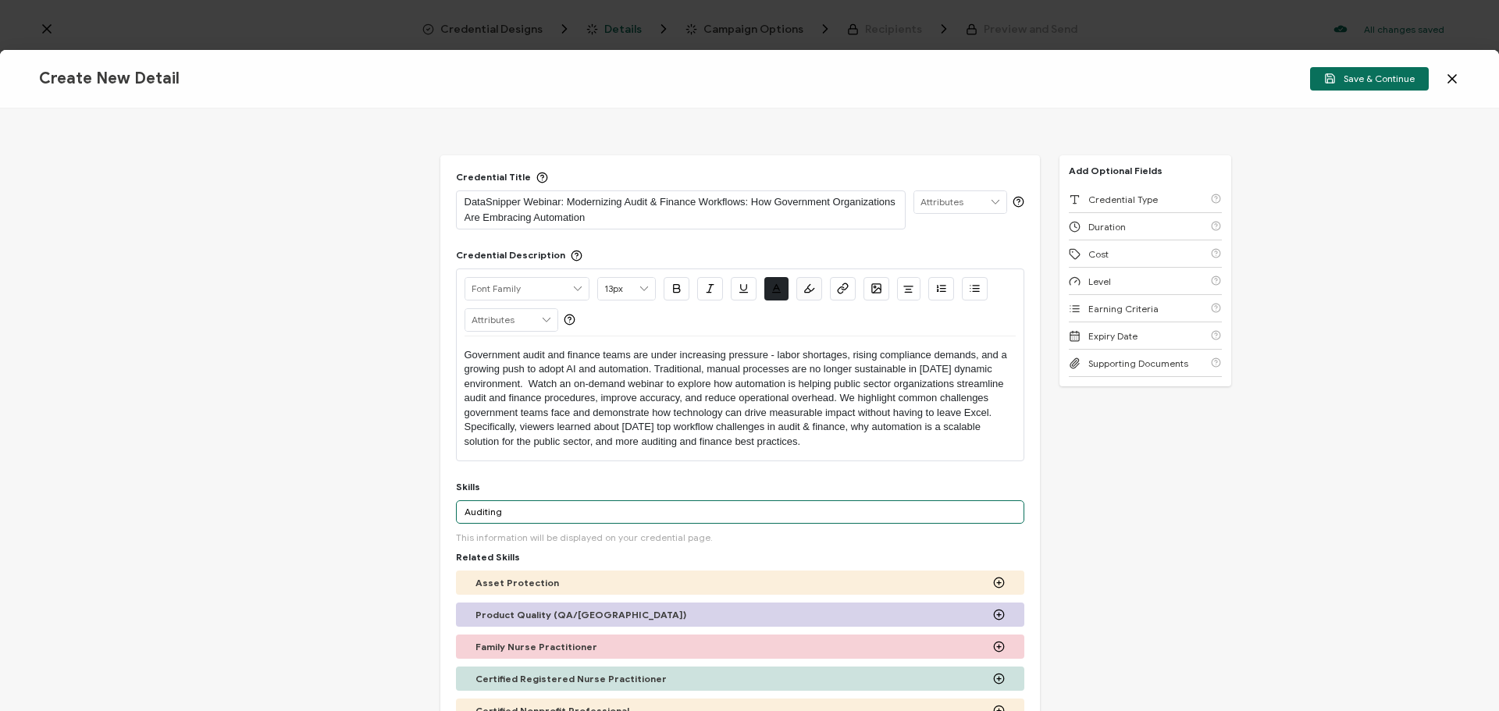
drag, startPoint x: 514, startPoint y: 509, endPoint x: 437, endPoint y: 513, distance: 77.4
click at [437, 513] on div "Credential Title DataSnipper Webinar: Modernizing Audit & Finance Workflows: Ho…" at bounding box center [749, 410] width 1499 height 603
paste input "Finance"
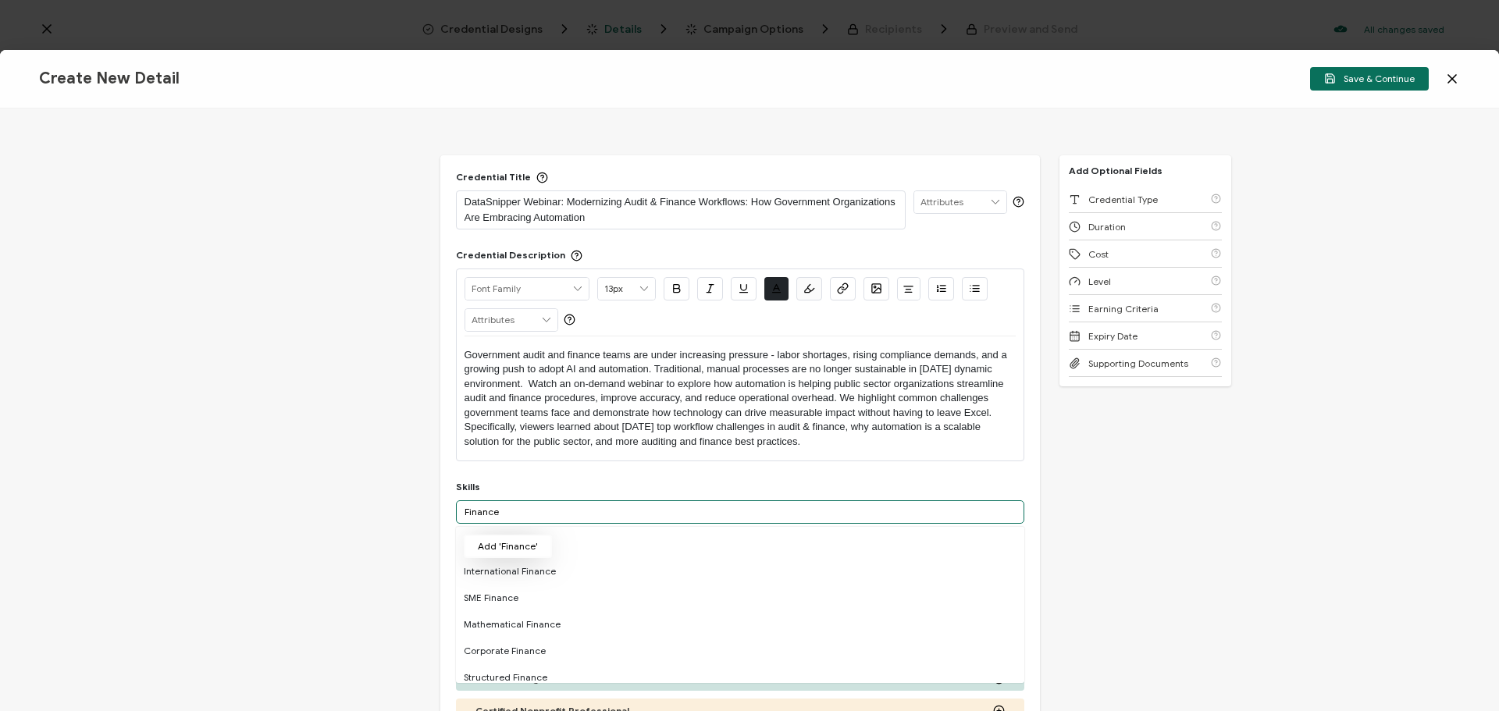
type input "Finance"
click at [497, 552] on button "Add 'Finance'" at bounding box center [508, 546] width 88 height 23
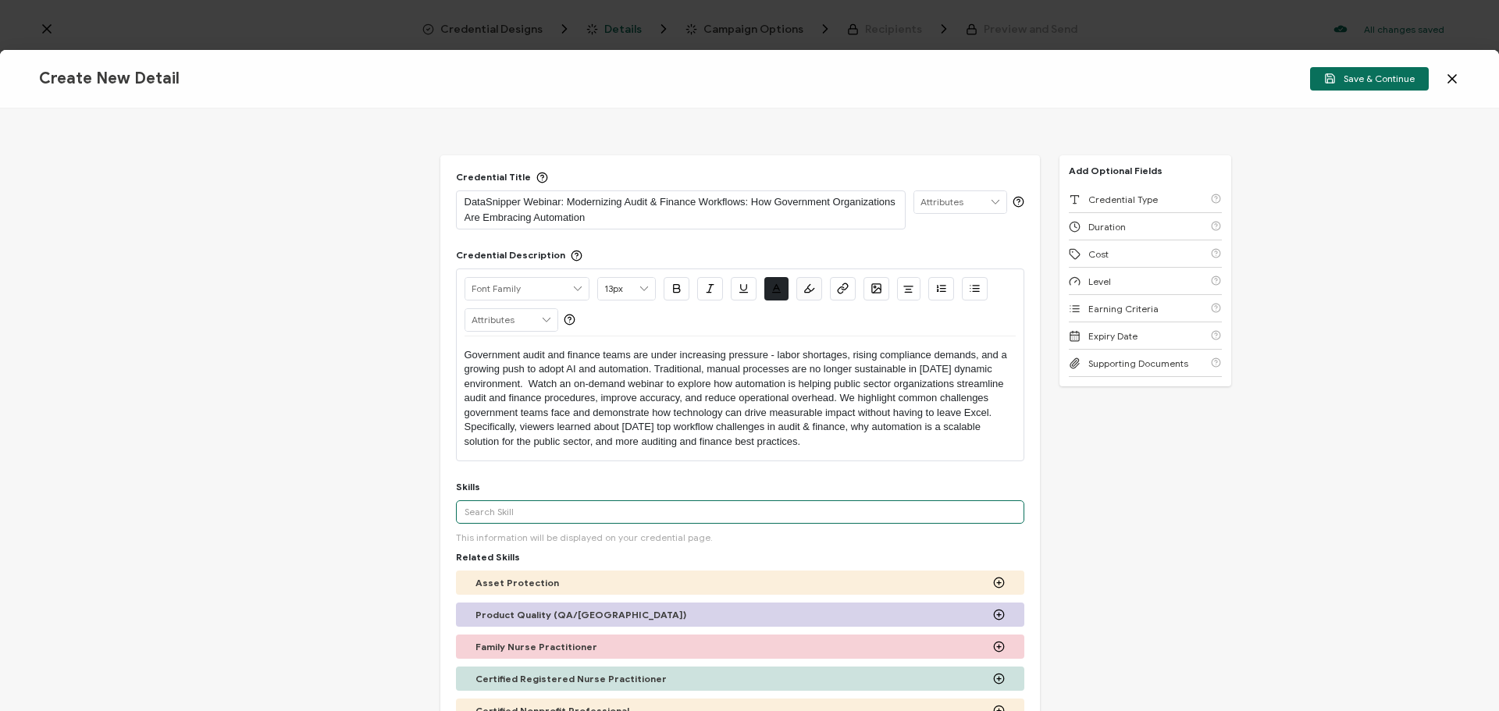
click at [530, 506] on input "text" at bounding box center [740, 512] width 569 height 23
paste input "FinTech"
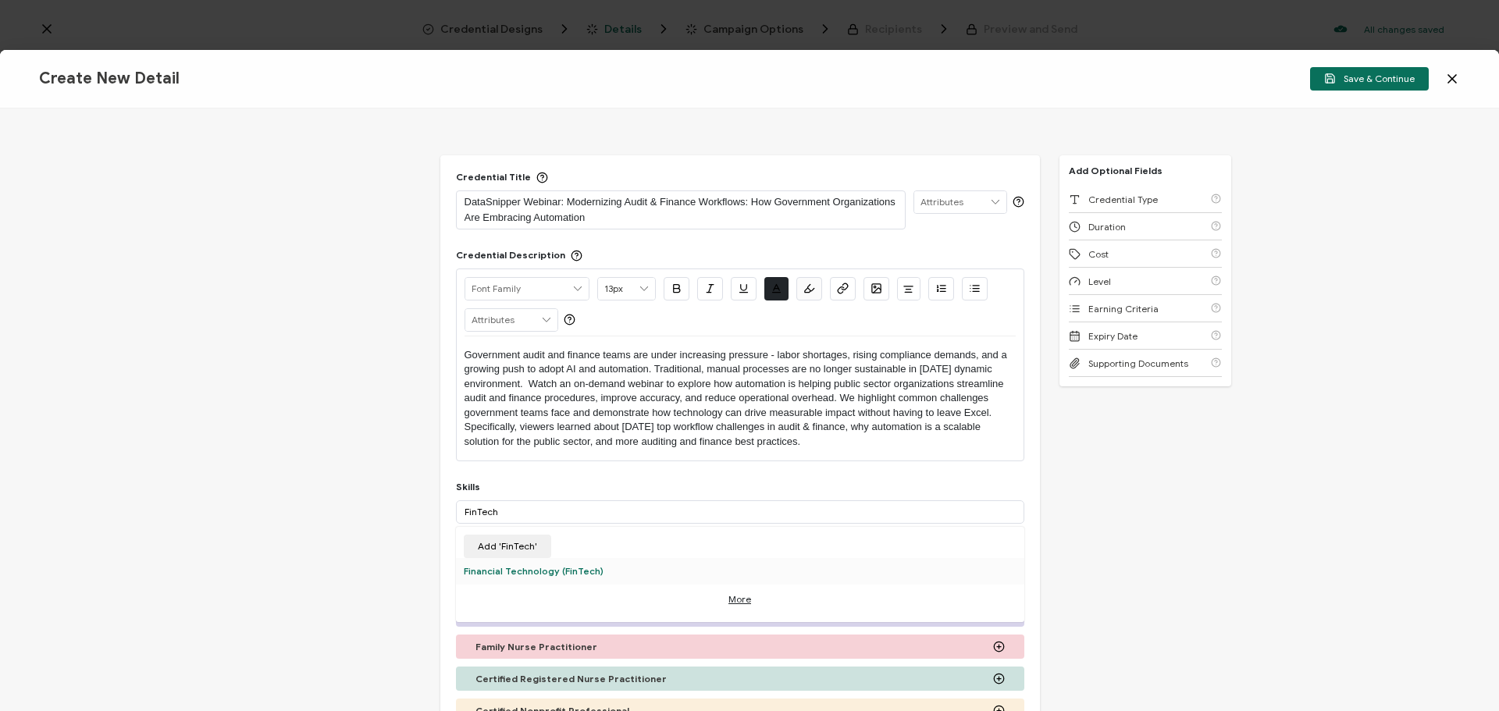
click at [501, 567] on div "Financial Technology (FinTech)" at bounding box center [740, 571] width 569 height 27
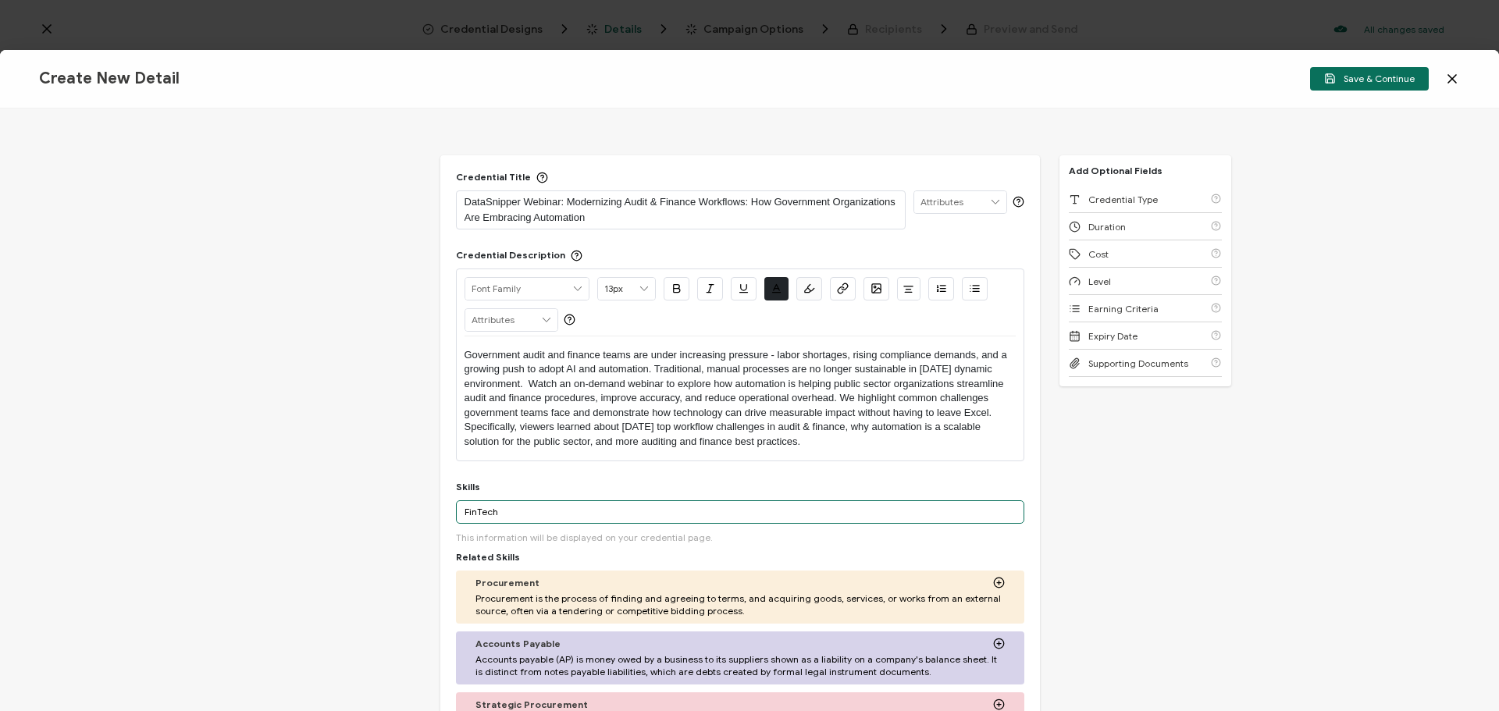
drag, startPoint x: 526, startPoint y: 518, endPoint x: 423, endPoint y: 512, distance: 103.2
click at [423, 512] on div "Credential Title DataSnipper Webinar: Modernizing Audit & Finance Workflows: Ho…" at bounding box center [749, 410] width 1499 height 603
paste input "Ops"
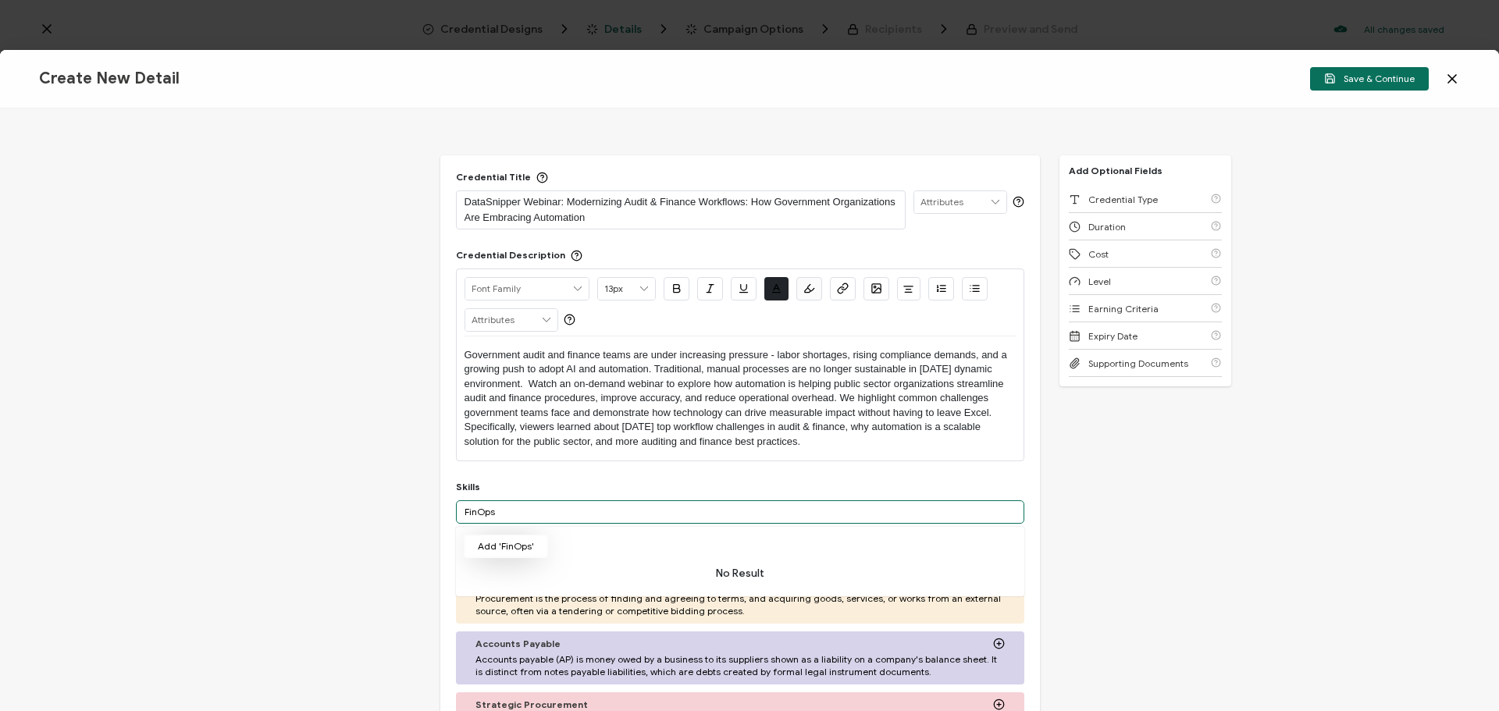
type input "FinOps"
click at [480, 544] on button "Add 'FinOps'" at bounding box center [506, 546] width 84 height 23
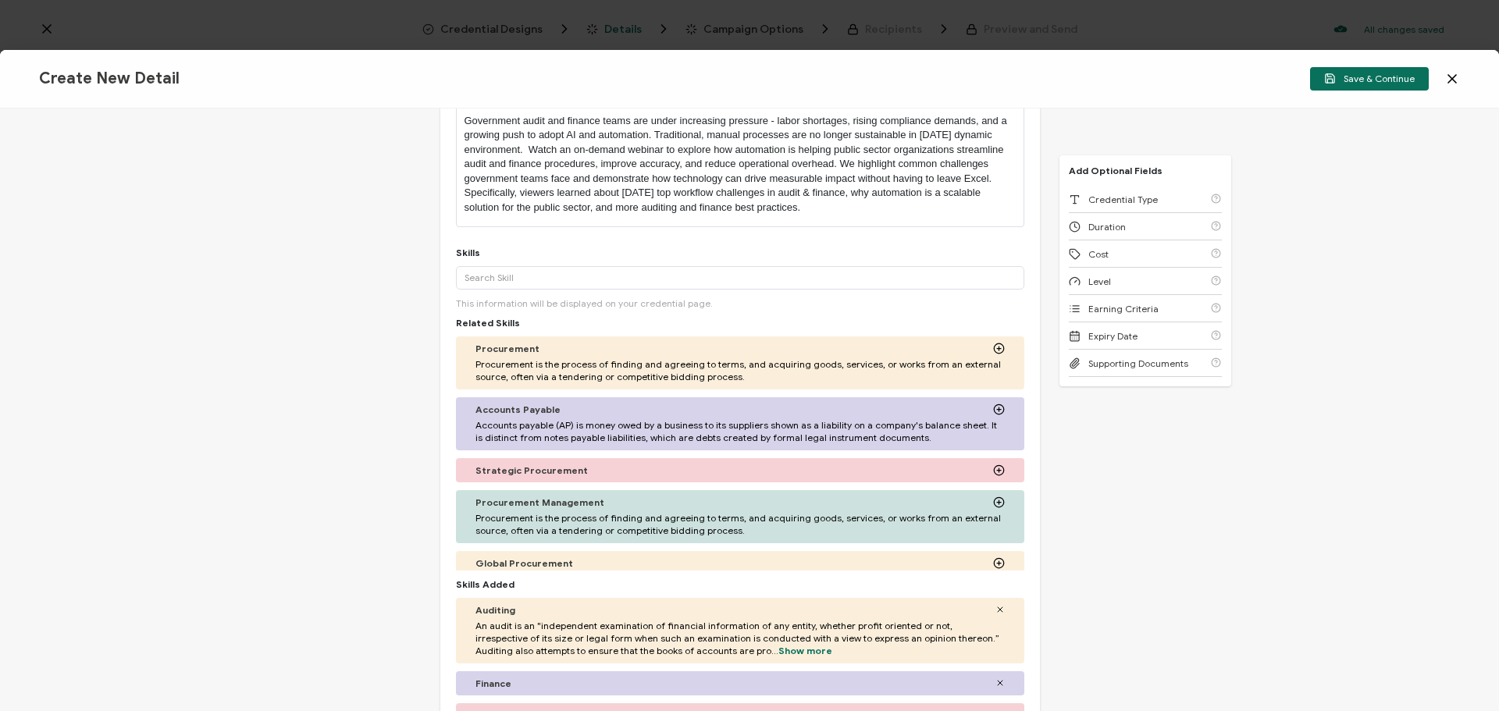
scroll to position [535, 0]
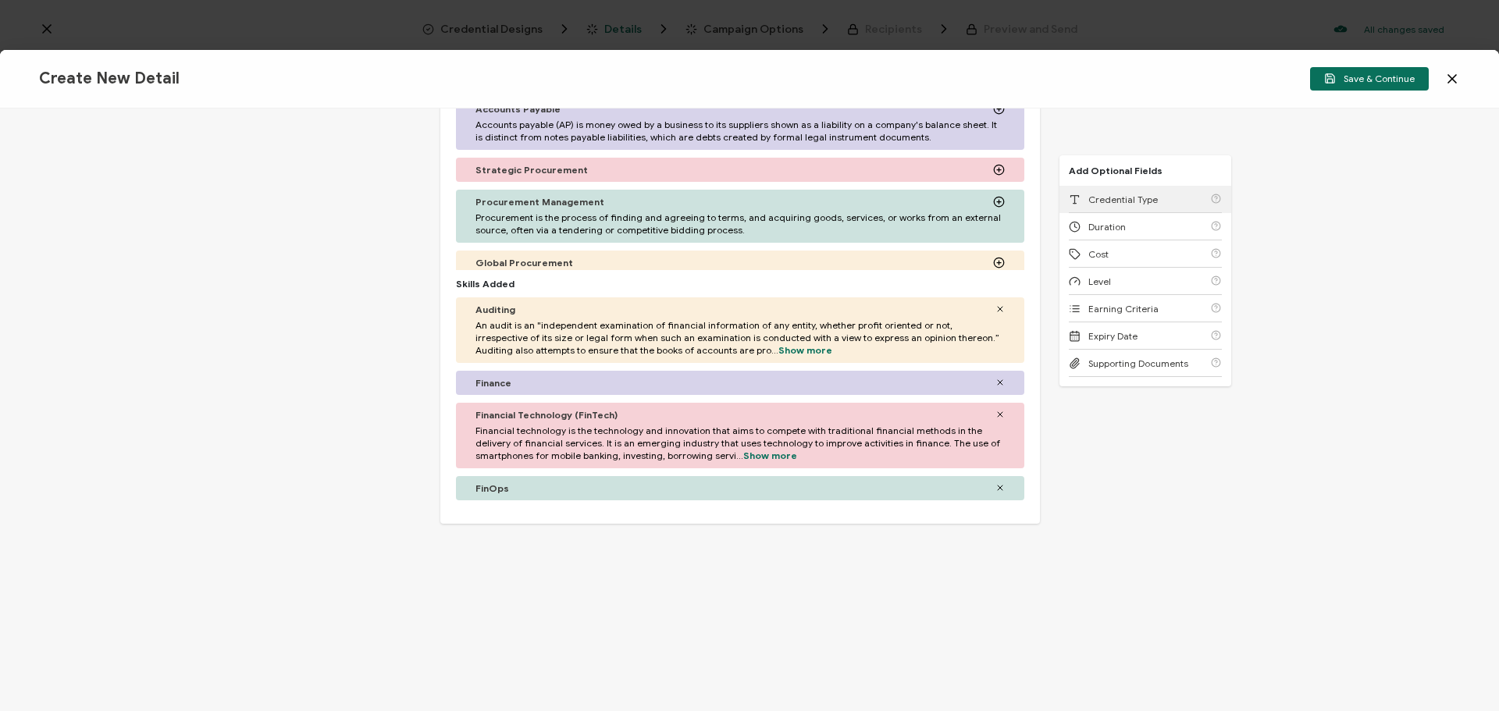
click at [1099, 188] on div "Credential Type" at bounding box center [1145, 199] width 153 height 27
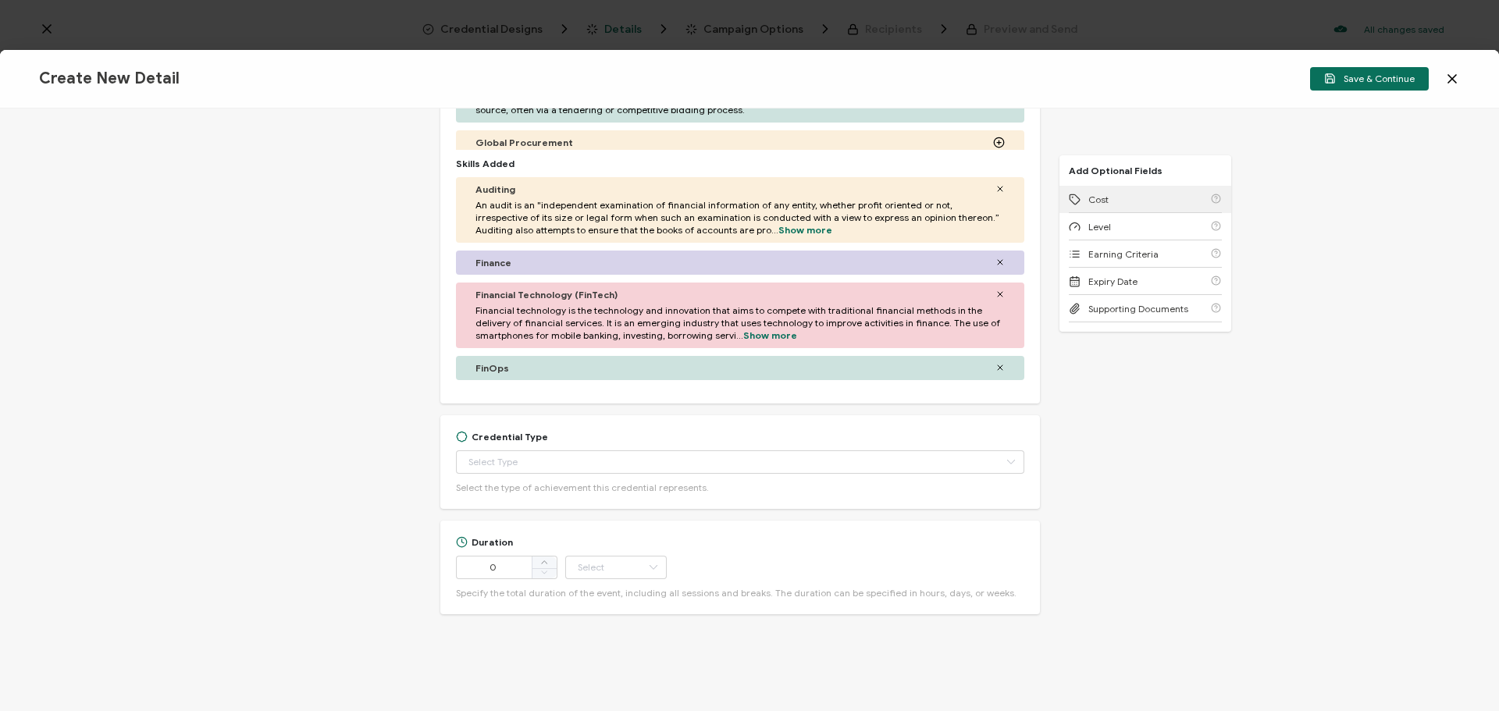
click at [1099, 188] on div "Cost" at bounding box center [1145, 199] width 153 height 27
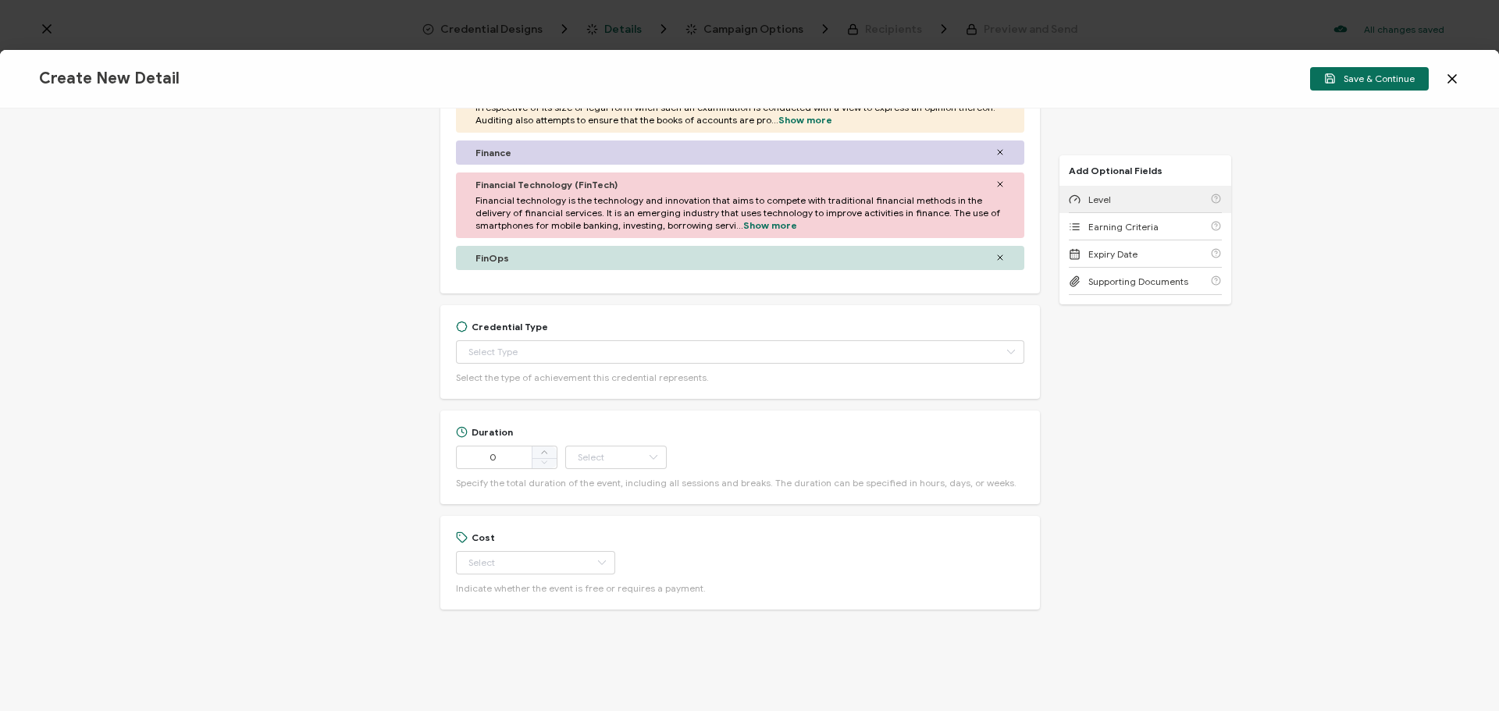
click at [1099, 188] on div "Level" at bounding box center [1145, 199] width 153 height 27
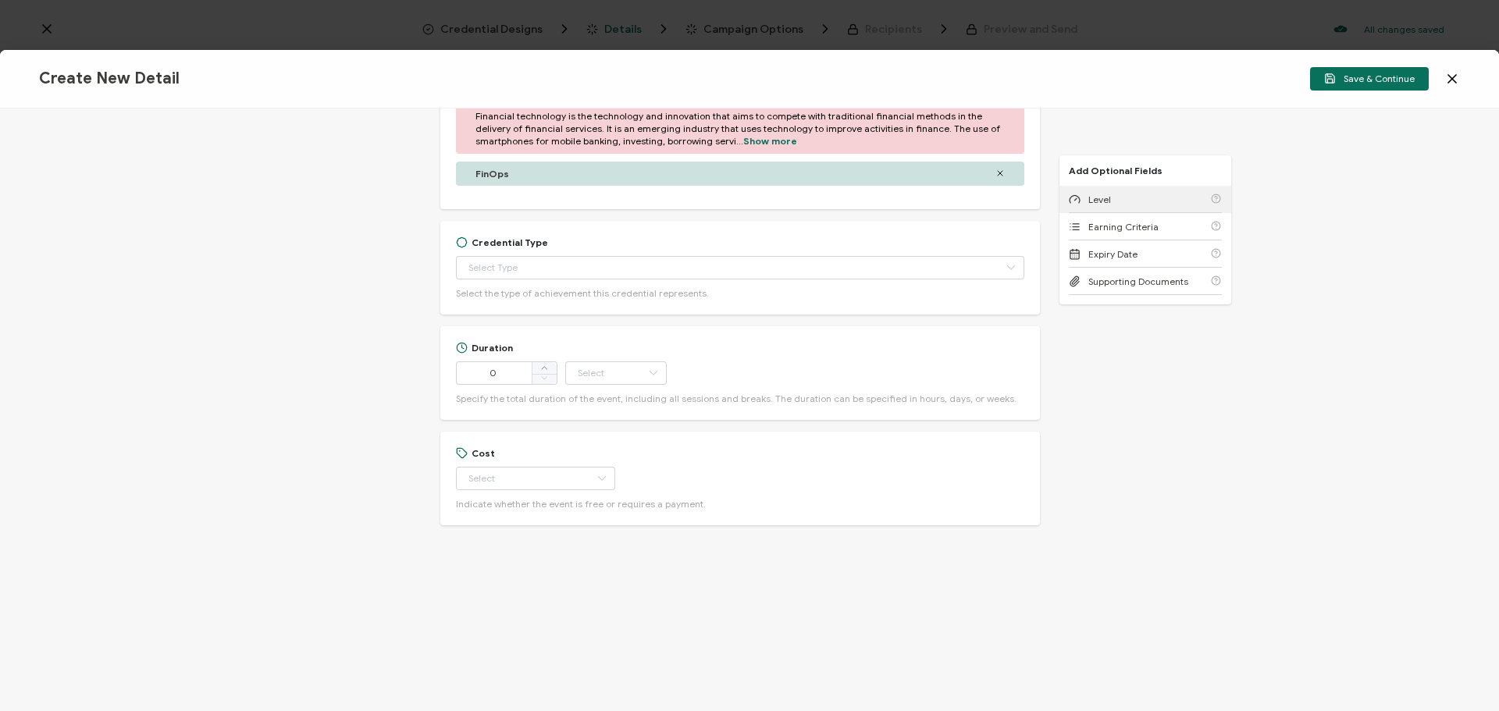
click at [1099, 188] on div "Level" at bounding box center [1145, 199] width 153 height 27
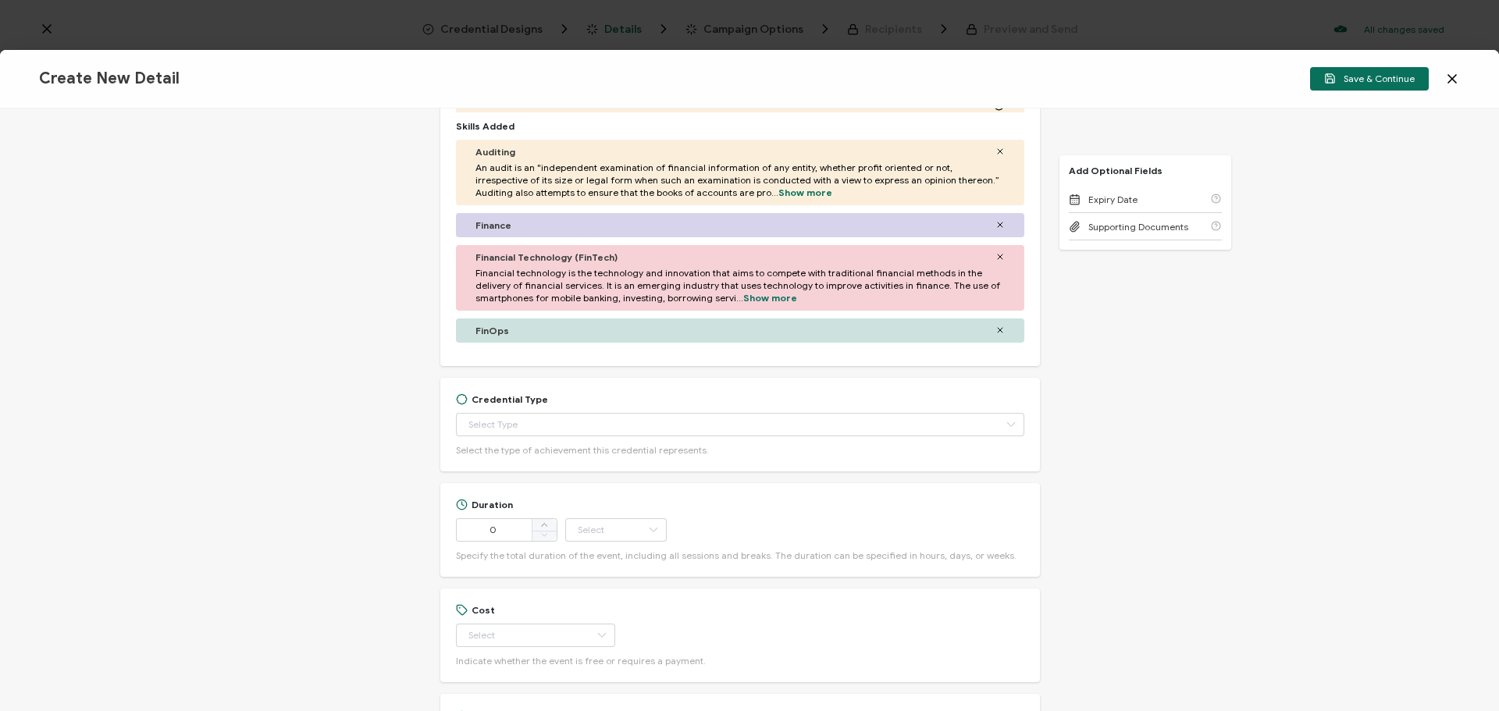
scroll to position [639, 0]
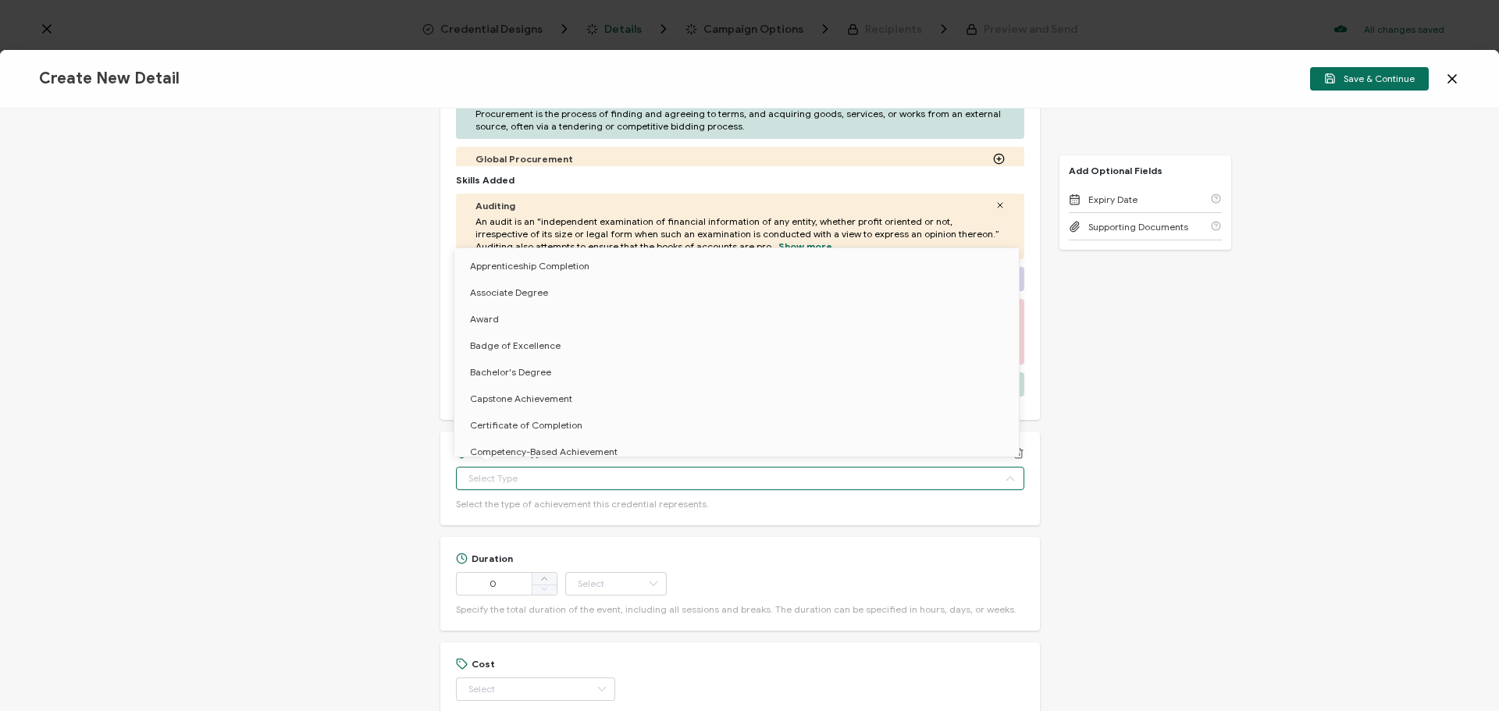
click at [461, 481] on input "text" at bounding box center [740, 478] width 569 height 23
click at [492, 422] on span "Certificate of Completion" at bounding box center [526, 425] width 112 height 12
type input "Certificate of Completion"
click at [321, 473] on div "Credential Title DataSnipper Webinar: Modernizing Audit & Finance Workflows: Ho…" at bounding box center [749, 410] width 1499 height 603
type input "Certificate of Completion"
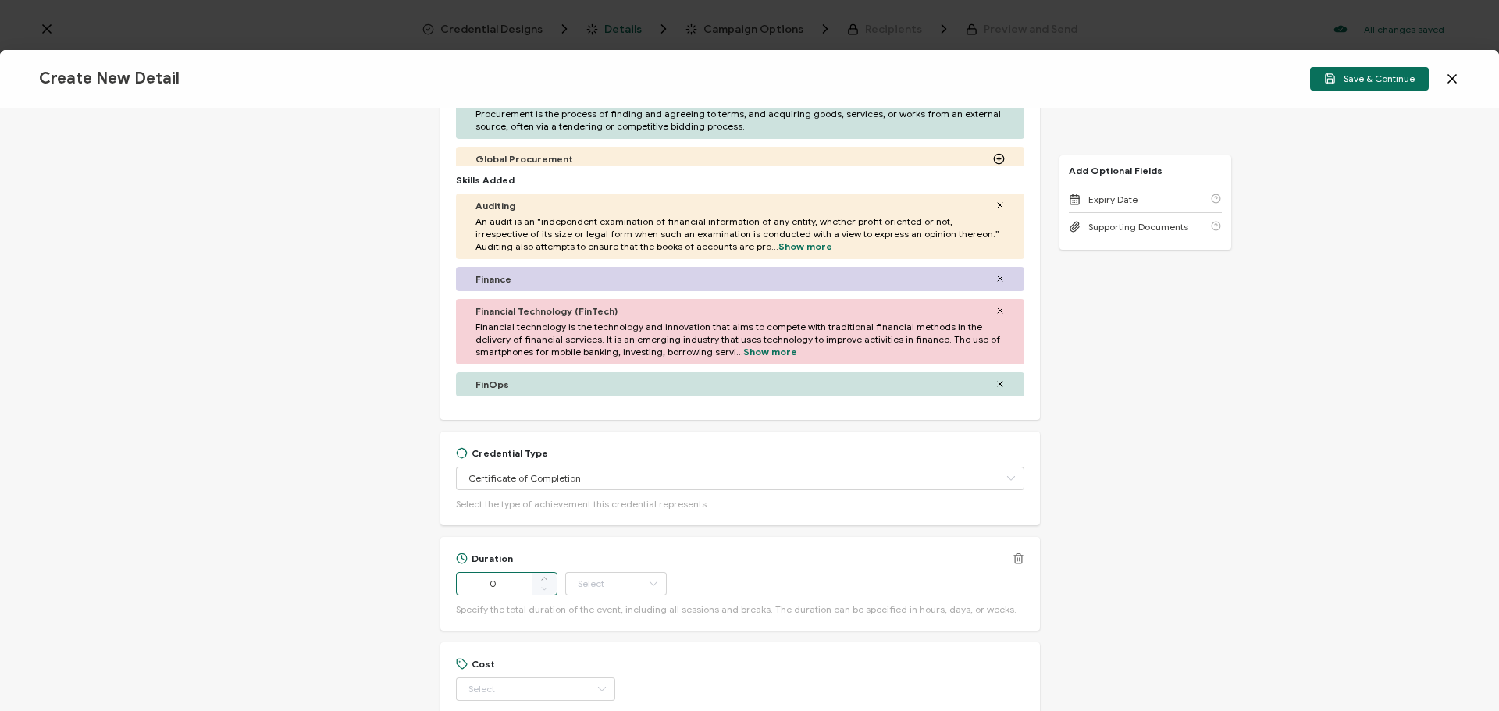
click at [497, 581] on input "0" at bounding box center [507, 583] width 102 height 23
type input "54"
click at [580, 583] on input "text" at bounding box center [616, 583] width 102 height 23
click at [583, 545] on span "Minute" at bounding box center [594, 542] width 30 height 12
type input "Minute"
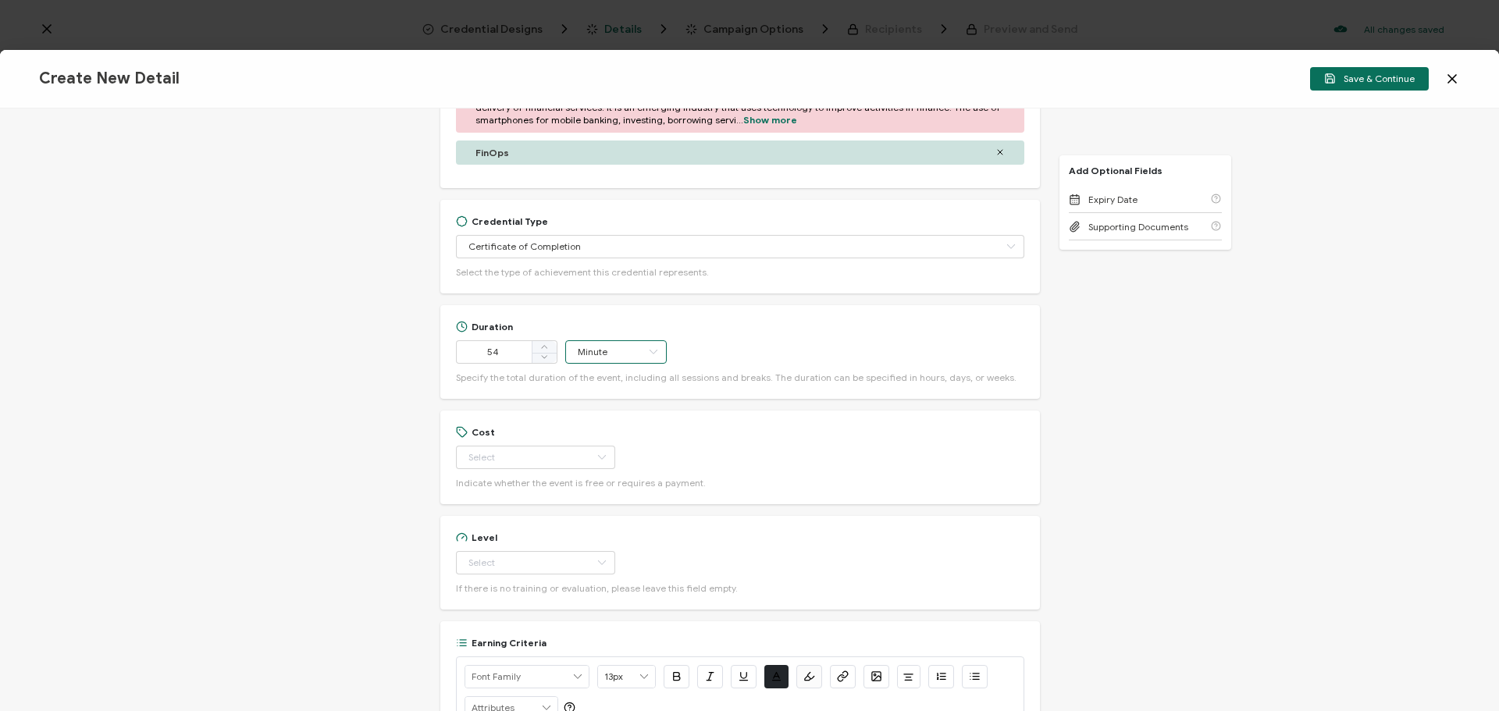
scroll to position [951, 0]
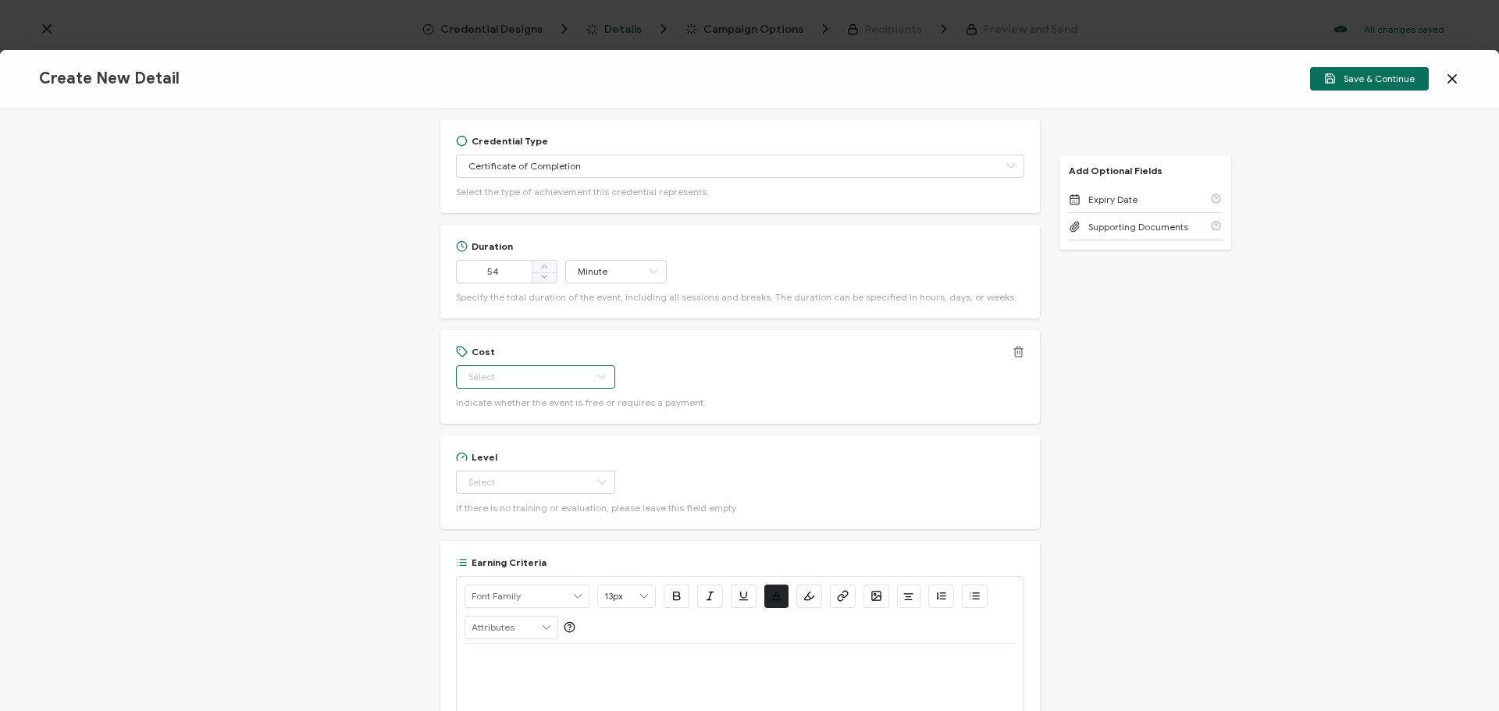
click at [503, 374] on input "text" at bounding box center [535, 376] width 159 height 23
click at [490, 410] on li "Free" at bounding box center [528, 416] width 147 height 27
type input "Free"
click at [501, 488] on input "text" at bounding box center [535, 482] width 159 height 23
click at [500, 519] on span "Beginner" at bounding box center [490, 521] width 40 height 12
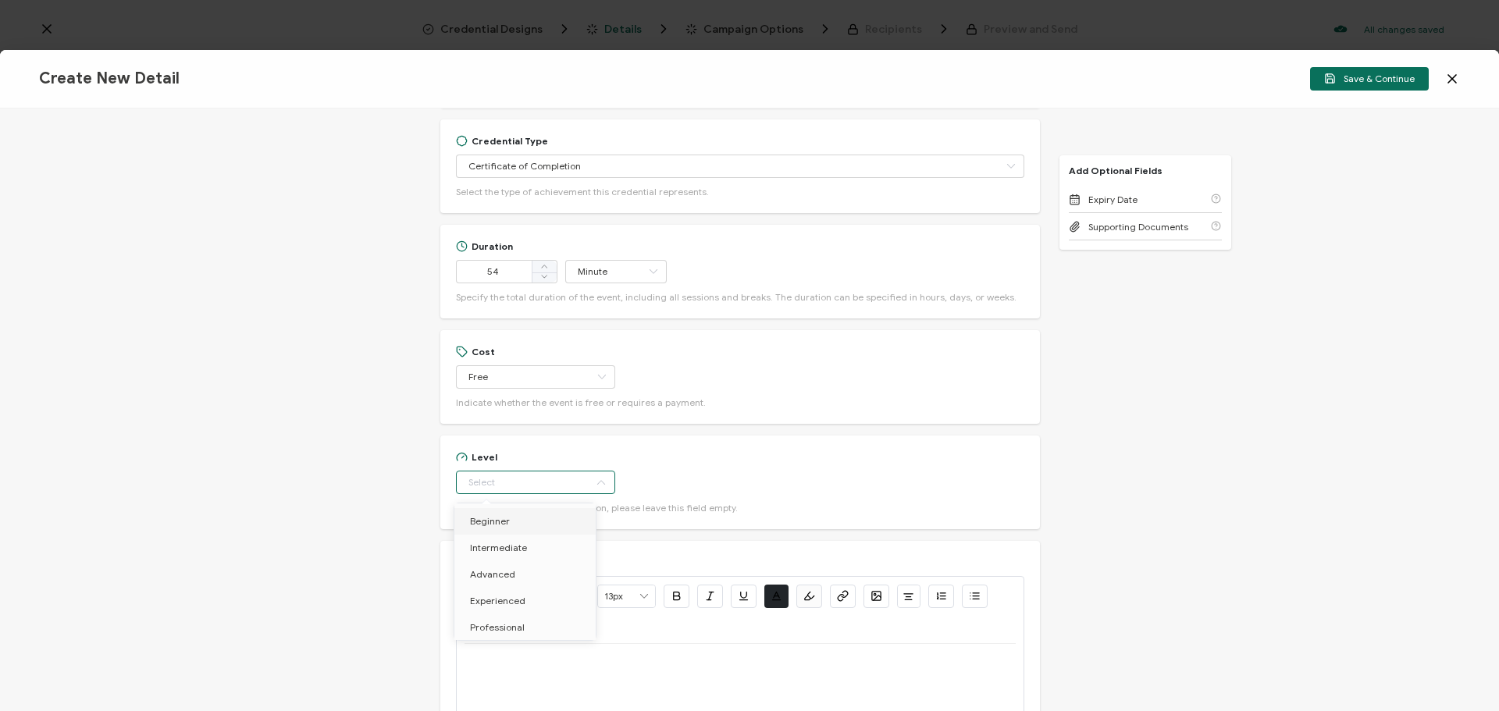
type input "Beginner"
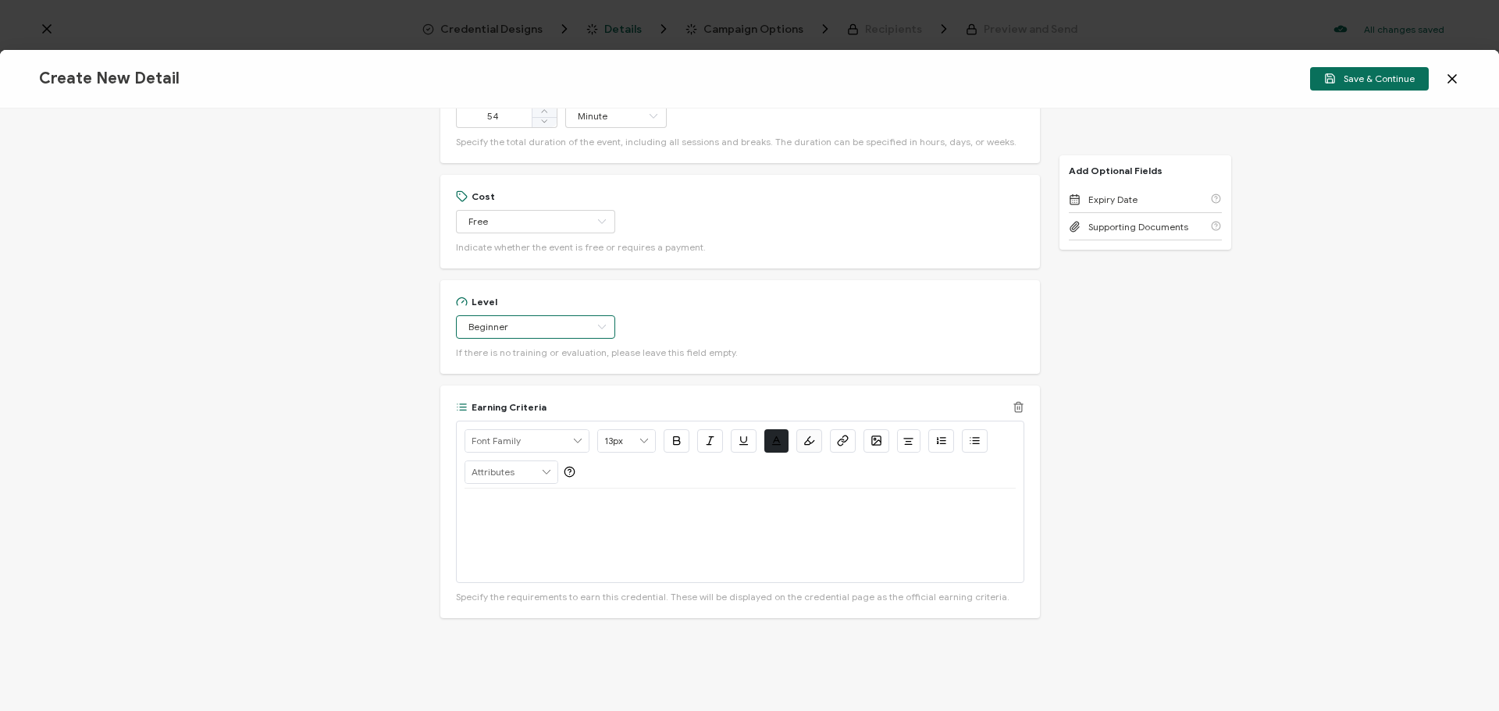
scroll to position [1107, 0]
click at [490, 519] on div at bounding box center [740, 535] width 551 height 94
drag, startPoint x: 787, startPoint y: 504, endPoint x: 555, endPoint y: 518, distance: 232.4
click at [555, 518] on div "Watch On-Demand: [URL][DOMAIN_NAME]" at bounding box center [740, 535] width 551 height 94
click at [837, 440] on icon "button" at bounding box center [843, 440] width 12 height 12
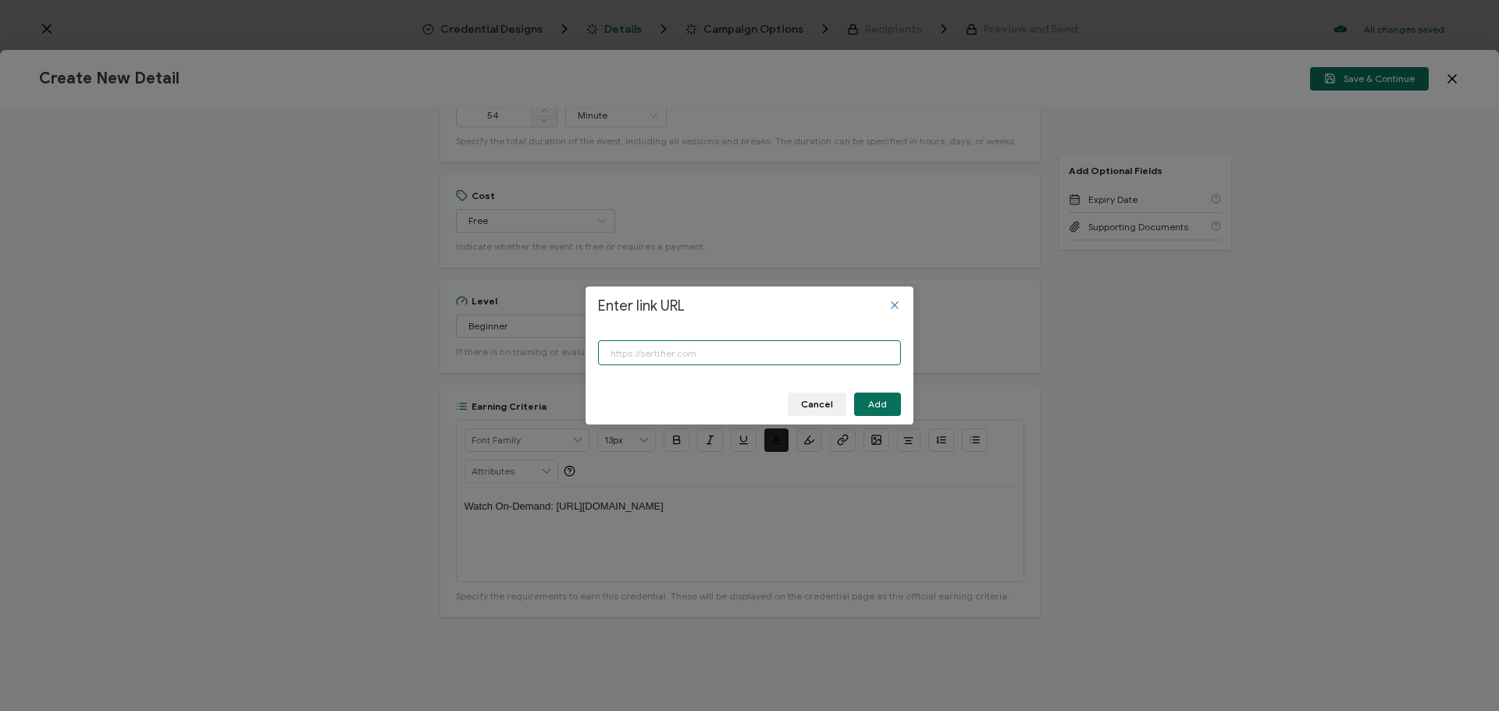
click at [671, 358] on input "Enter link URL" at bounding box center [749, 353] width 303 height 25
paste input "[URL][DOMAIN_NAME]"
type input "[URL][DOMAIN_NAME]"
click at [886, 405] on span "Add" at bounding box center [877, 404] width 19 height 9
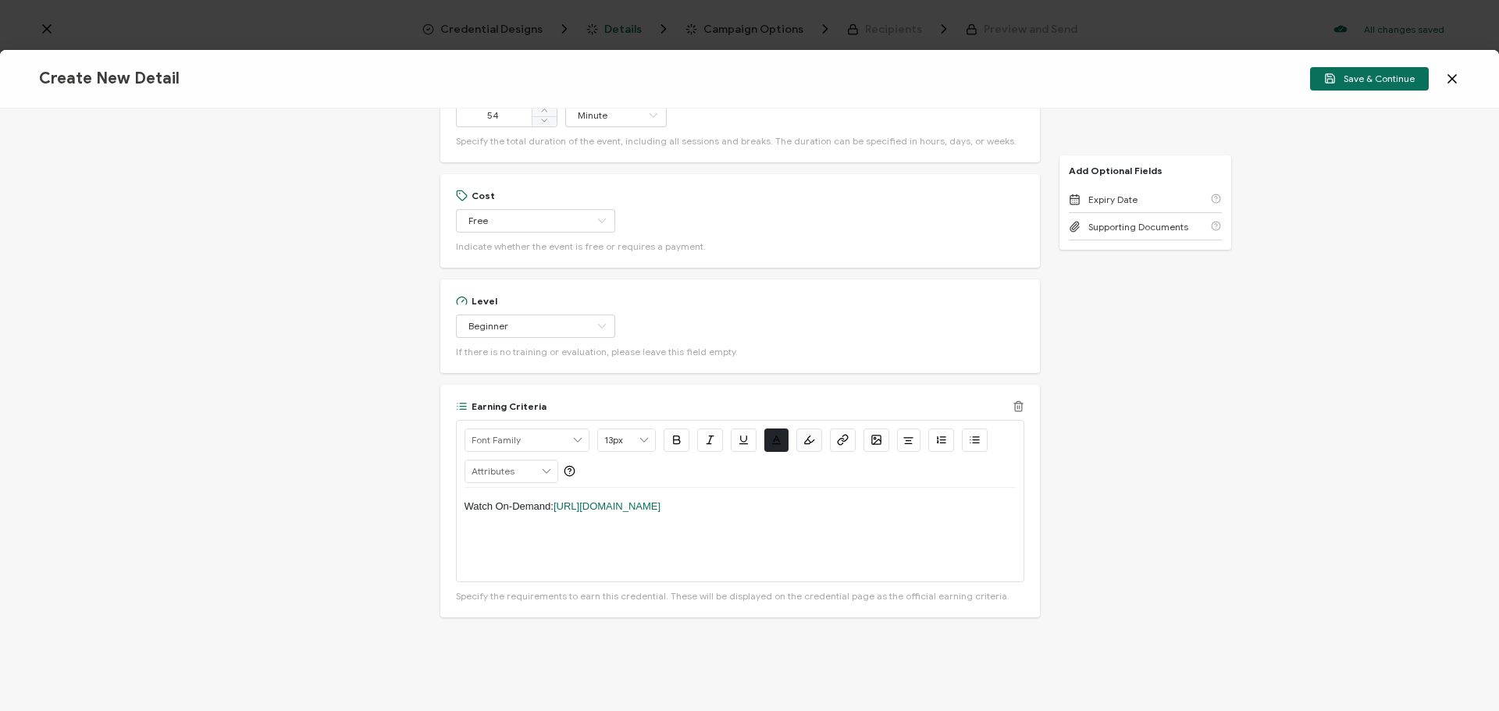
click at [790, 525] on div "Watch On-Demand: [URL][DOMAIN_NAME]" at bounding box center [740, 535] width 551 height 94
click at [1390, 75] on span "Save & Continue" at bounding box center [1370, 79] width 91 height 12
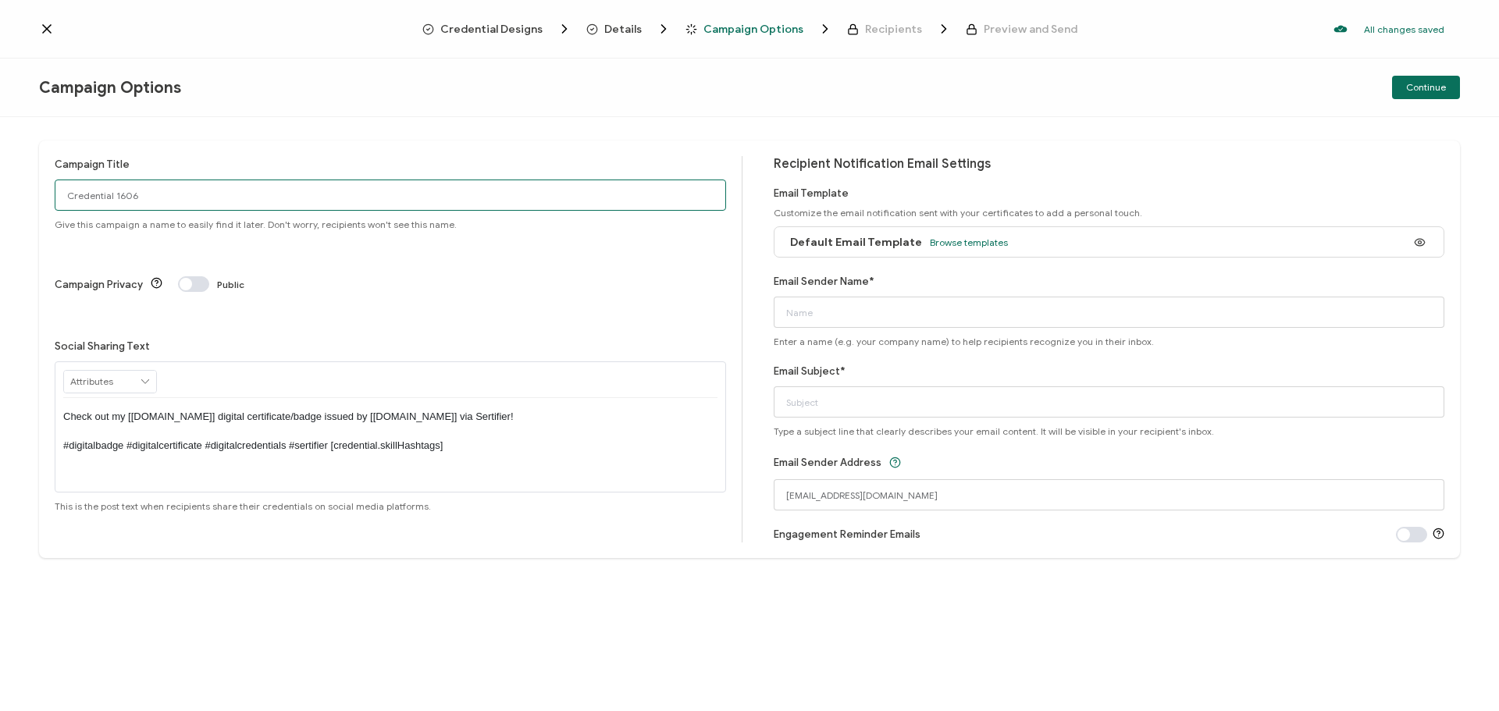
drag, startPoint x: 160, startPoint y: 201, endPoint x: 0, endPoint y: 201, distance: 160.1
click at [0, 201] on div "Campaign Title Credential 1606 Give this campaign a name to easily find it late…" at bounding box center [749, 414] width 1499 height 594
drag, startPoint x: 254, startPoint y: 191, endPoint x: 52, endPoint y: 194, distance: 202.3
click at [52, 194] on div "Campaign Title 9-4-25_71980_DataSnipper Webinar Give this campaign a name to ea…" at bounding box center [749, 350] width 1421 height 418
type input "9-4-25_71980_DataSnipper Webinar"
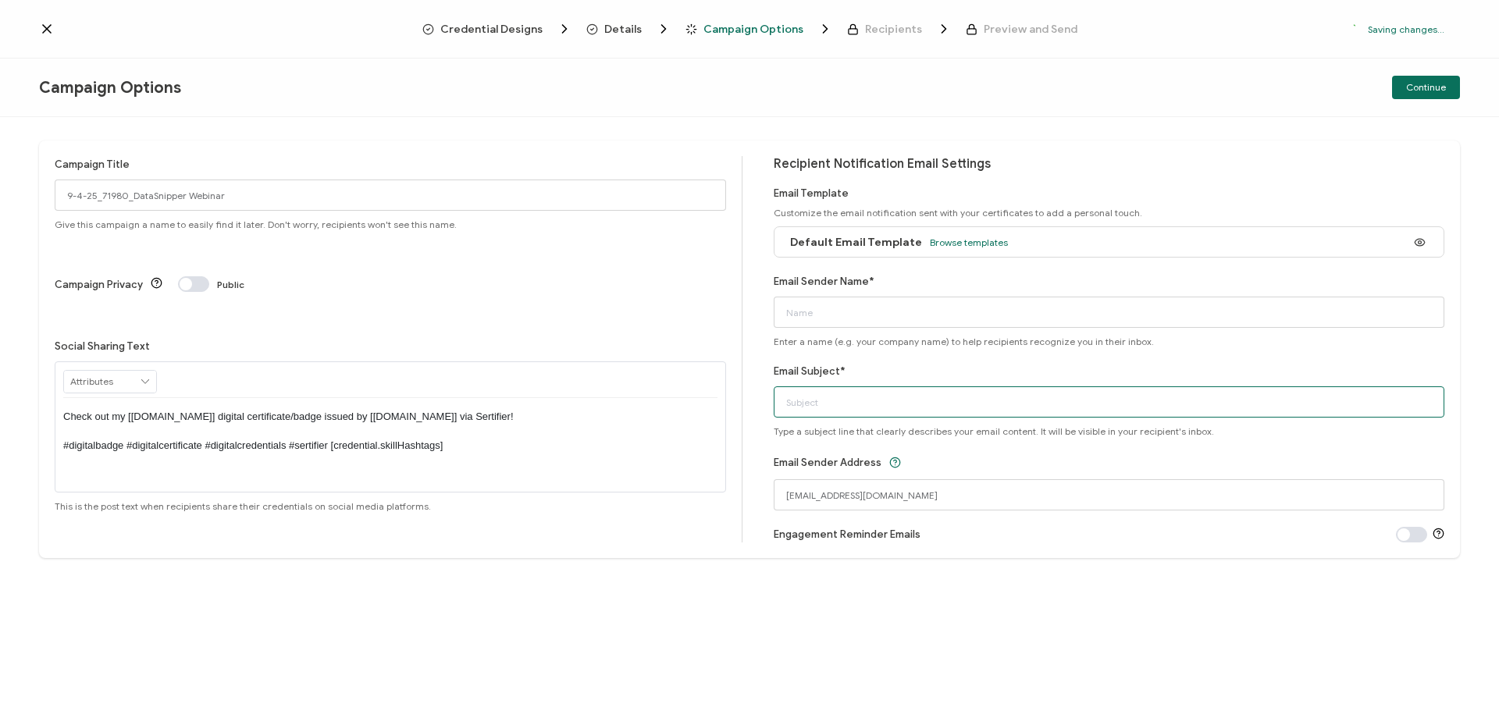
click at [807, 398] on input "Email Subject*" at bounding box center [1110, 402] width 672 height 31
paste input "9-4-25_71980_DataSnipper Webinar"
type input "9-4-25_71980_DataSnipper Webinar"
click at [824, 313] on input "Email Sender Name*" at bounding box center [1110, 312] width 672 height 31
type input "CPE"
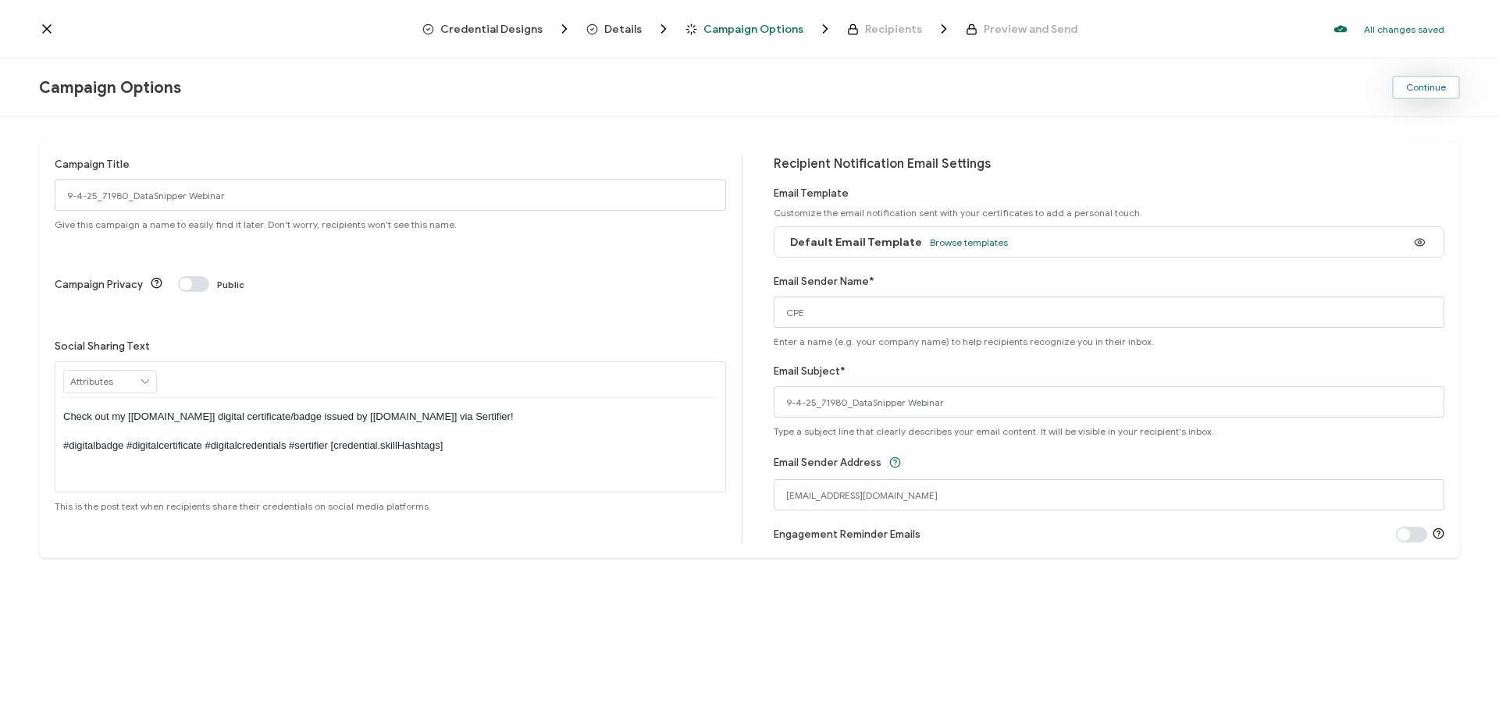
click at [1449, 80] on button "Continue" at bounding box center [1426, 87] width 68 height 23
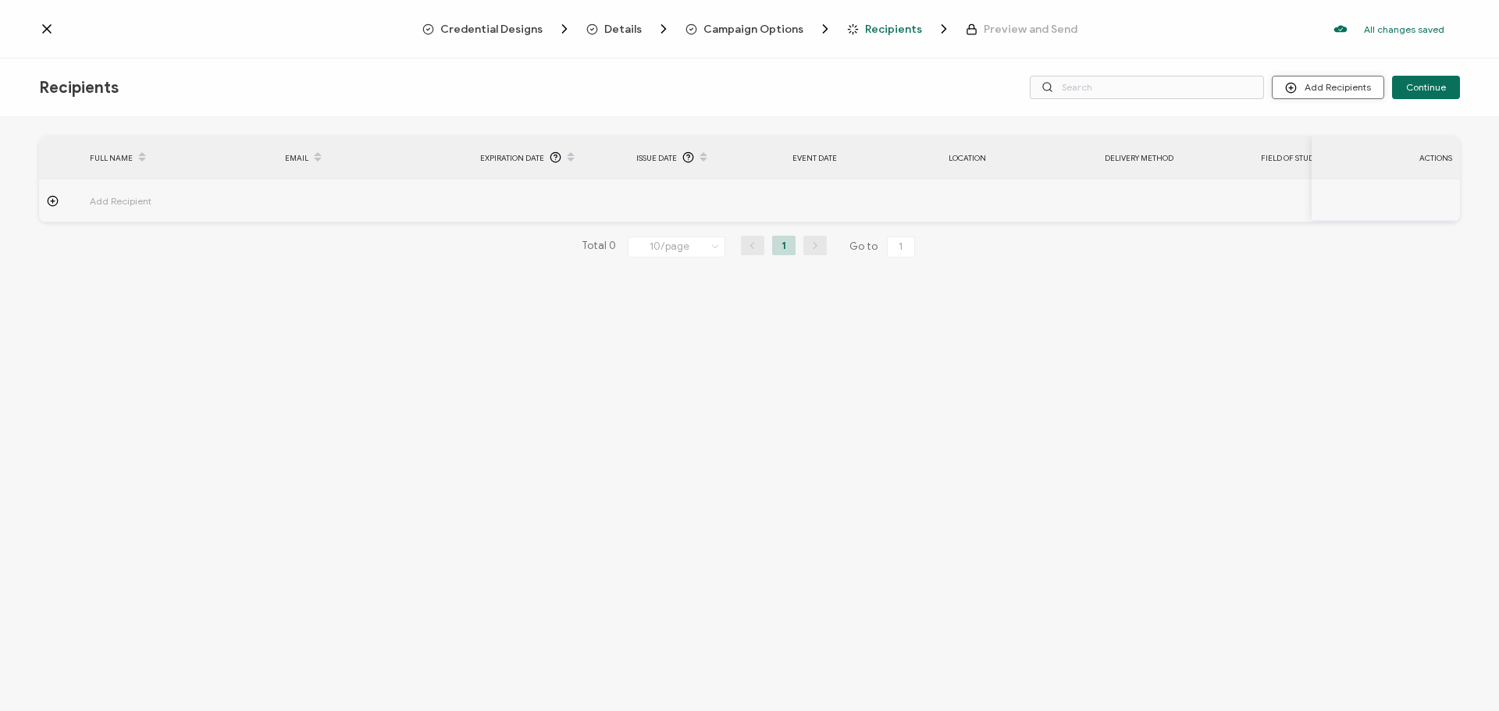
click at [1328, 89] on button "Add Recipients" at bounding box center [1328, 87] width 112 height 23
click at [1327, 181] on span "Import From List" at bounding box center [1344, 181] width 71 height 12
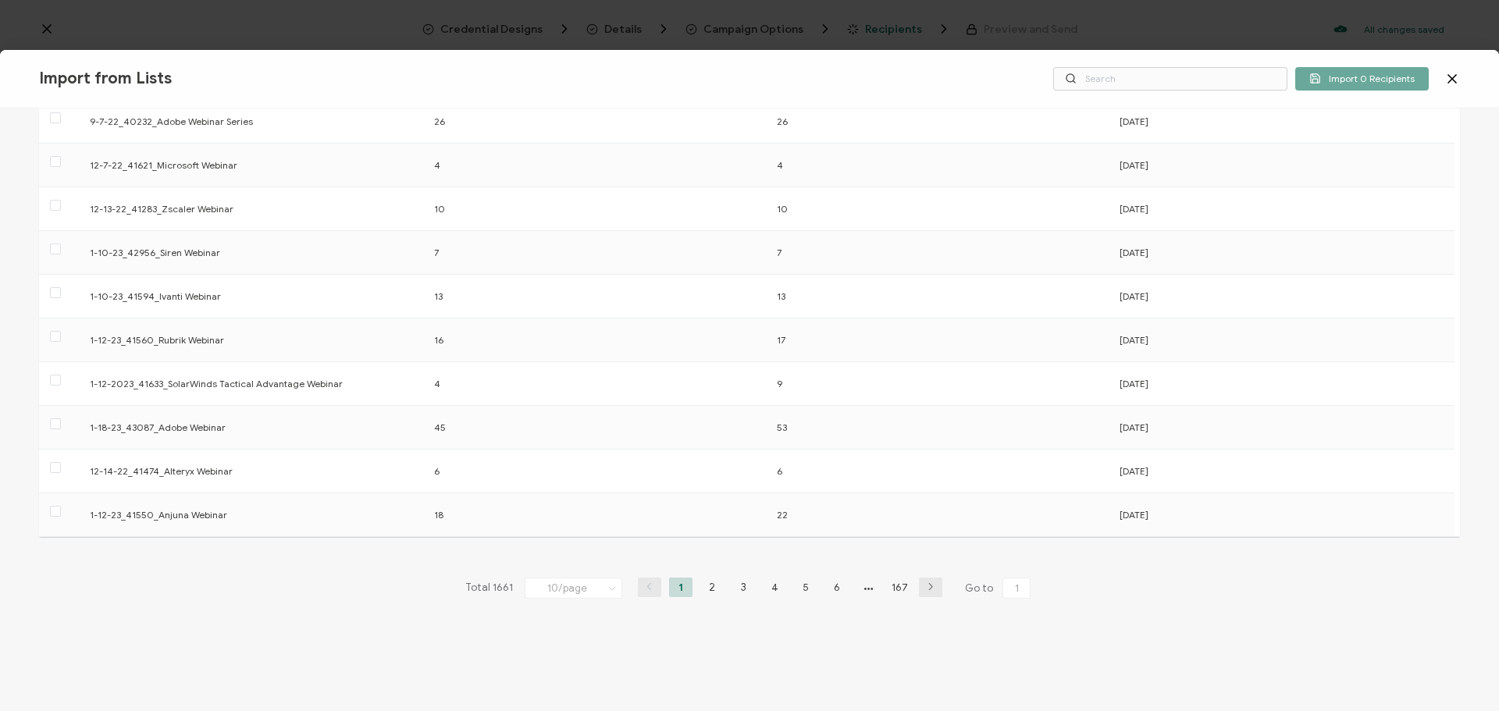
scroll to position [119, 0]
click at [893, 582] on li "167" at bounding box center [899, 585] width 23 height 20
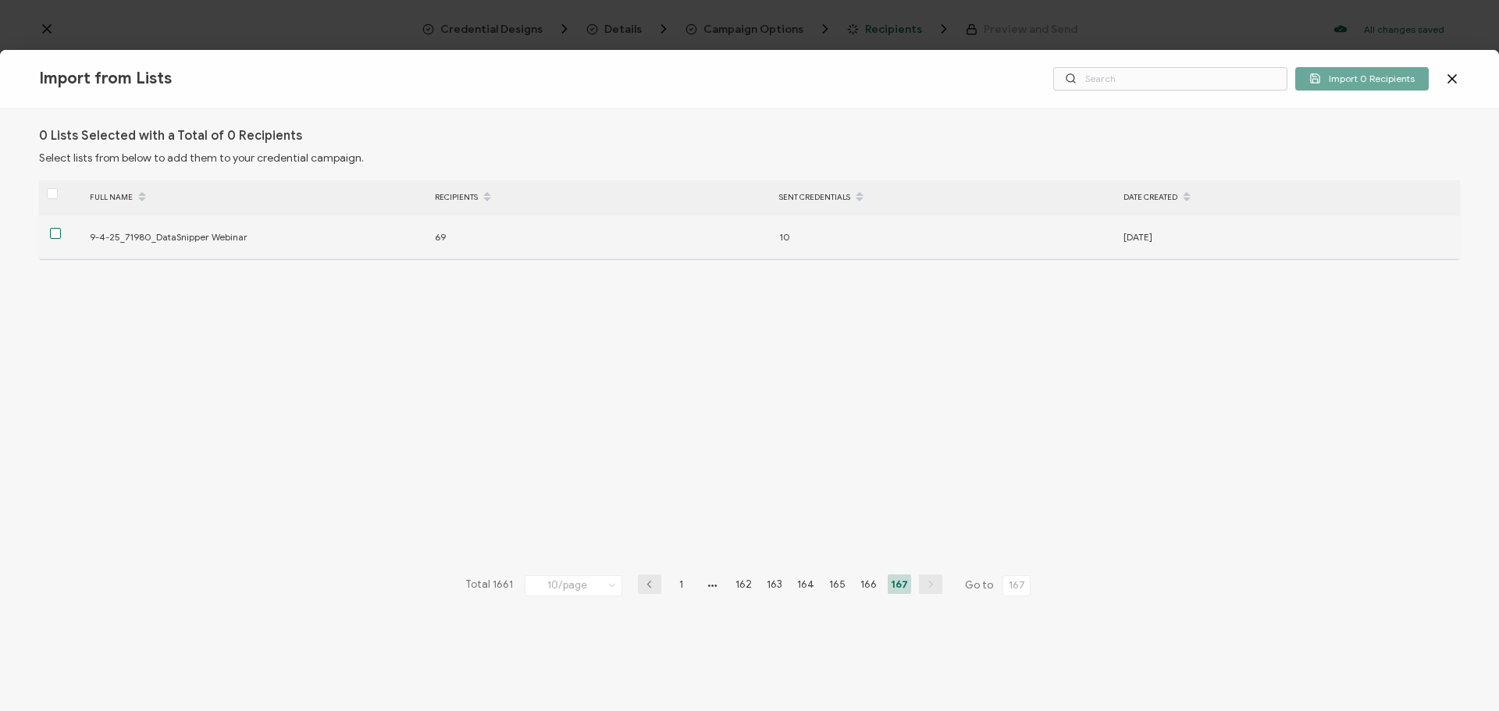
click at [53, 234] on span at bounding box center [55, 233] width 11 height 11
click at [61, 228] on input "checkbox" at bounding box center [61, 228] width 0 height 0
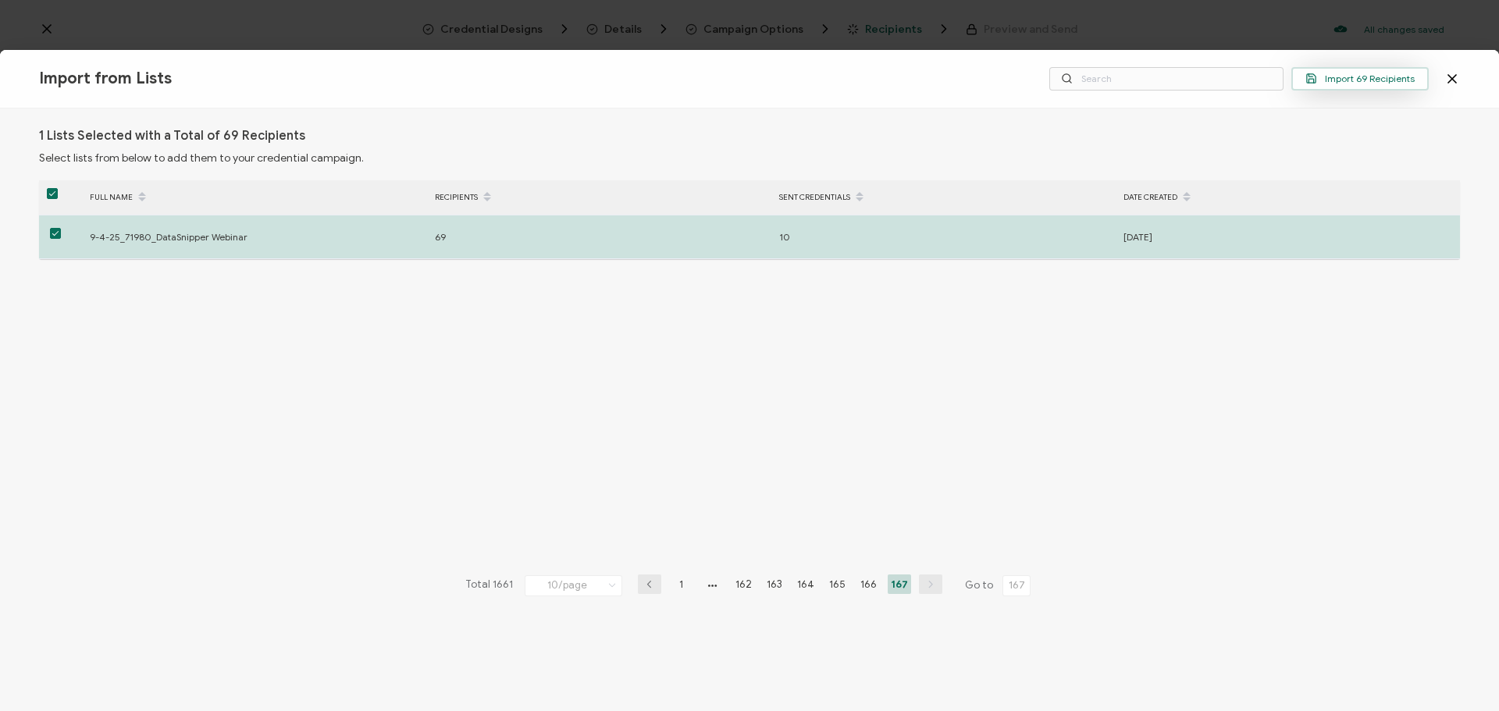
click at [1387, 80] on span "Import 69 Recipients" at bounding box center [1360, 79] width 109 height 12
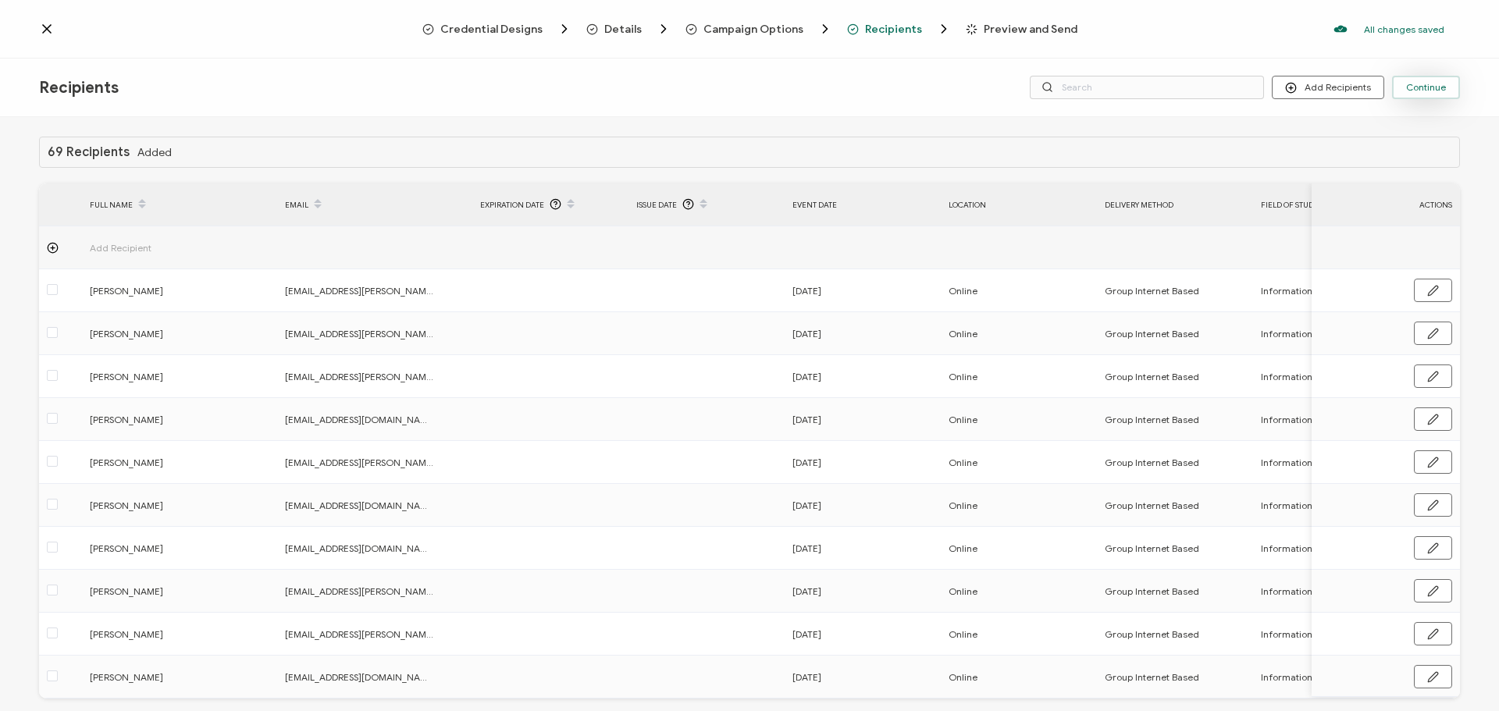
click at [1416, 91] on span "Continue" at bounding box center [1427, 87] width 40 height 9
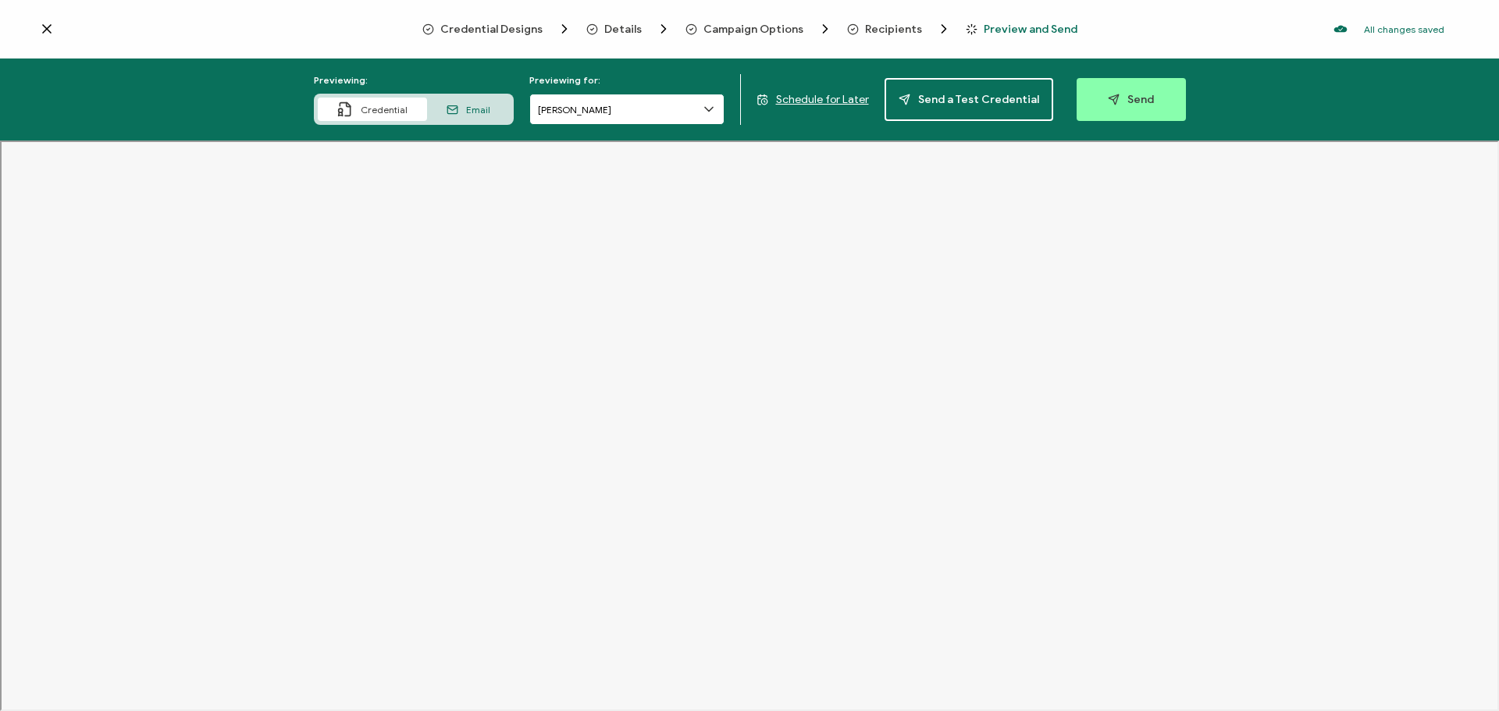
click at [619, 104] on input "[PERSON_NAME]" at bounding box center [626, 109] width 195 height 31
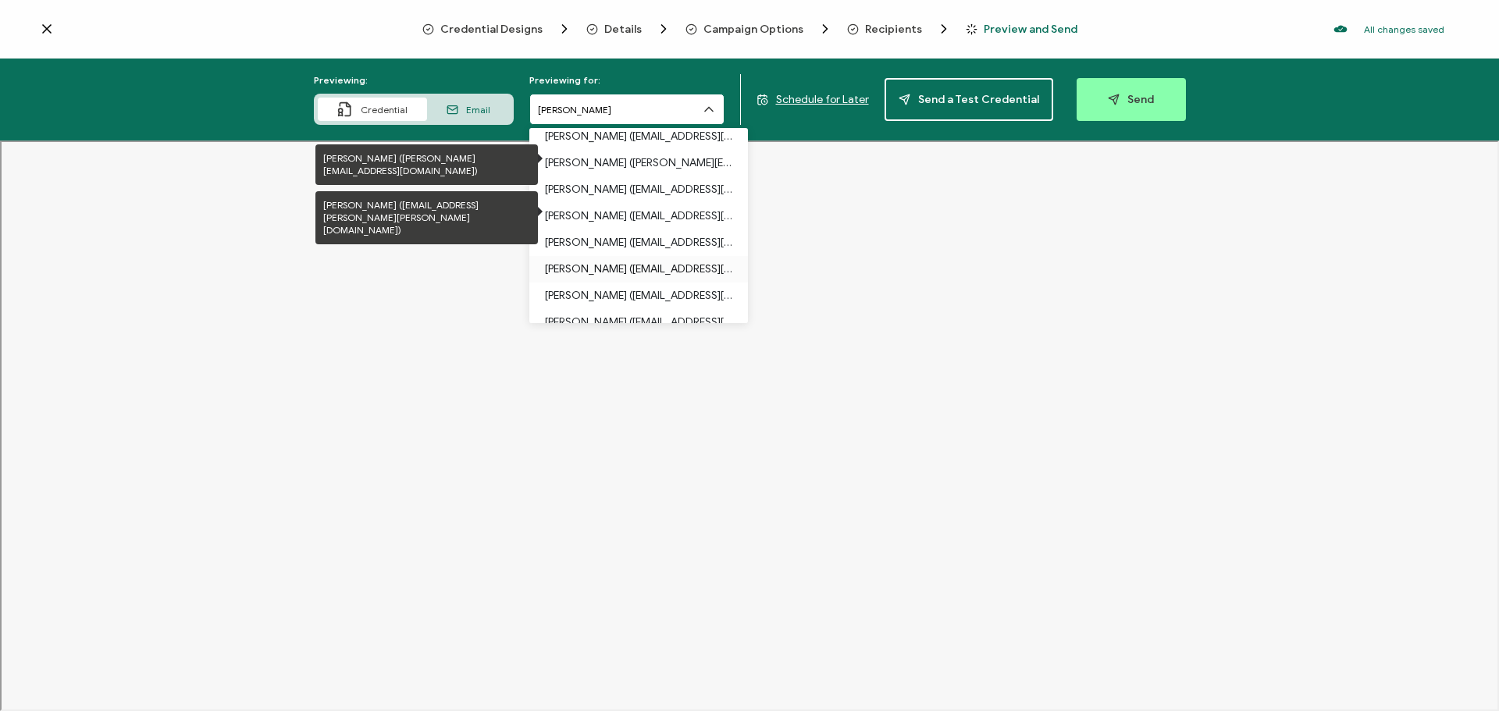
scroll to position [1173, 0]
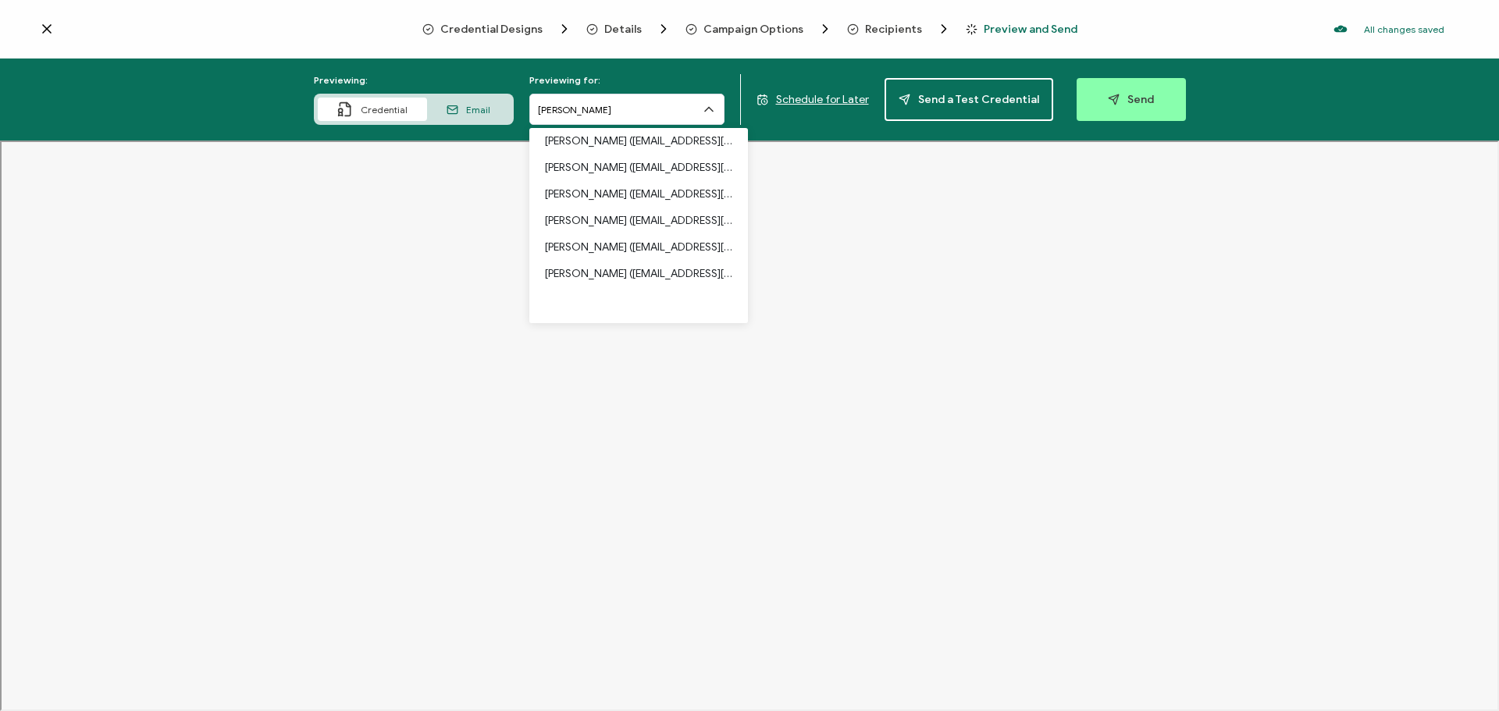
click at [44, 27] on icon at bounding box center [47, 29] width 16 height 16
